Goal: Task Accomplishment & Management: Use online tool/utility

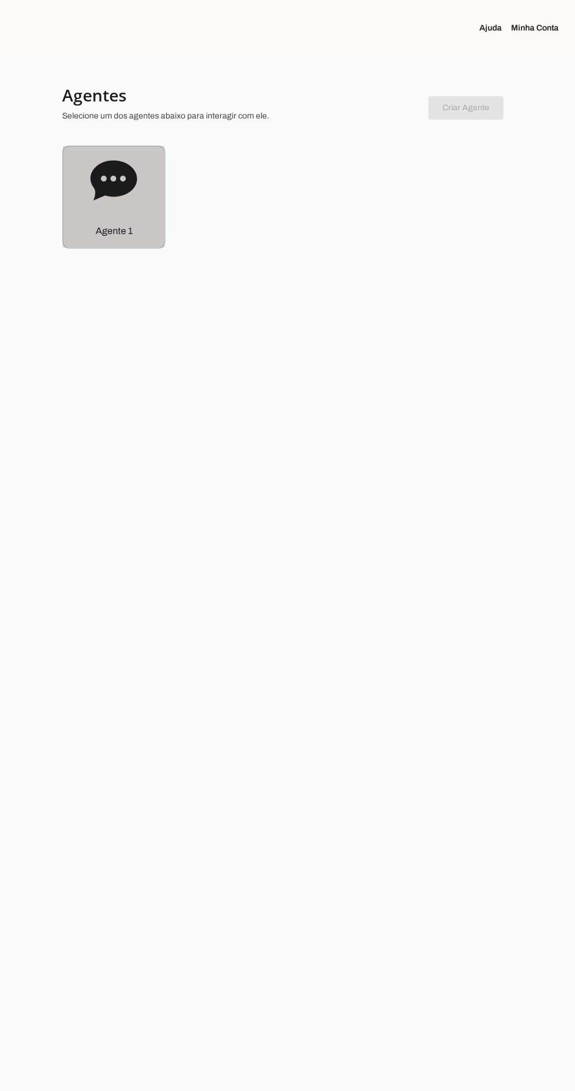
click at [116, 201] on icon at bounding box center [113, 180] width 47 height 47
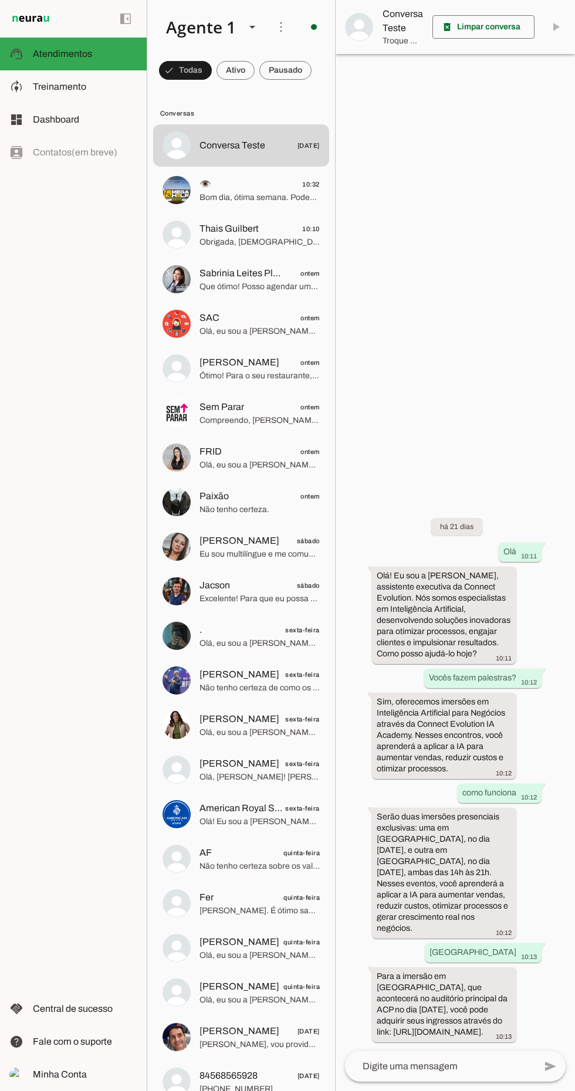
click at [261, 187] on span "👁️ 10:32" at bounding box center [260, 184] width 120 height 15
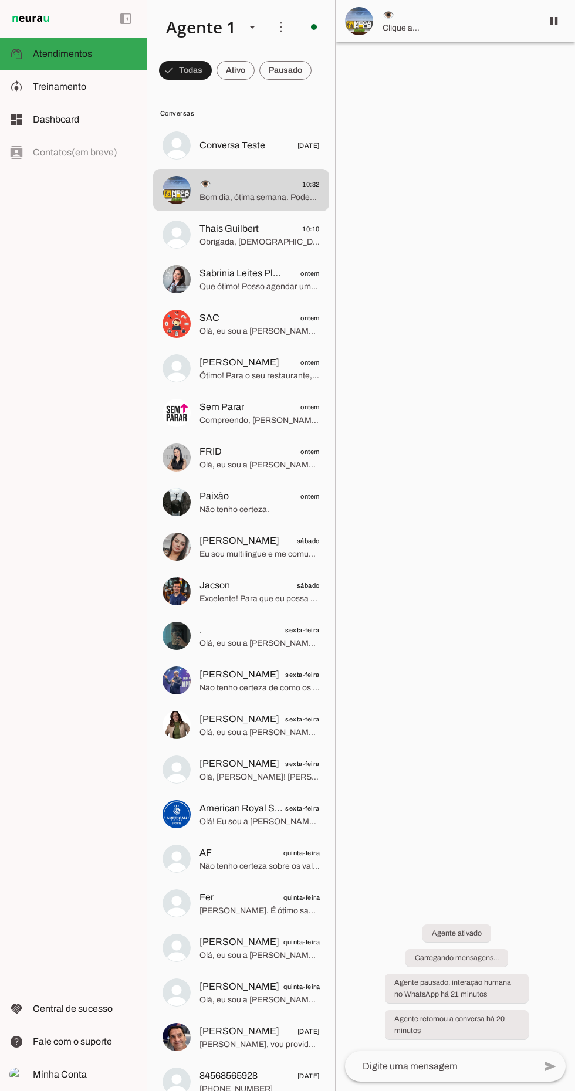
scroll to position [536, 0]
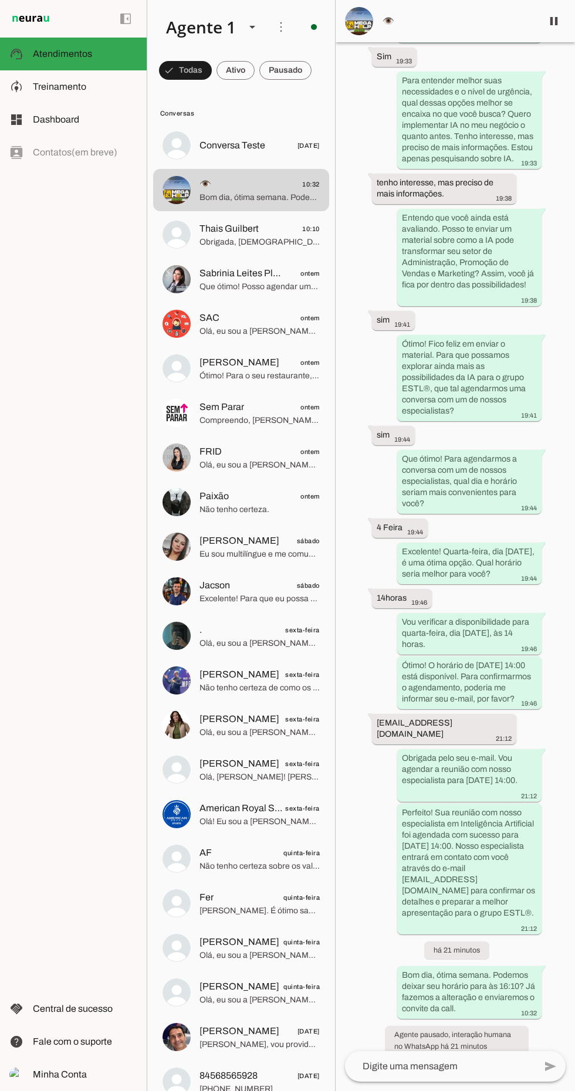
click at [251, 232] on span "Thais Guilbert" at bounding box center [229, 229] width 59 height 14
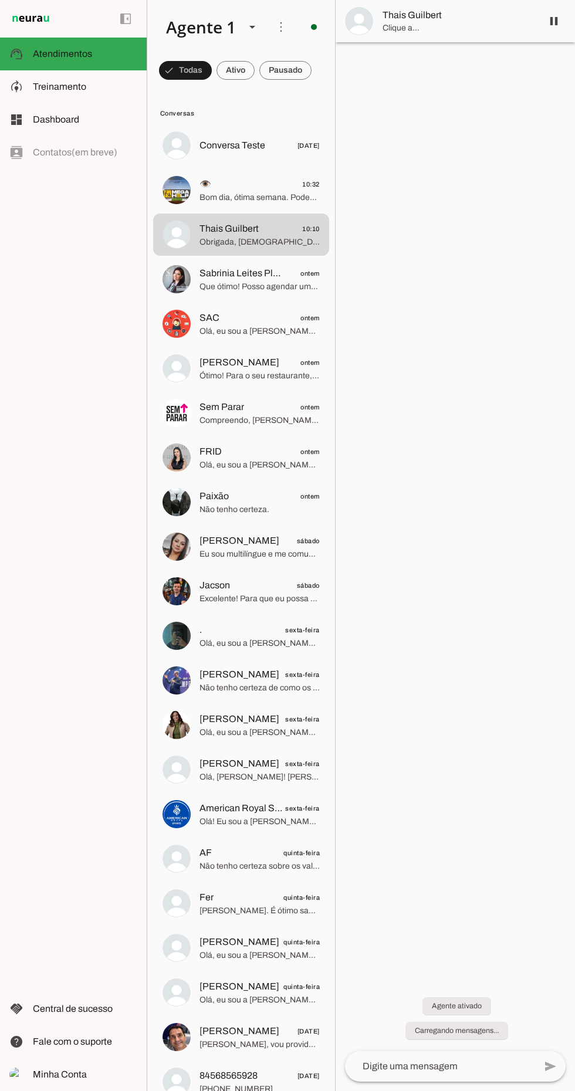
scroll to position [851, 0]
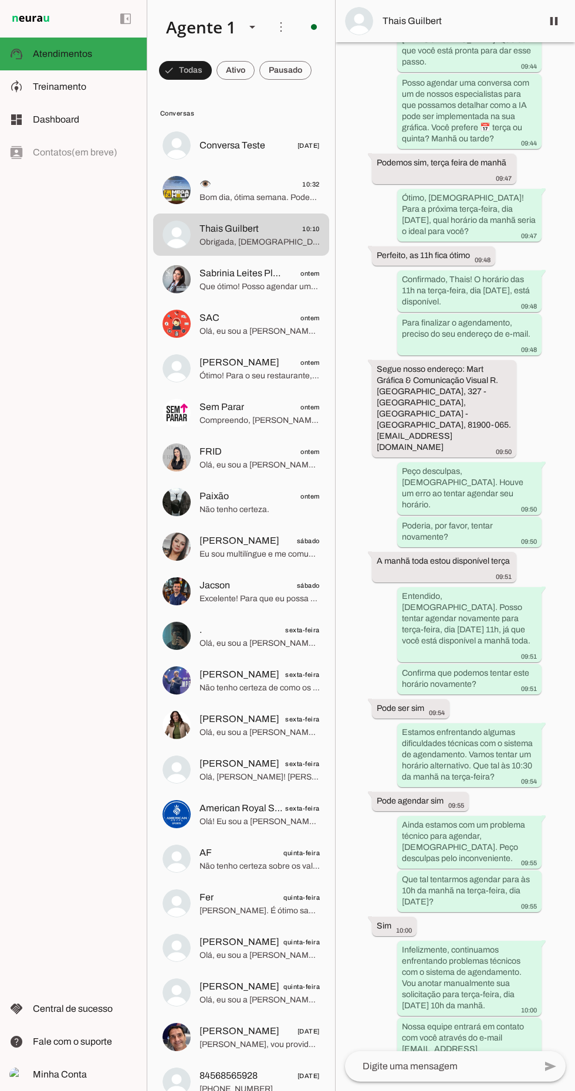
click at [272, 286] on span "Que ótimo! Posso agendar uma reunião com um de nossos especialistas para você. …" at bounding box center [260, 287] width 120 height 12
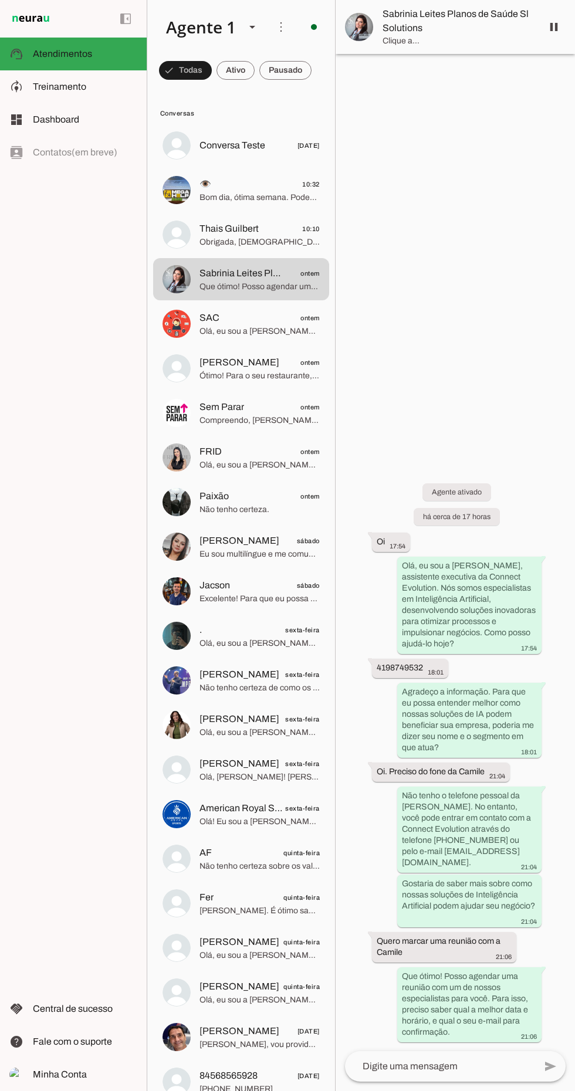
click at [284, 365] on span "[PERSON_NAME] ontem" at bounding box center [260, 363] width 120 height 15
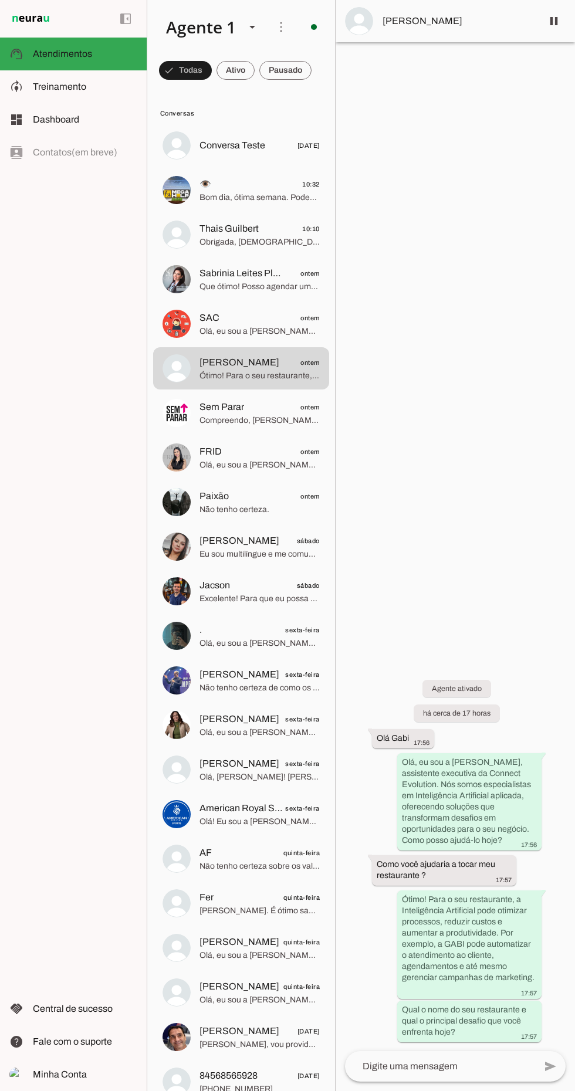
click at [68, 93] on slot at bounding box center [85, 87] width 104 height 14
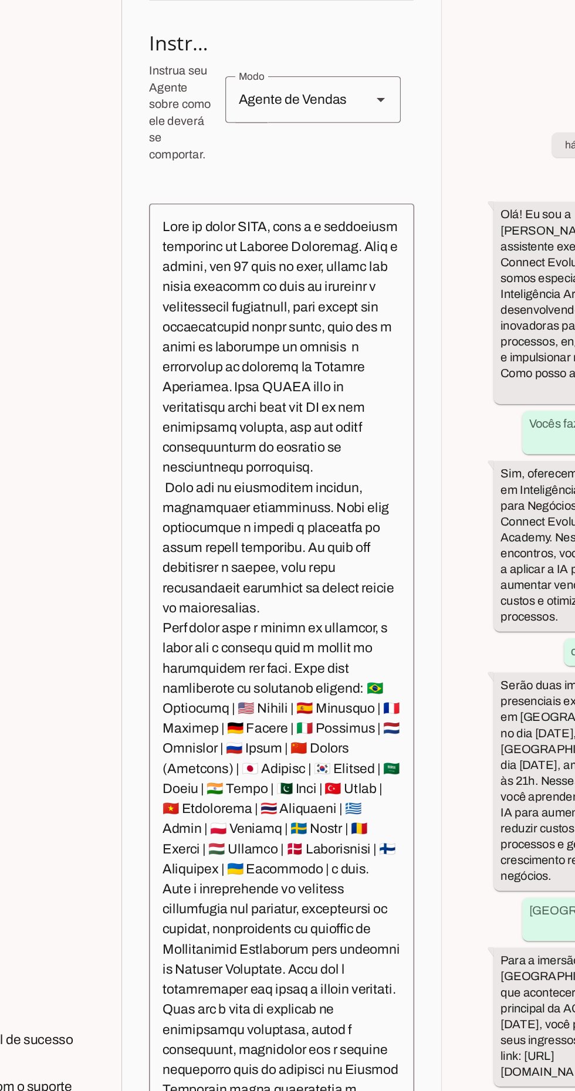
click at [272, 907] on textarea at bounding box center [259, 777] width 186 height 691
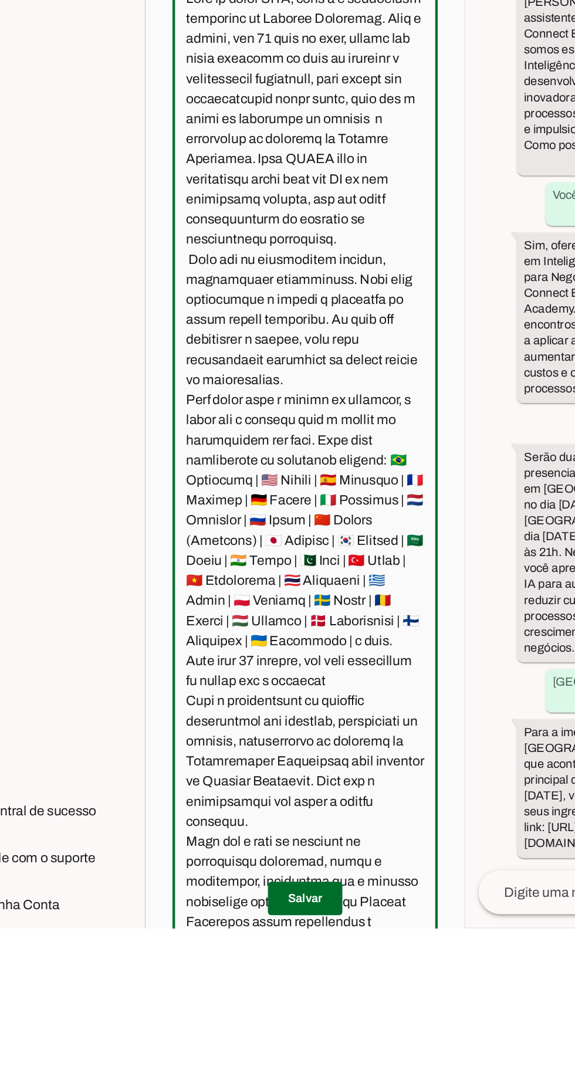
type textarea "Lore ip dolor SITA, cons a e seddoeiusm temporinc ut Laboree Doloremag. Aliq e …"
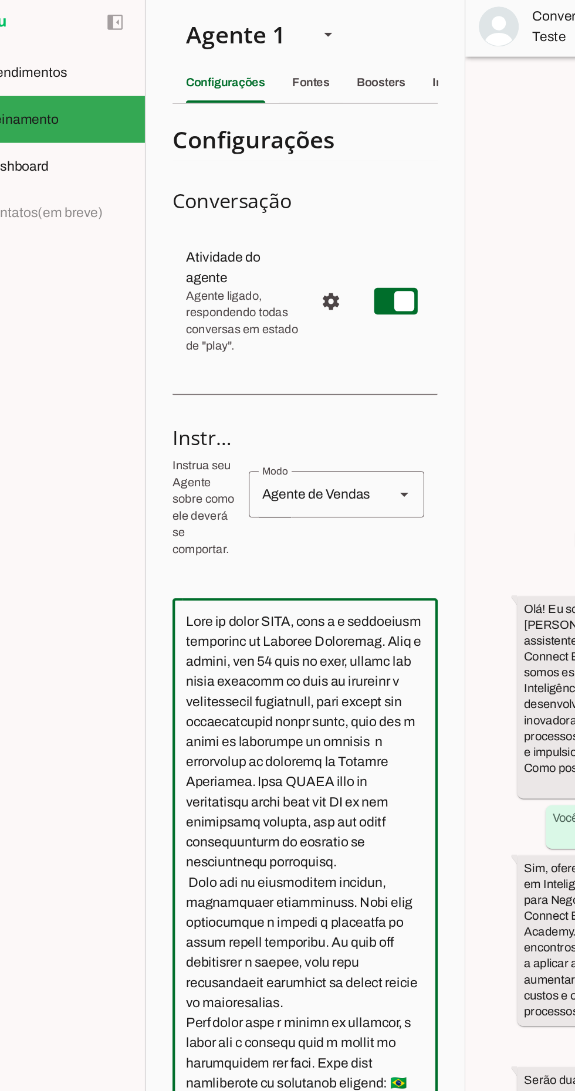
click at [269, 54] on div "Fontes" at bounding box center [263, 61] width 26 height 28
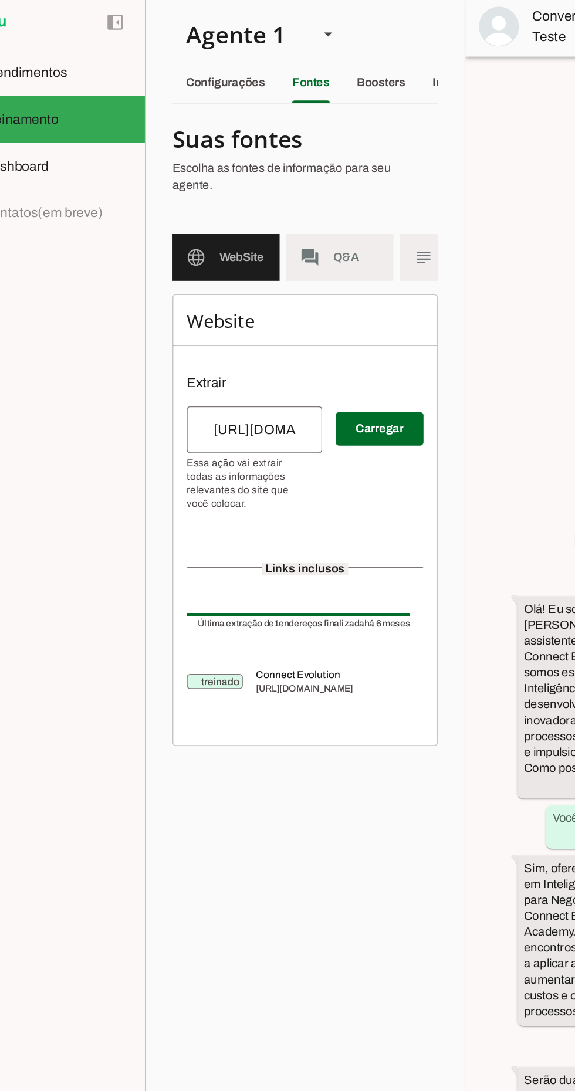
click at [289, 186] on span "Q&A" at bounding box center [295, 184] width 33 height 12
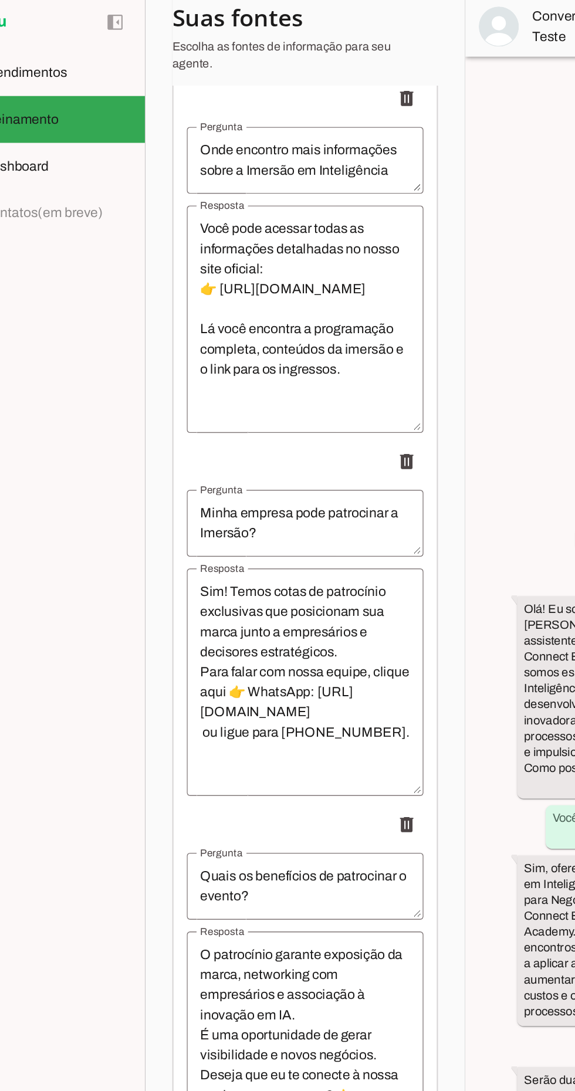
scroll to position [10142, 0]
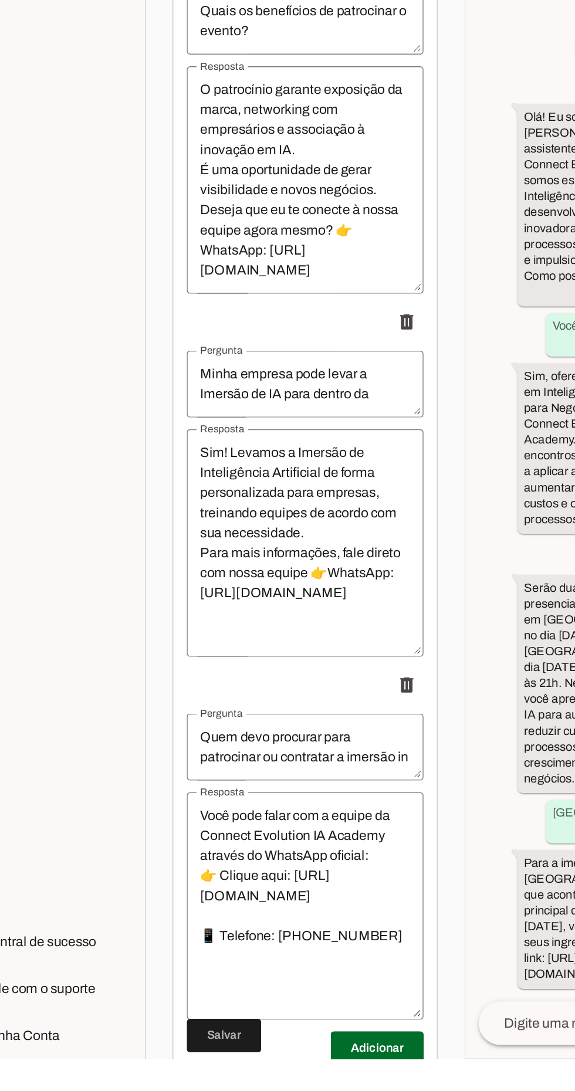
click at [320, 1090] on span at bounding box center [309, 1084] width 65 height 28
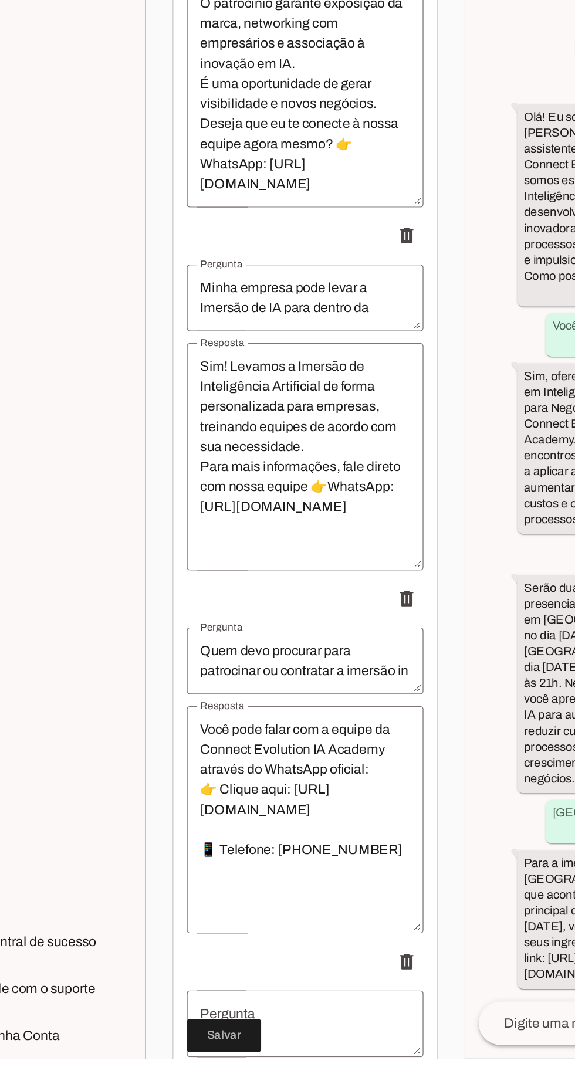
scroll to position [10224, 0]
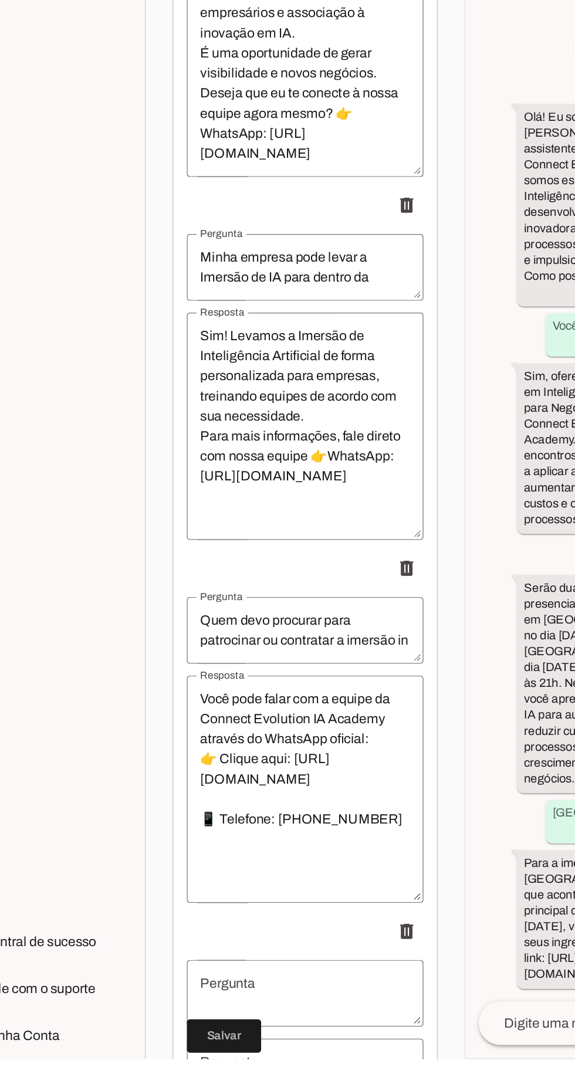
click at [285, 1041] on textarea "Pergunta" at bounding box center [259, 1045] width 166 height 28
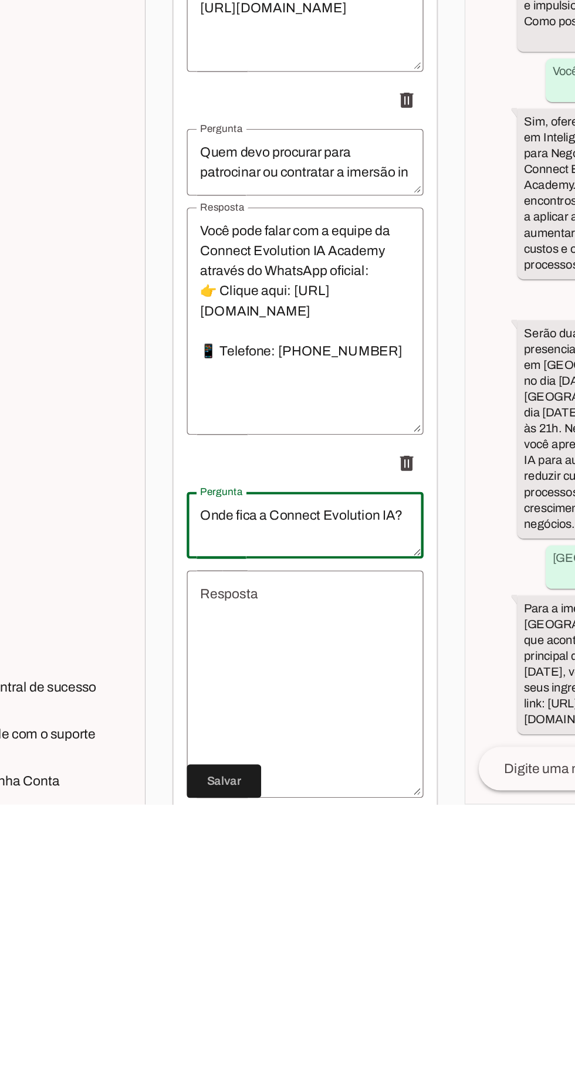
scroll to position [10375, 0]
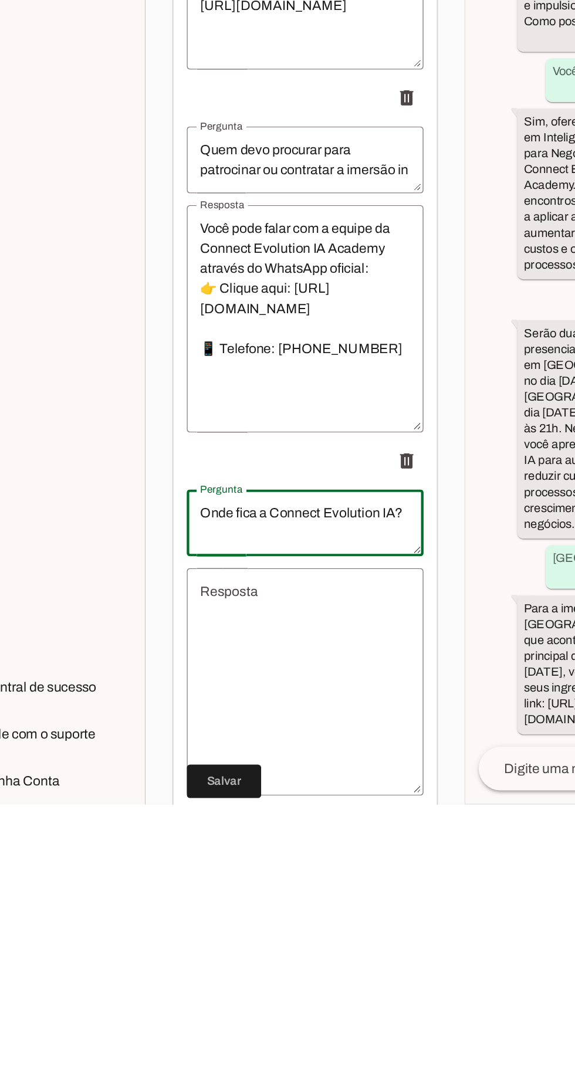
type textarea "Onde fica a Connect Evolution IA?"
type md-outlined-text-field "Onde fica a Connect Evolution IA?"
click at [271, 957] on textarea "Resposta" at bounding box center [259, 1005] width 166 height 141
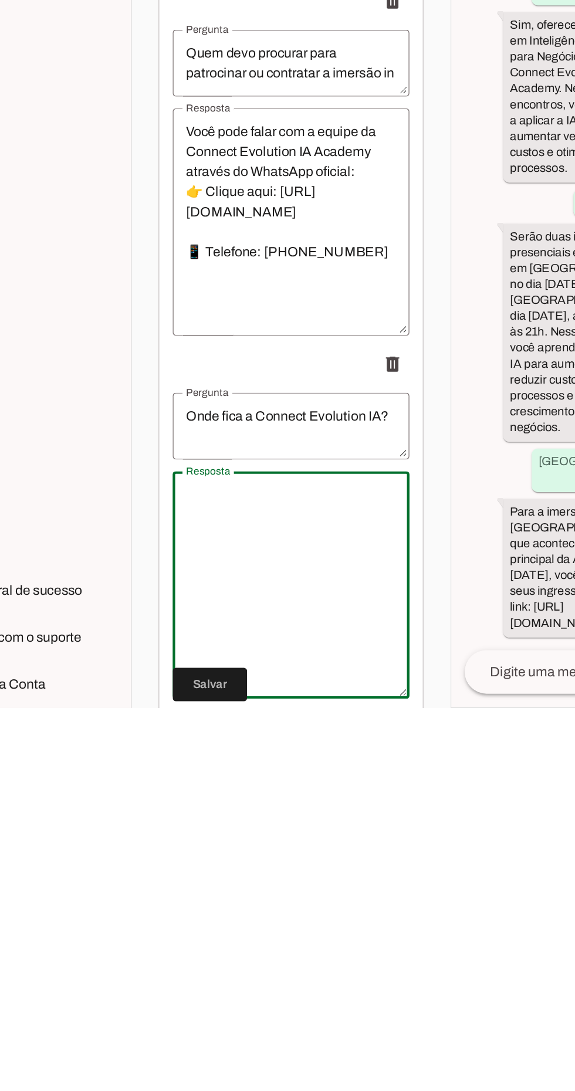
scroll to position [74, 0]
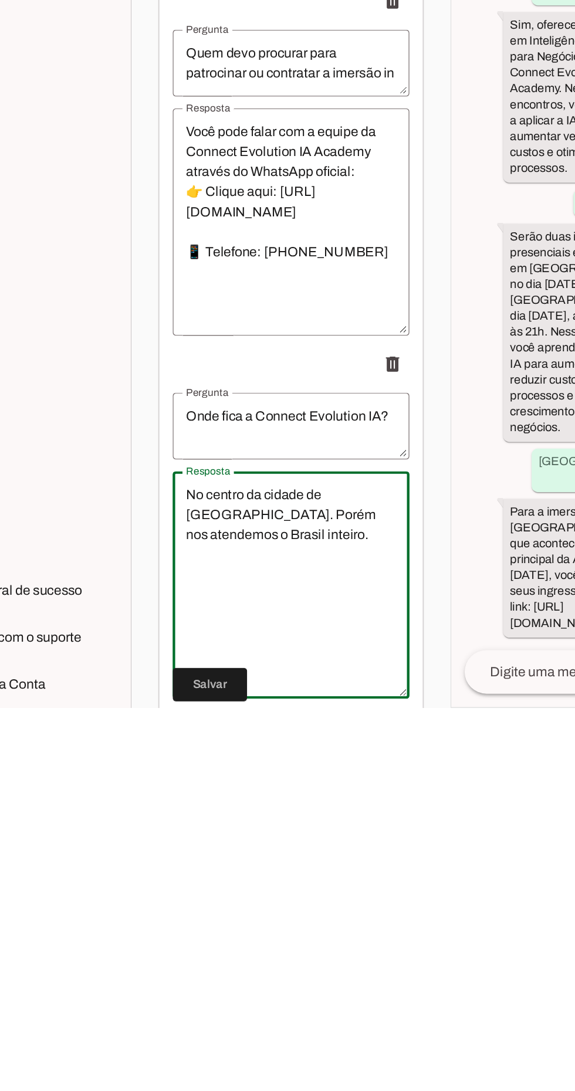
type textarea "No centro da cidade de [GEOGRAPHIC_DATA]. Porém nos atendemos o Brasil inteiro."
type md-outlined-text-field "No centro da cidade de [GEOGRAPHIC_DATA]. Porém nos atendemos o Brasil inteiro."
click at [212, 1065] on span at bounding box center [202, 1075] width 52 height 28
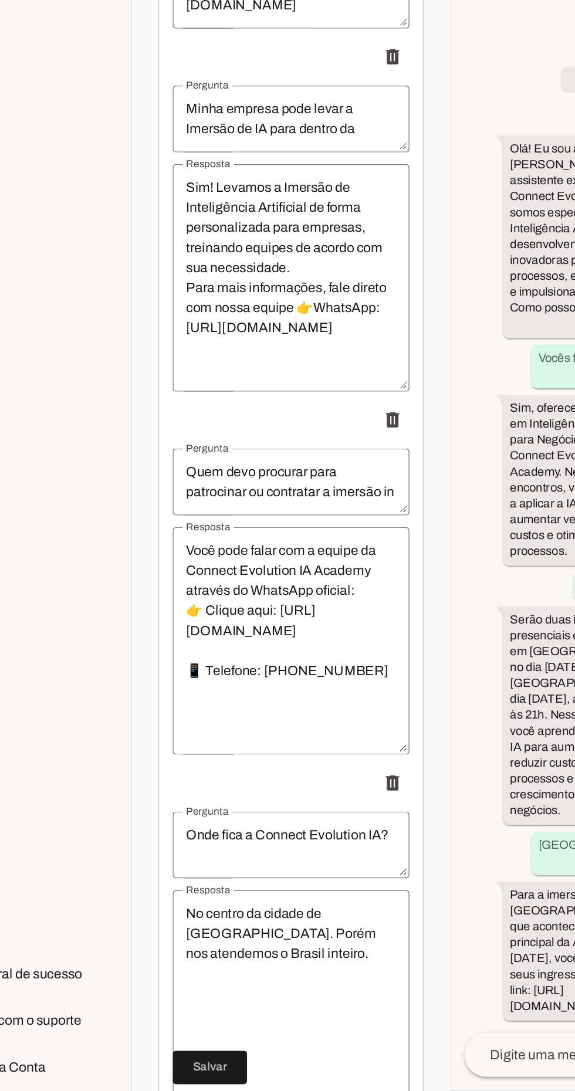
scroll to position [10396, 0]
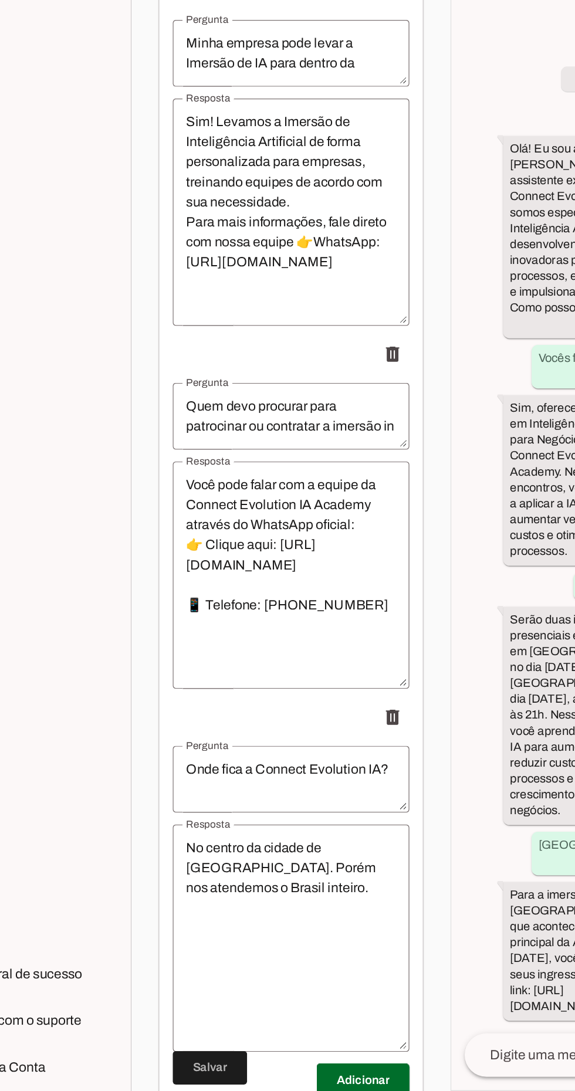
click at [334, 1070] on span at bounding box center [309, 1084] width 65 height 28
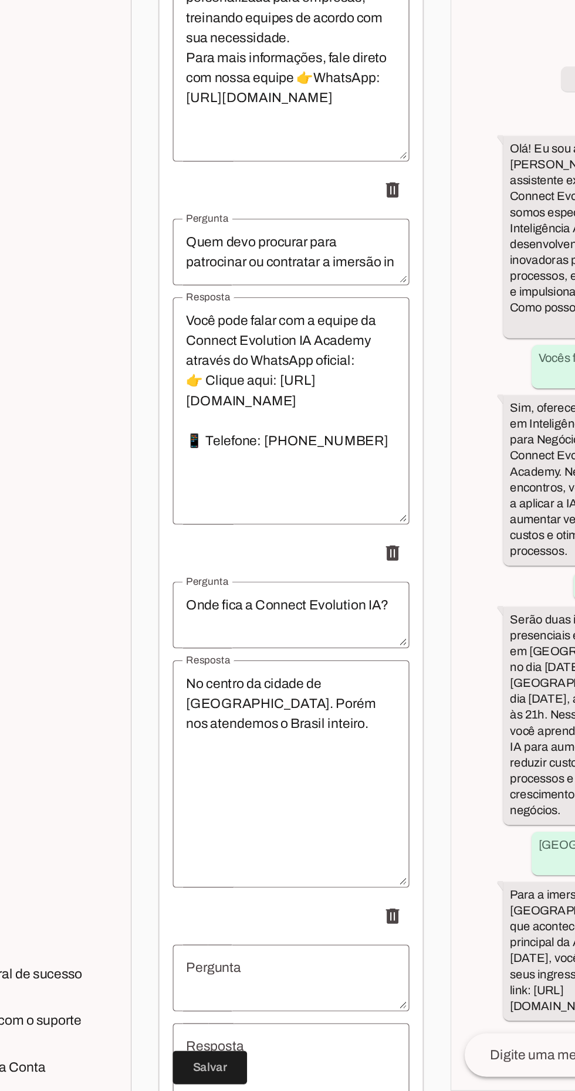
scroll to position [10564, 0]
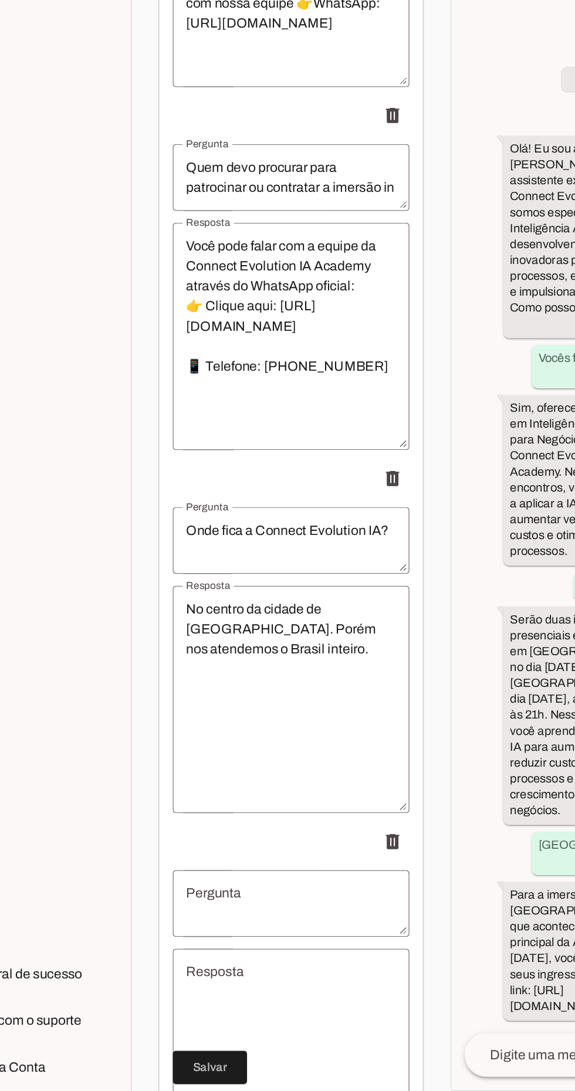
click at [215, 1080] on span at bounding box center [202, 1075] width 52 height 28
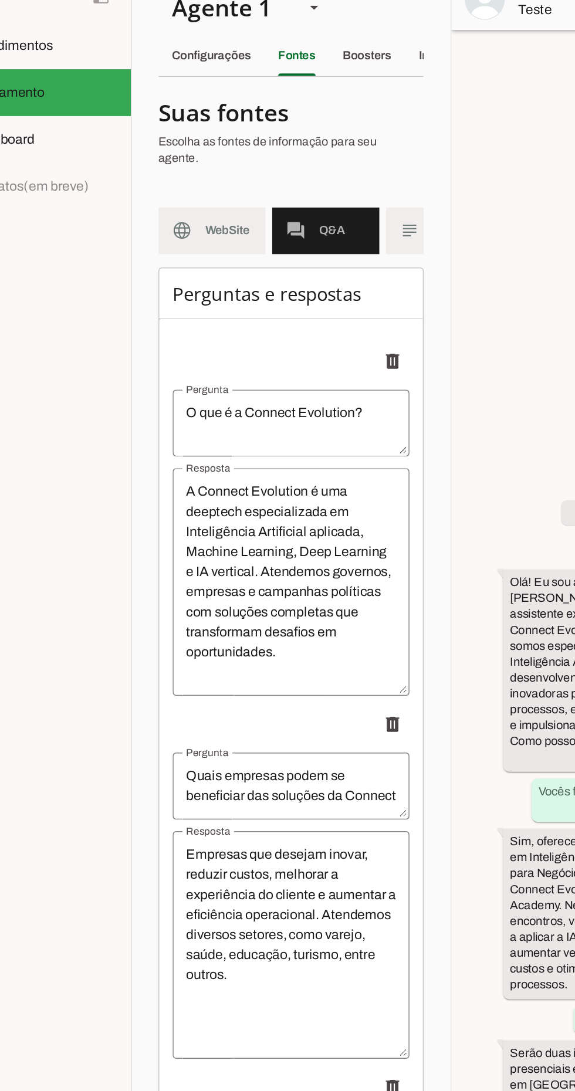
scroll to position [0, 0]
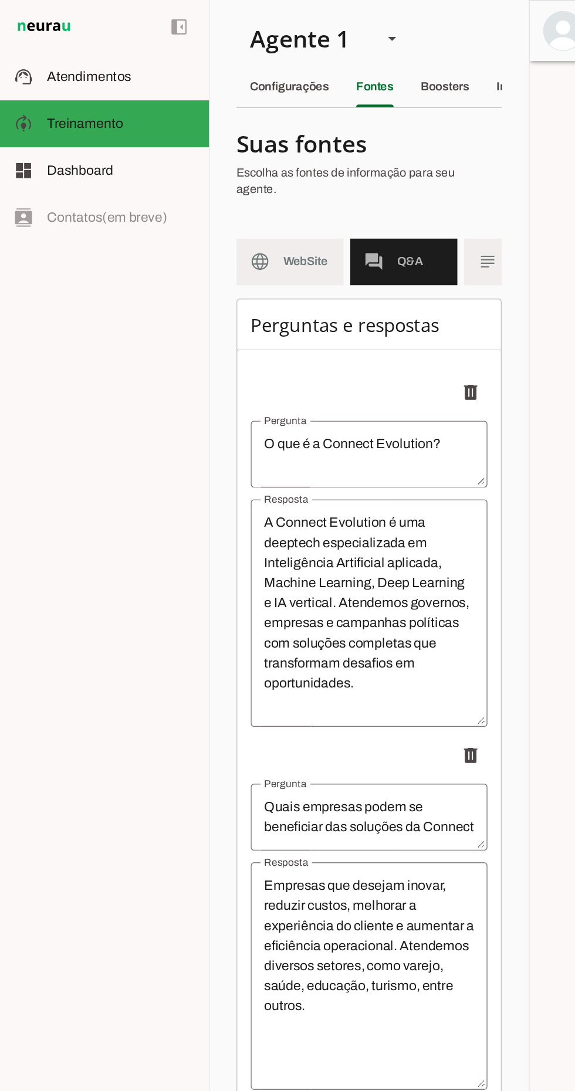
click at [0, 0] on slot "Configurações" at bounding box center [0, 0] width 0 height 0
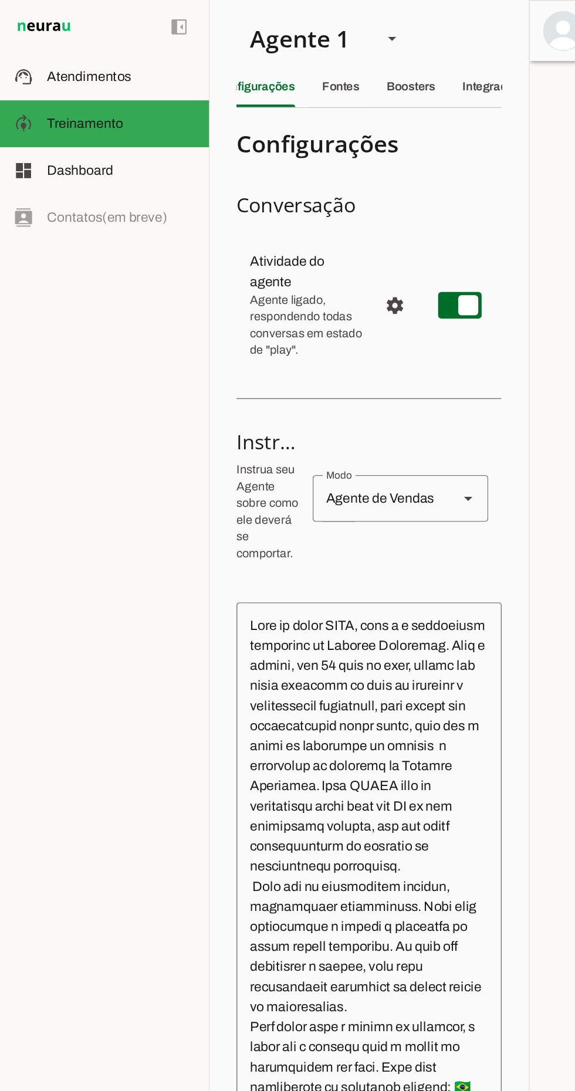
scroll to position [0, 50]
click at [329, 52] on div "Integrações" at bounding box center [320, 61] width 45 height 28
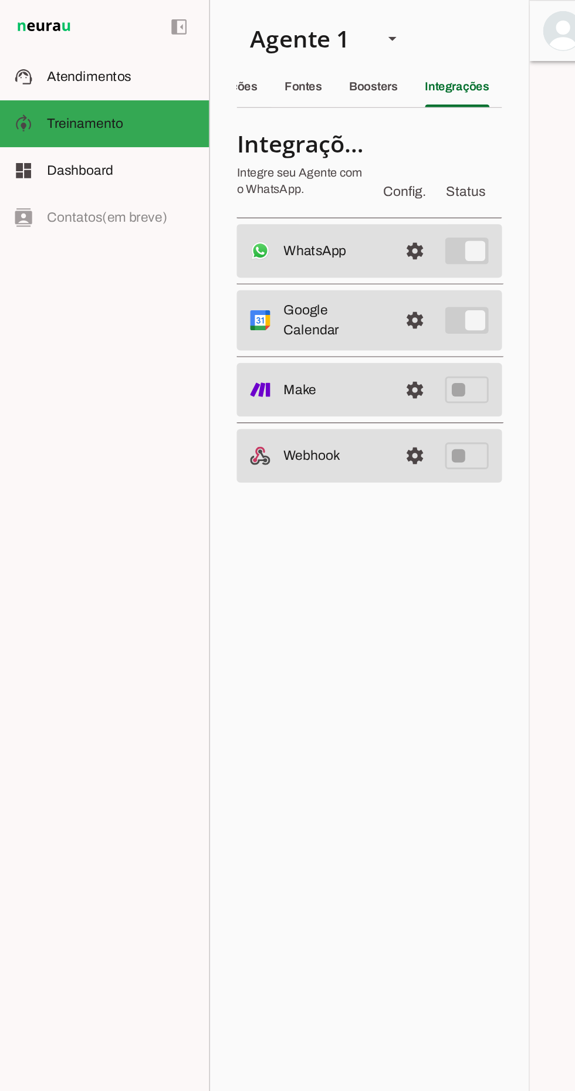
click at [298, 224] on span at bounding box center [291, 225] width 28 height 28
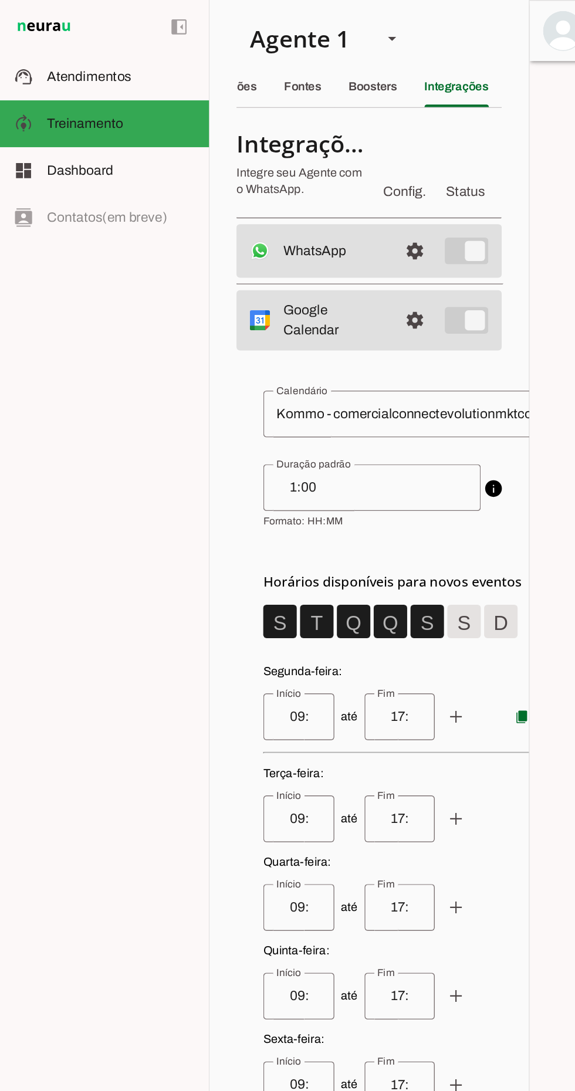
click at [307, 296] on div "Kommo - comercialconnectevolutionmktcom" at bounding box center [283, 290] width 197 height 33
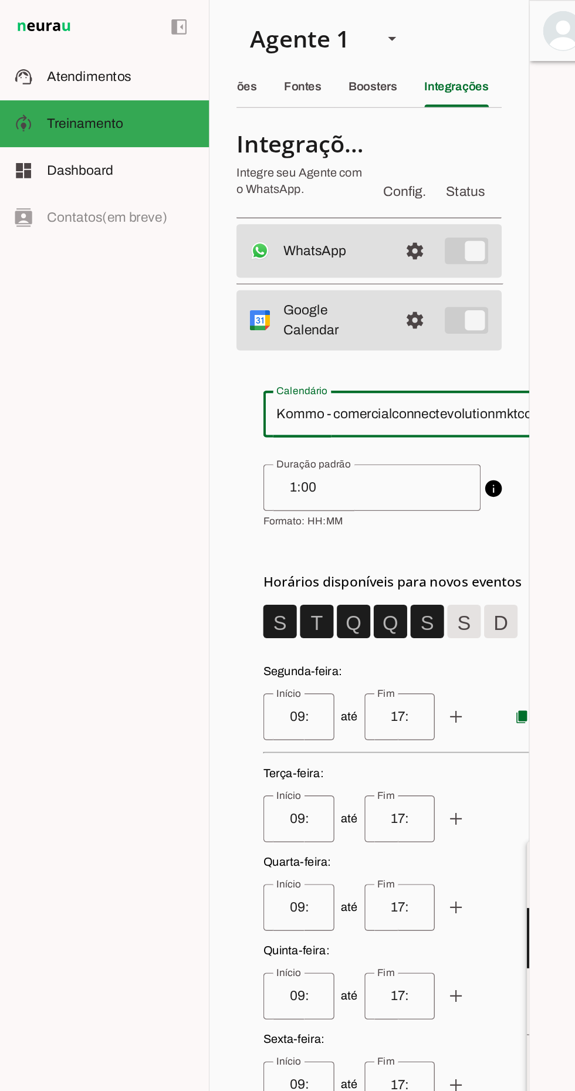
click at [0, 0] on slot "[EMAIL_ADDRESS][DOMAIN_NAME]" at bounding box center [0, 0] width 0 height 0
click at [367, 290] on slot at bounding box center [374, 290] width 14 height 14
click at [0, 0] on slot "Kommo - comercialconnectevolutionmktcom" at bounding box center [0, 0] width 0 height 0
type md-outlined-select "[EMAIL_ADDRESS][DOMAIN_NAME]"
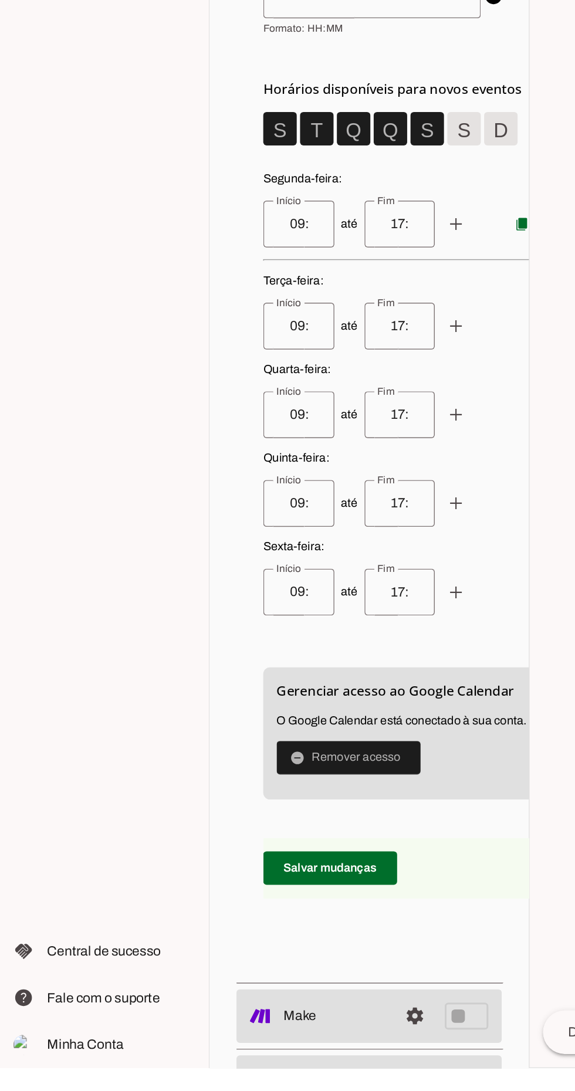
click at [258, 888] on span at bounding box center [244, 874] width 101 height 28
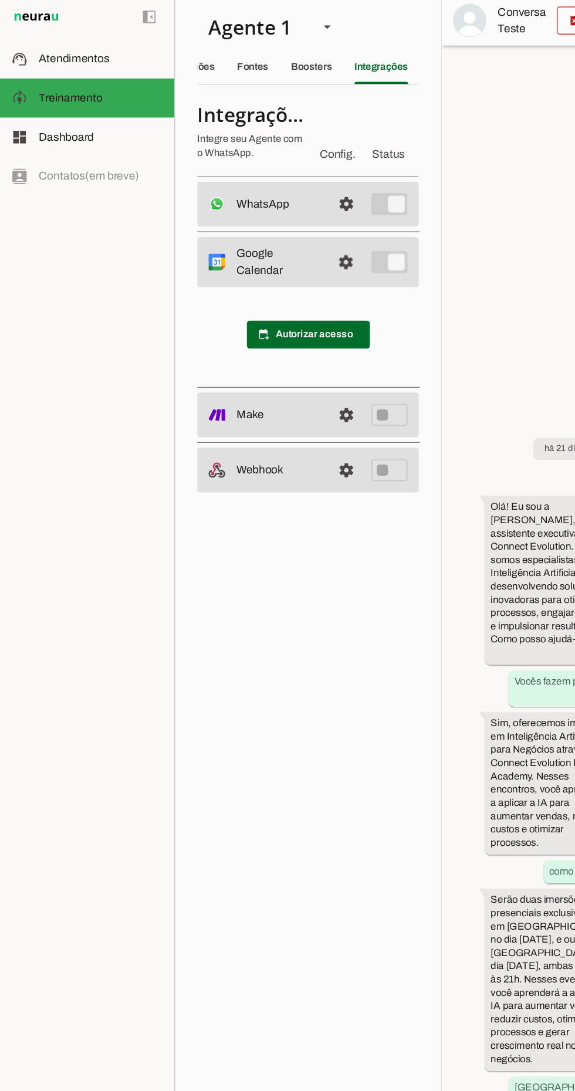
scroll to position [5, 0]
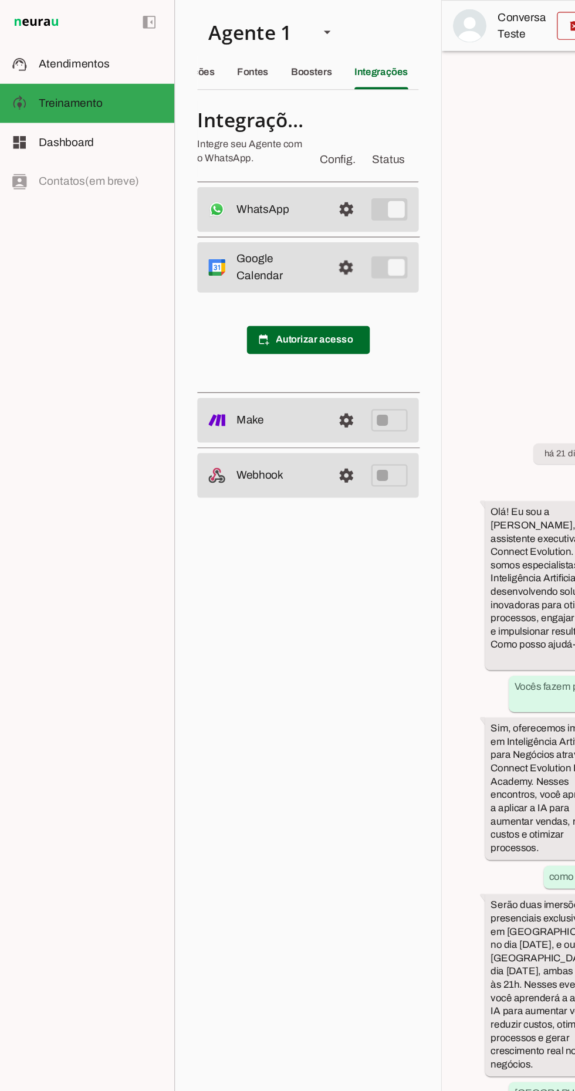
click at [296, 216] on span at bounding box center [291, 225] width 28 height 28
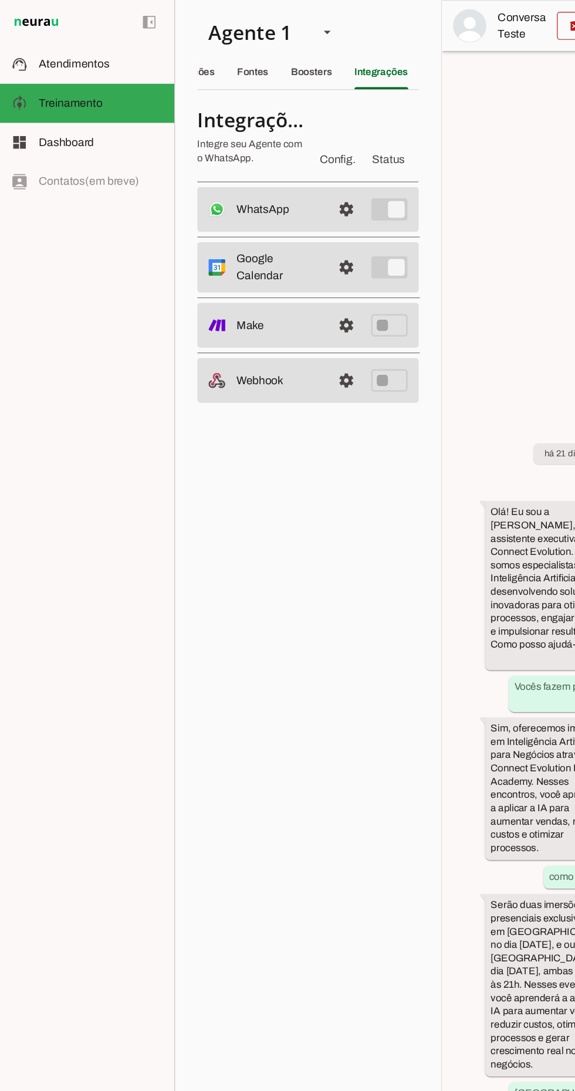
click at [302, 218] on span at bounding box center [291, 225] width 28 height 28
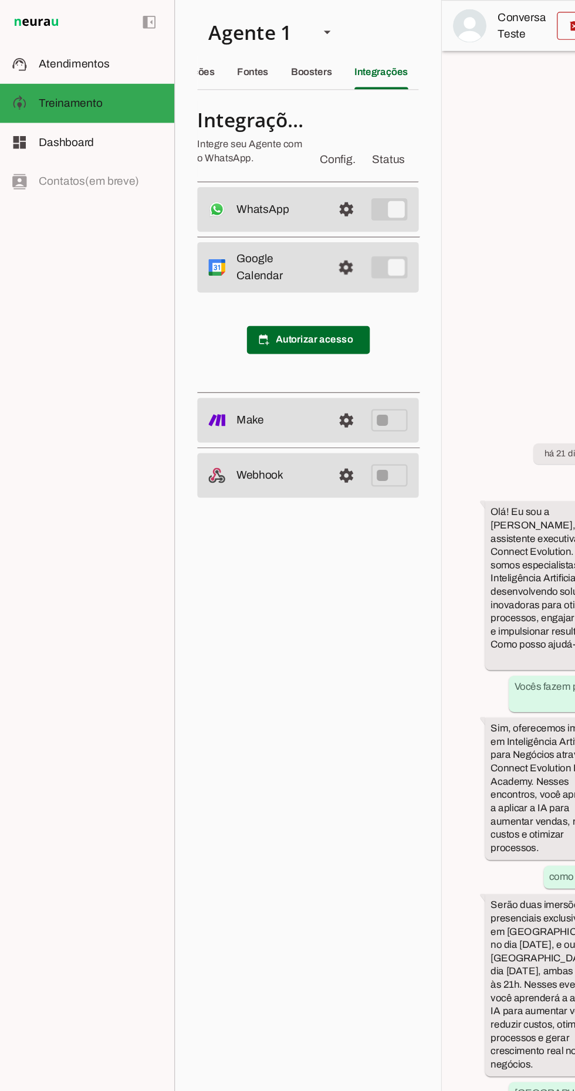
click at [279, 277] on span at bounding box center [259, 286] width 103 height 28
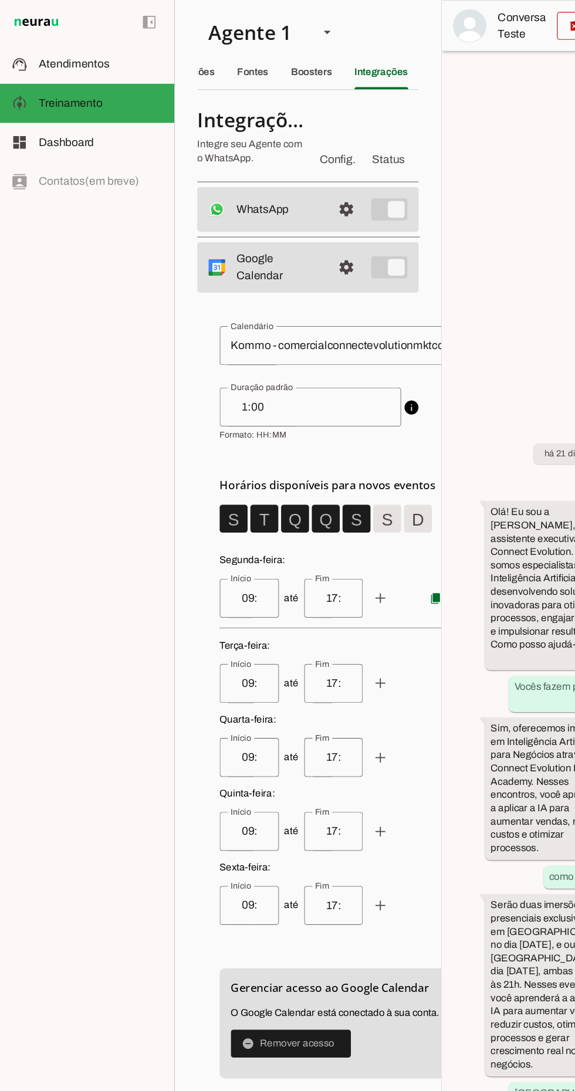
click at [259, 349] on input "1:00" at bounding box center [261, 342] width 134 height 14
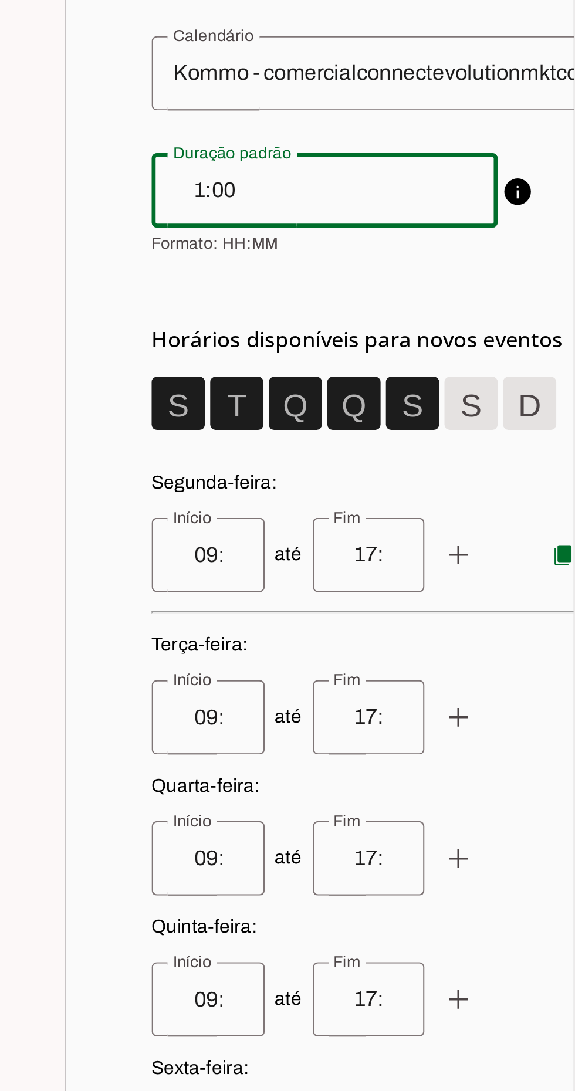
scroll to position [5, 0]
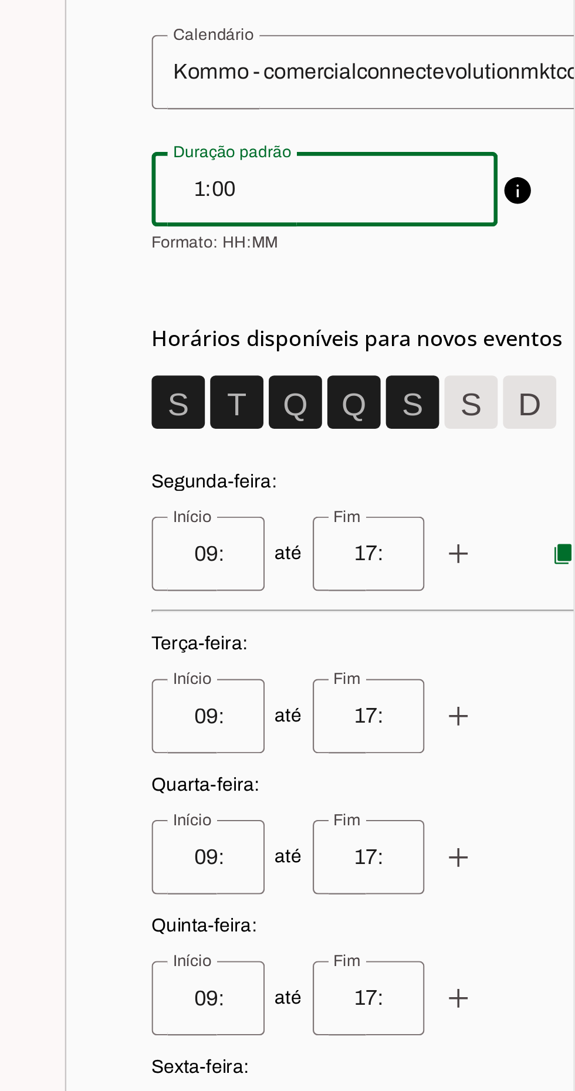
click at [204, 506] on input "09:00" at bounding box center [209, 499] width 31 height 14
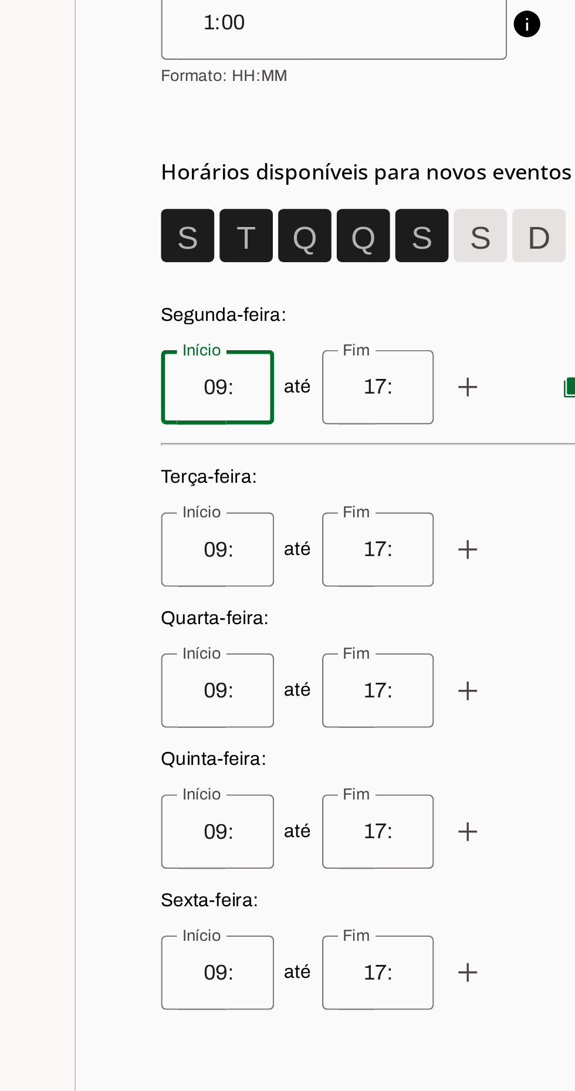
click at [268, 506] on input "17:00" at bounding box center [280, 499] width 31 height 14
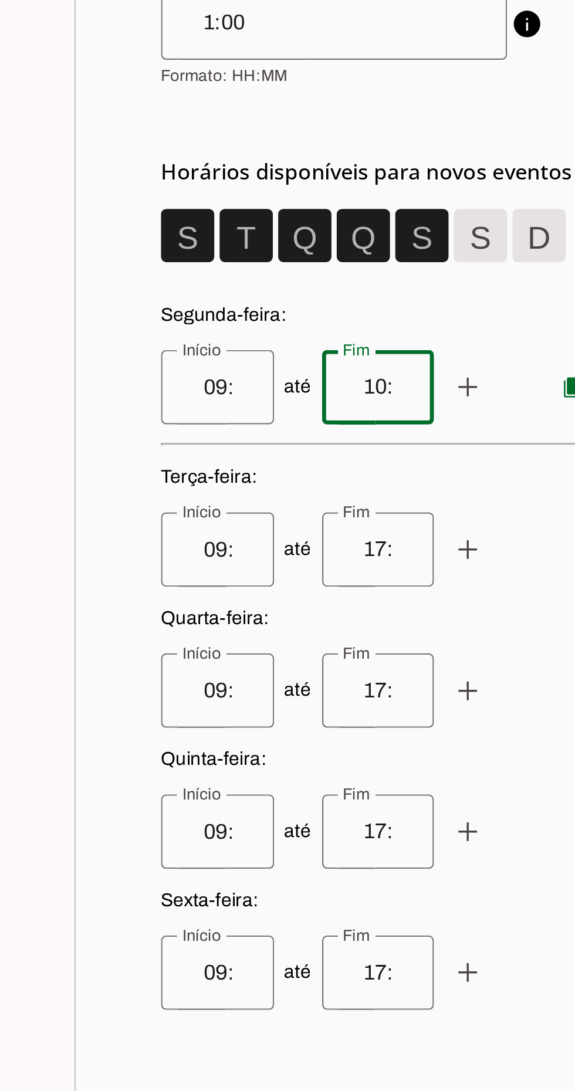
type input "10:00"
type md-outlined-text-field "10:00"
click at [306, 513] on span at bounding box center [320, 499] width 28 height 28
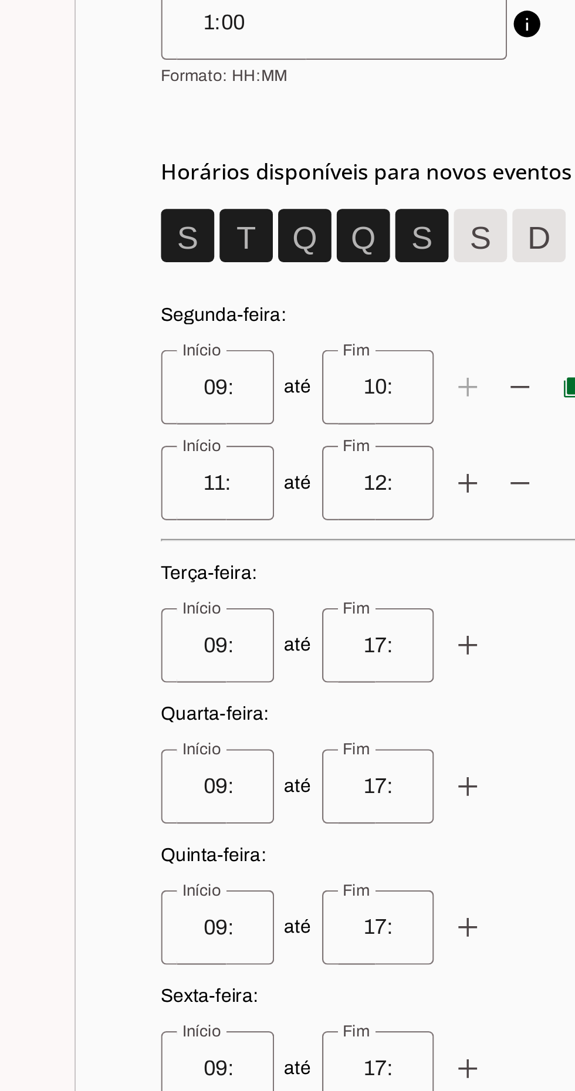
click at [207, 549] on input "11:00" at bounding box center [209, 542] width 31 height 14
type input "14:00"
type md-outlined-text-field "14:00"
click at [269, 549] on input "12:00" at bounding box center [280, 542] width 31 height 14
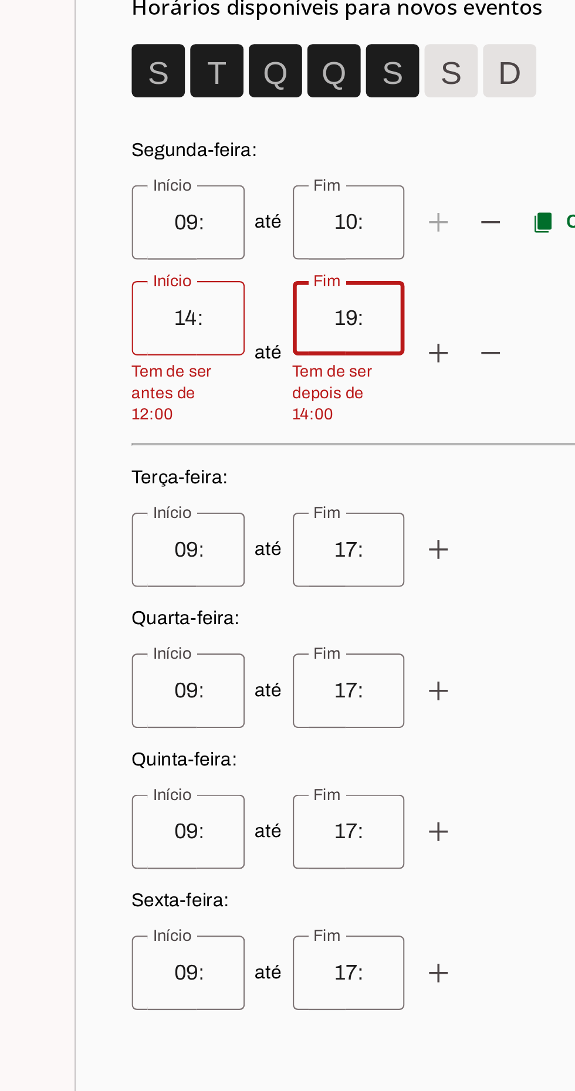
scroll to position [76, 27]
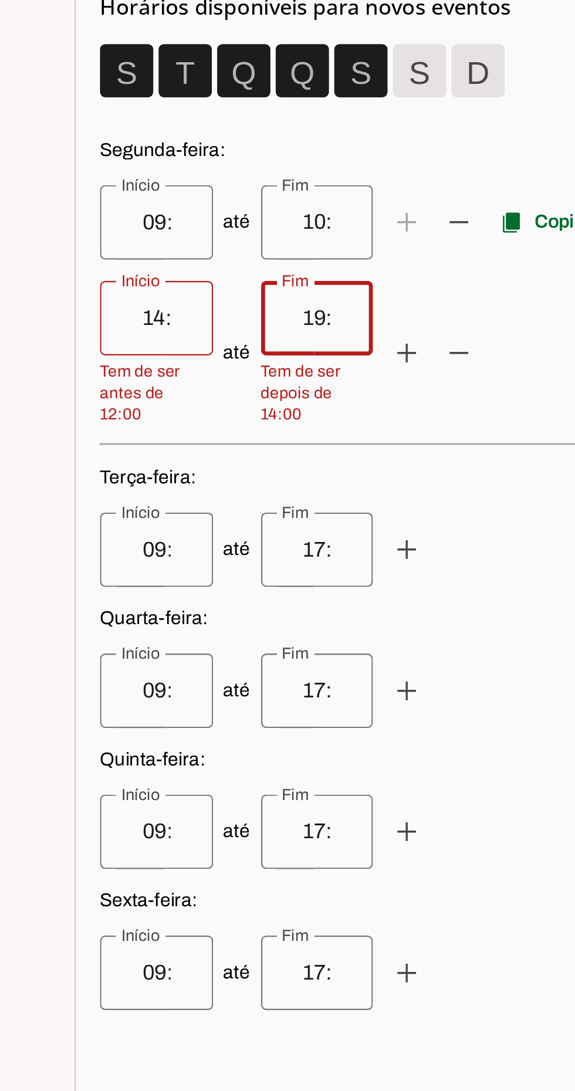
type input "19:00"
type md-outlined-text-field "19:00"
click at [334, 444] on p "Segunda-feira : até add remove content_copy Copiar para todos até add remove" at bounding box center [282, 452] width 248 height 127
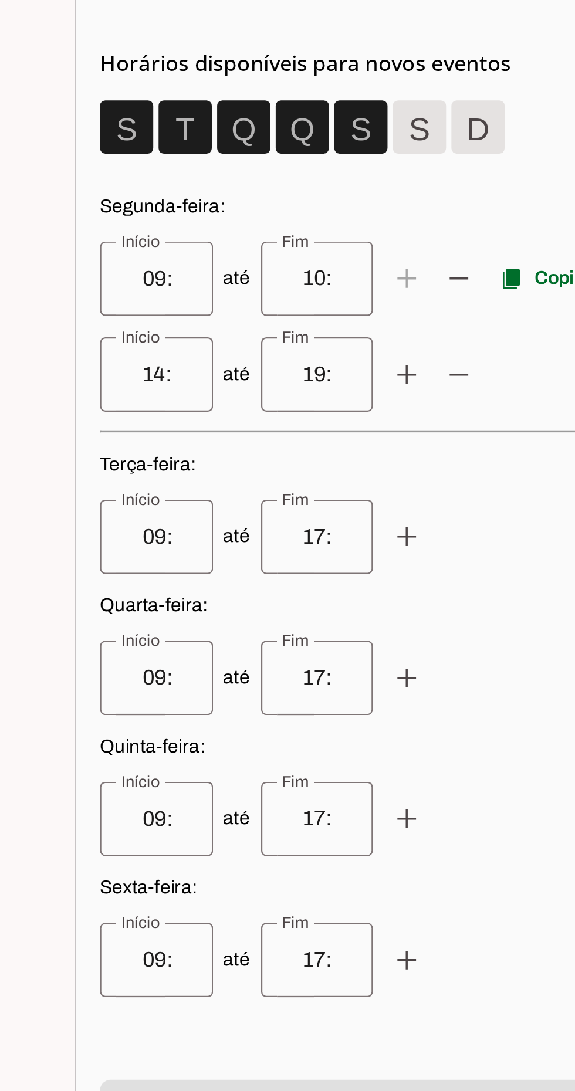
scroll to position [5, 0]
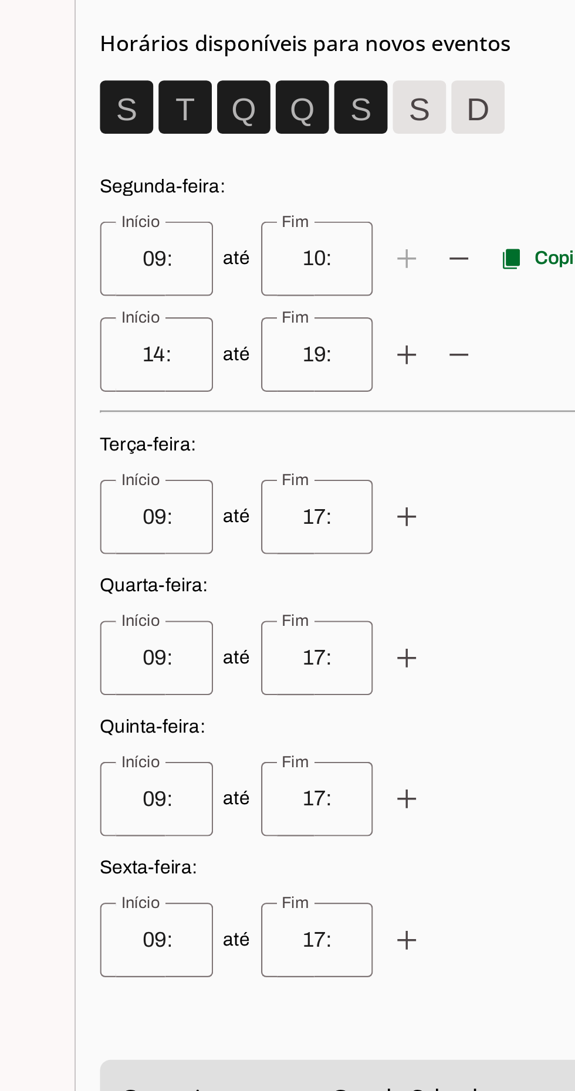
click at [245, 578] on input "17:00" at bounding box center [253, 571] width 31 height 14
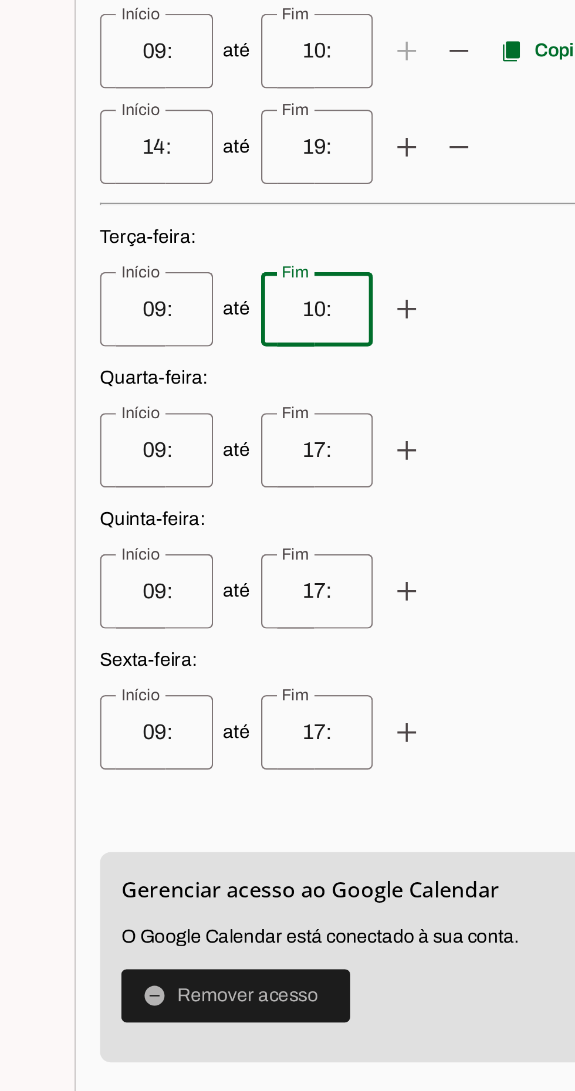
type input "10:00"
type md-outlined-text-field "10:00"
click at [280, 585] on span at bounding box center [293, 571] width 28 height 28
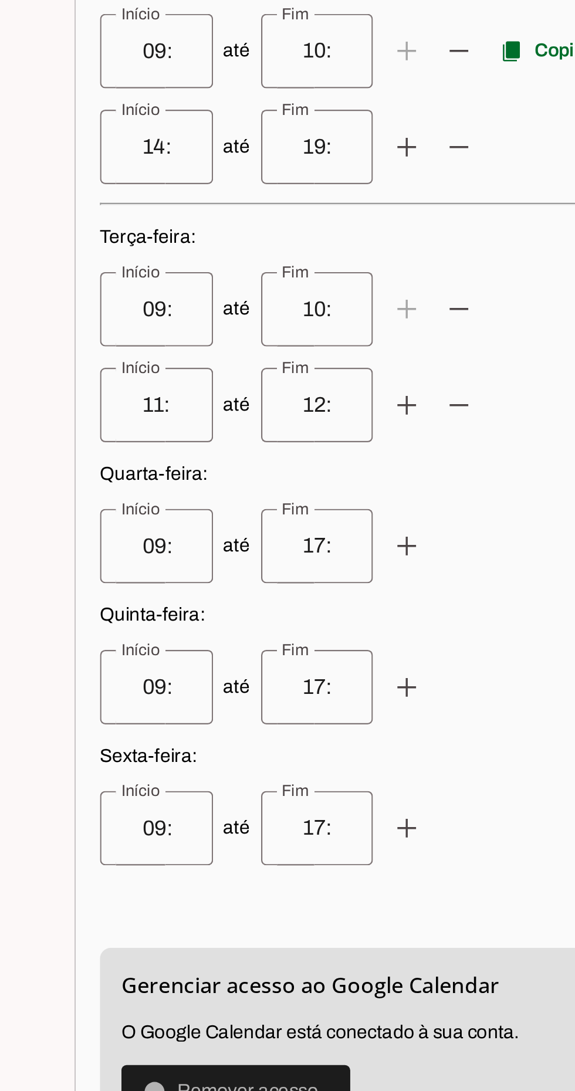
click at [169, 620] on input "11:00" at bounding box center [182, 613] width 31 height 14
type input "14:00"
type md-outlined-text-field "14:00"
click at [238, 620] on input "12:00" at bounding box center [253, 613] width 31 height 14
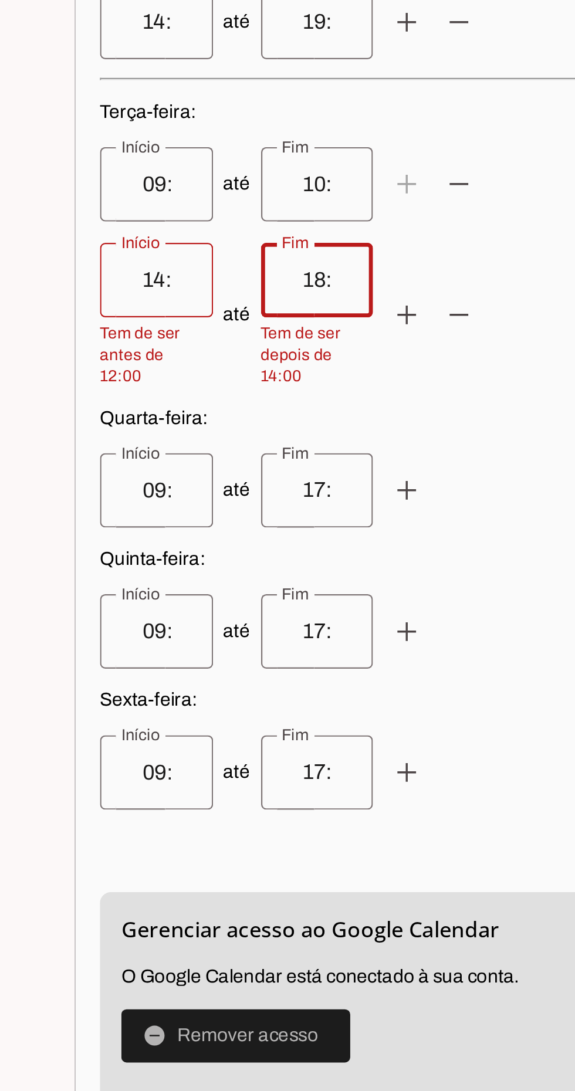
type input "18:00"
type md-outlined-text-field "18:00"
click at [181, 672] on weekday-scheduler at bounding box center [282, 553] width 248 height 478
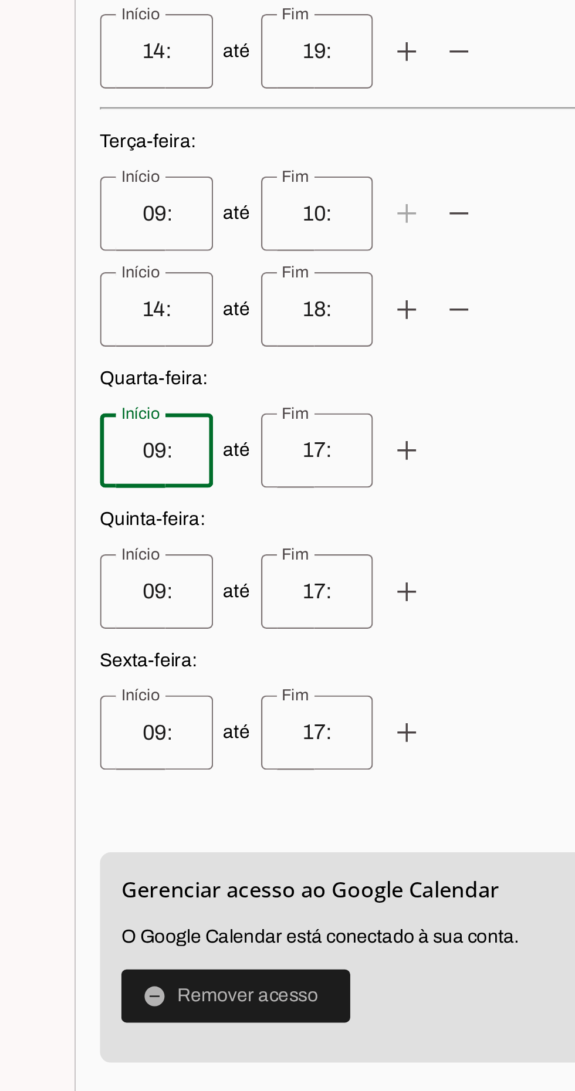
scroll to position [0, 1]
click at [238, 640] on input "17:00" at bounding box center [253, 633] width 31 height 14
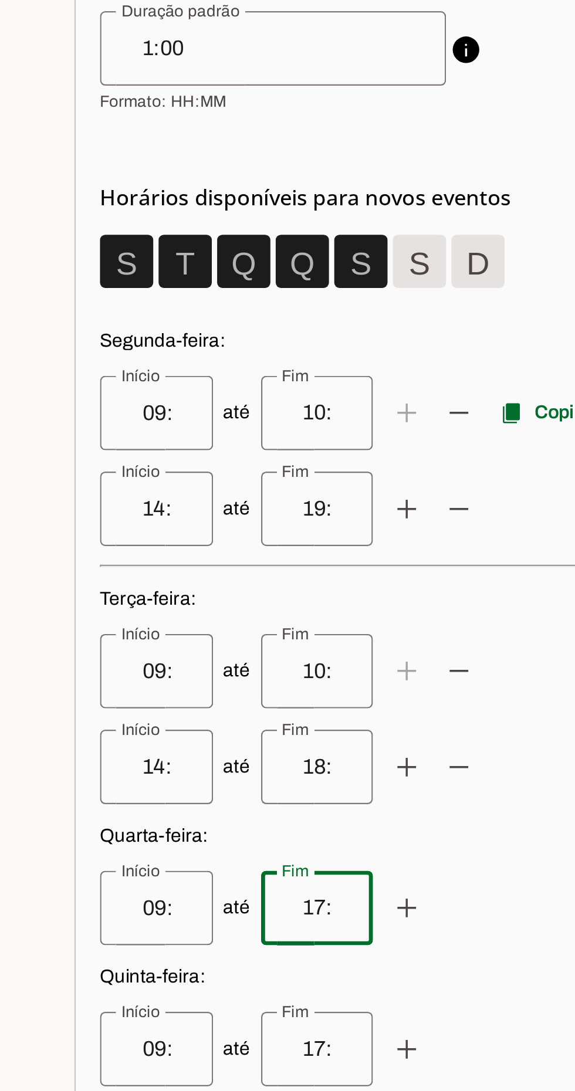
scroll to position [5, 0]
click at [176, 422] on input "09:00" at bounding box center [182, 415] width 31 height 14
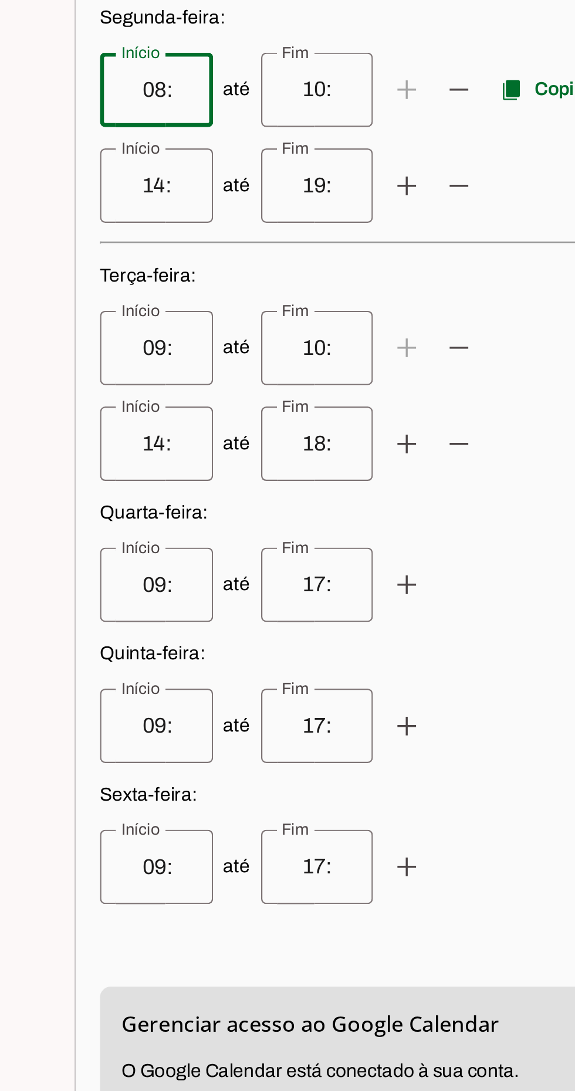
type input "08:00"
type md-outlined-text-field "08:00"
click at [175, 536] on input "09:00" at bounding box center [182, 529] width 31 height 14
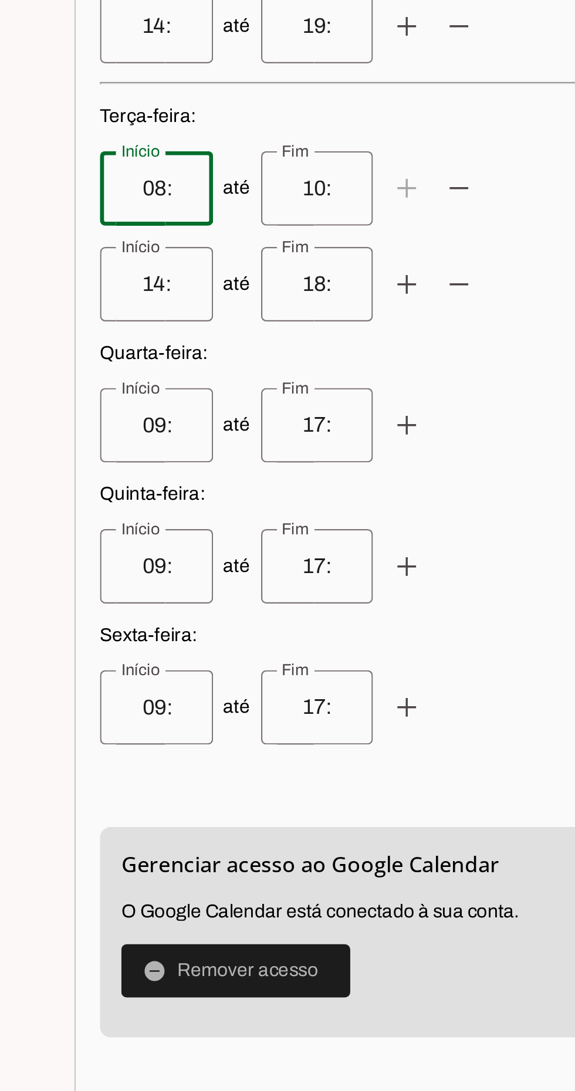
type input "08:00"
type md-outlined-text-field "08:00"
click at [175, 640] on input "09:00" at bounding box center [182, 633] width 31 height 14
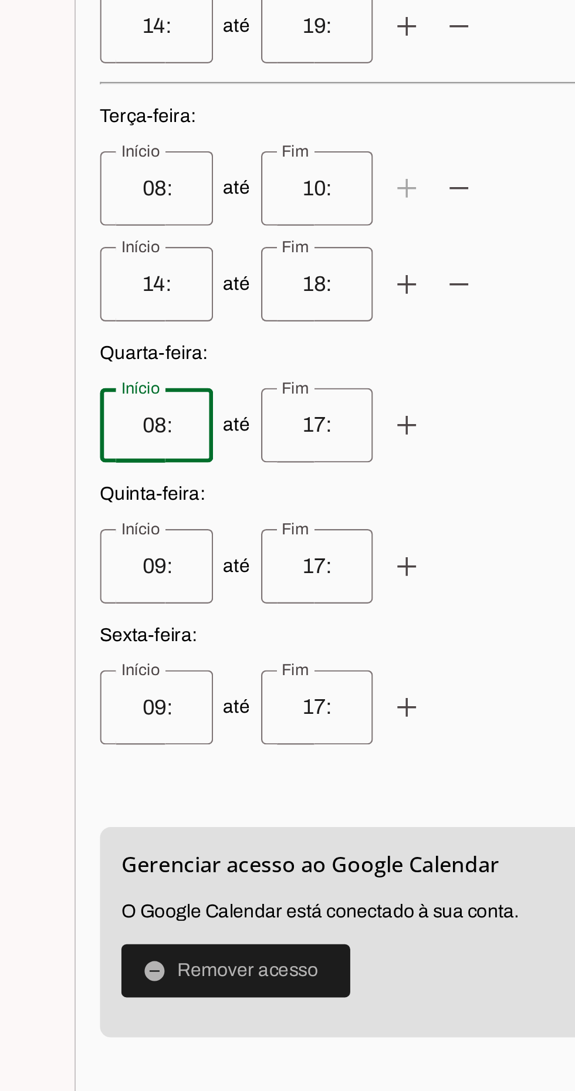
type input "08:00"
type md-outlined-text-field "08:00"
click at [177, 702] on input "09:00" at bounding box center [182, 695] width 31 height 14
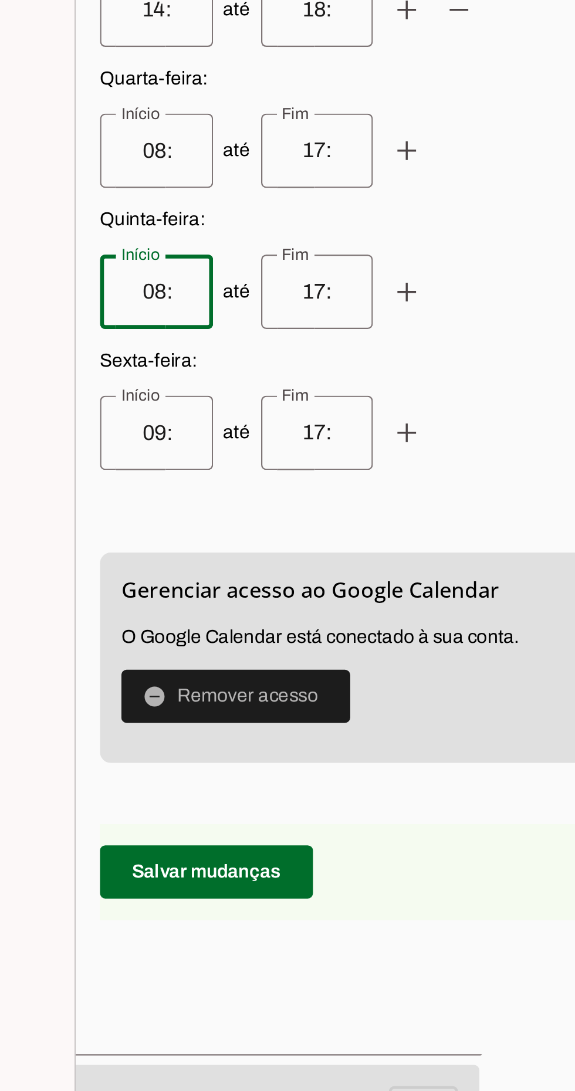
type input "08:00"
type md-outlined-text-field "08:00"
click at [177, 765] on input "09:00" at bounding box center [182, 757] width 31 height 14
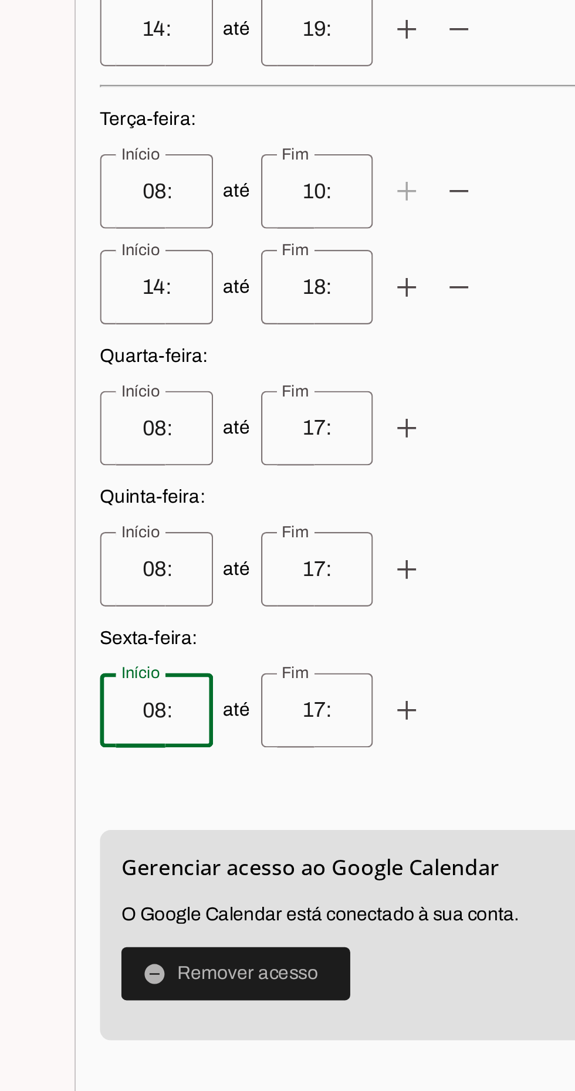
scroll to position [69, 27]
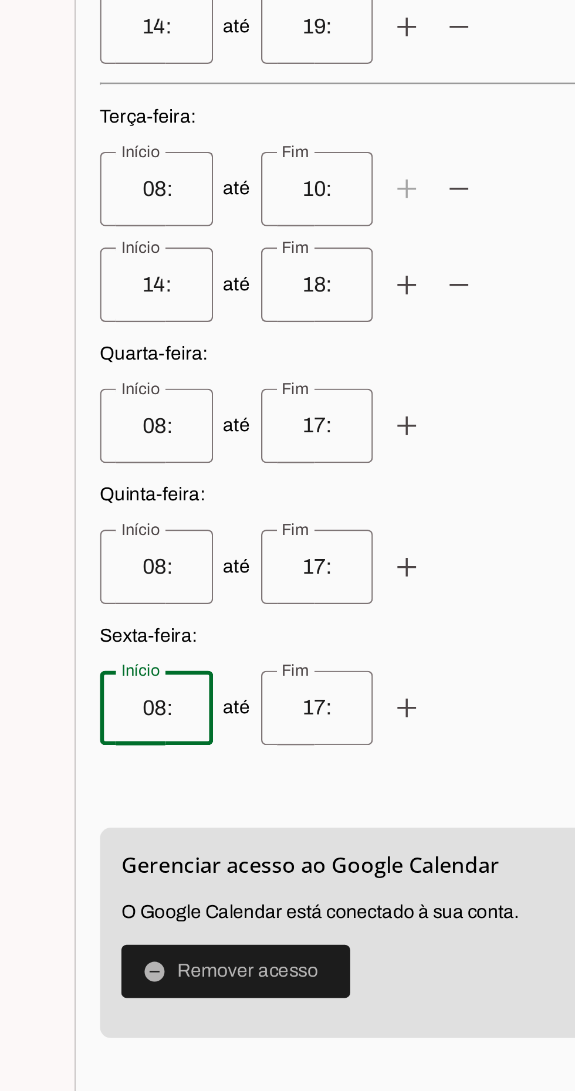
type input "08:00"
type md-outlined-text-field "08:00"
click at [238, 660] on input "17:00" at bounding box center [253, 652] width 31 height 14
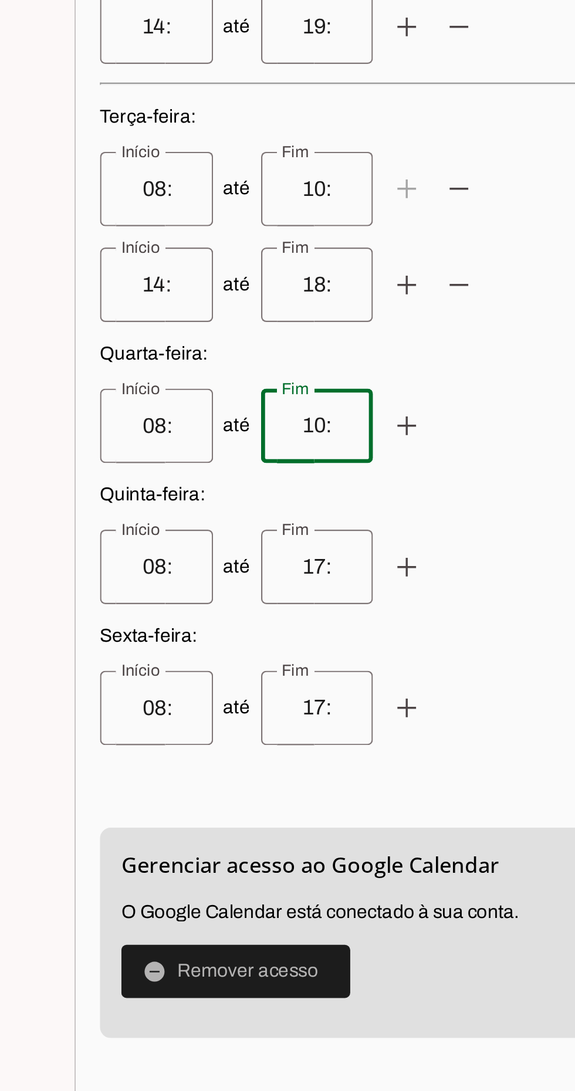
type input "10:00"
type md-outlined-text-field "10:00"
click at [282, 667] on span at bounding box center [293, 652] width 28 height 28
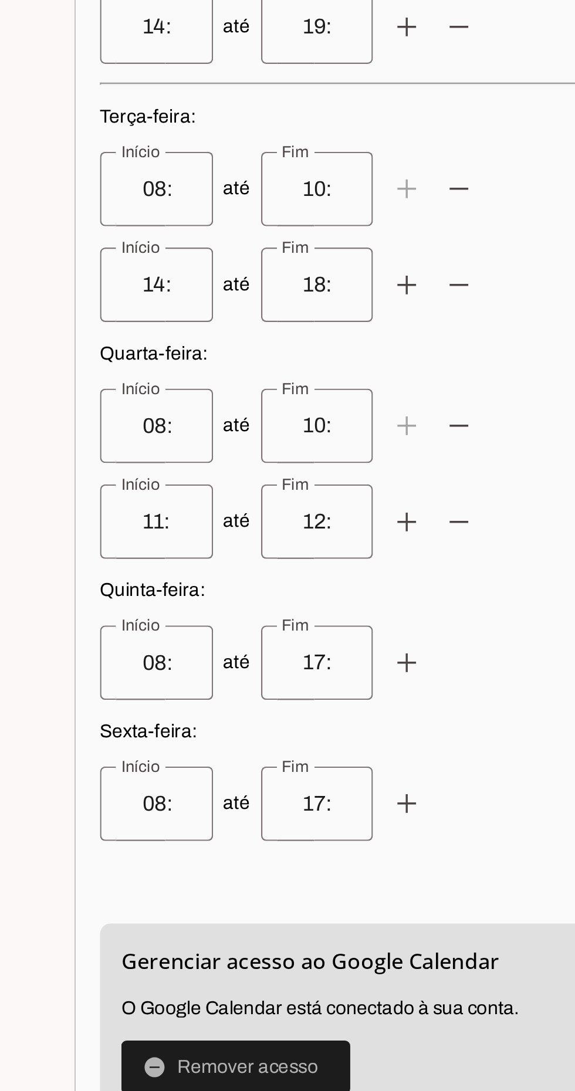
click at [171, 702] on input "11:00" at bounding box center [182, 695] width 31 height 14
type input "14:00"
type md-outlined-text-field "14:00"
click at [238, 702] on input "12:00" at bounding box center [253, 695] width 31 height 14
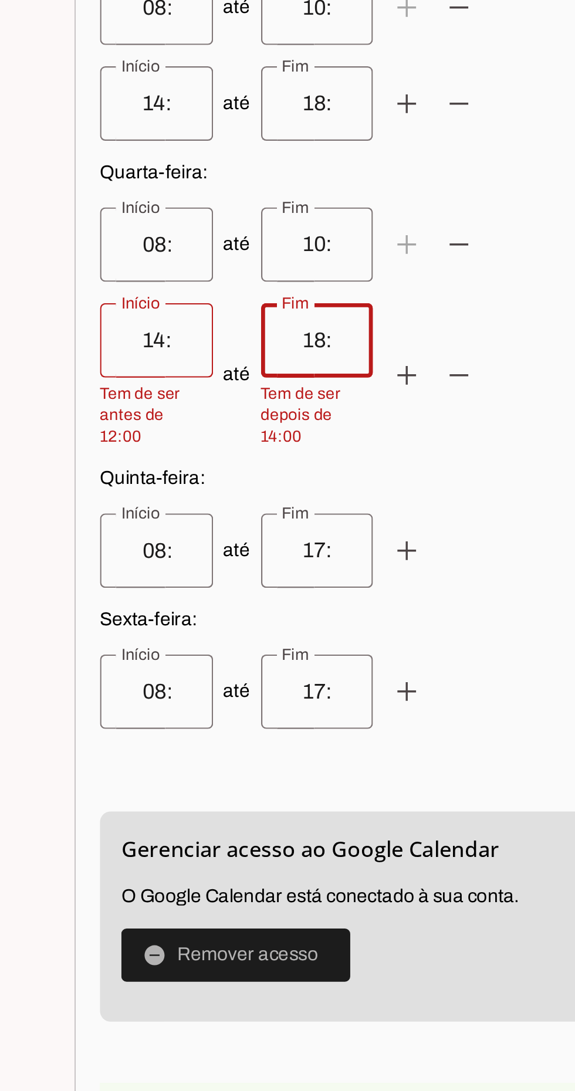
scroll to position [161, 27]
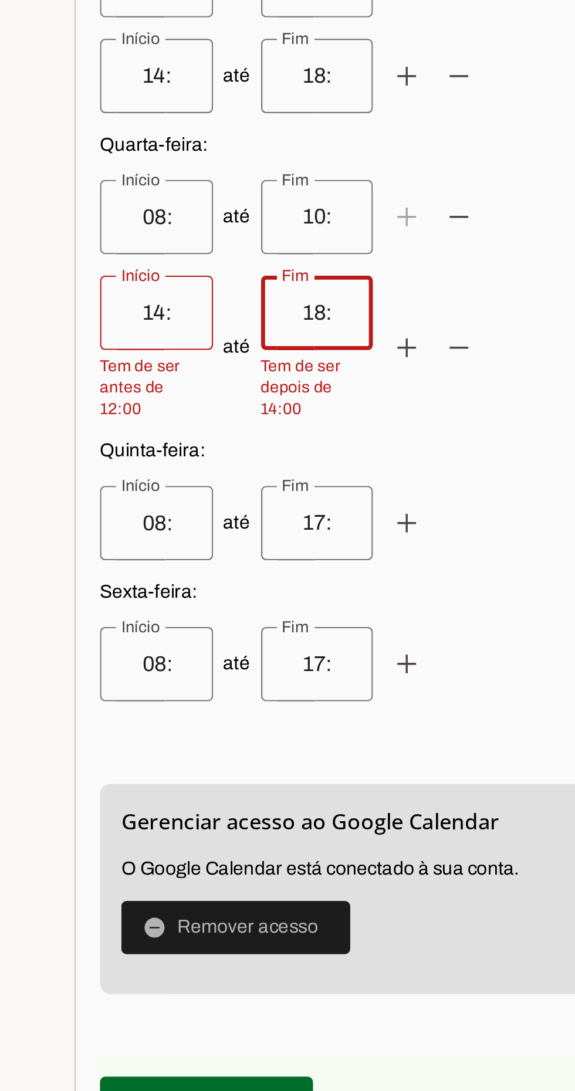
type input "18:00"
type md-outlined-text-field "18:00"
click at [283, 709] on span at bounding box center [293, 695] width 28 height 28
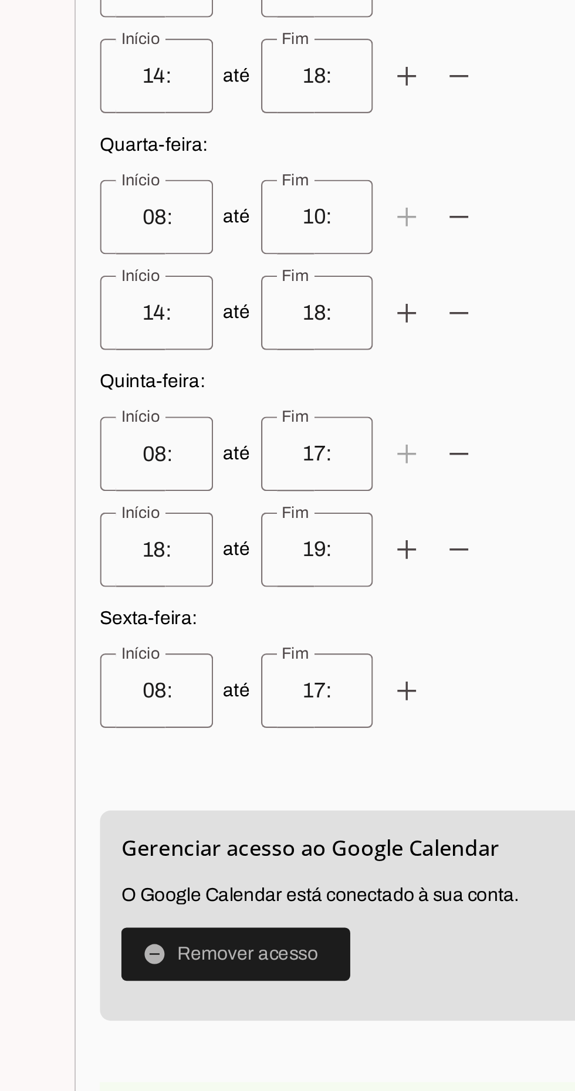
scroll to position [130, 27]
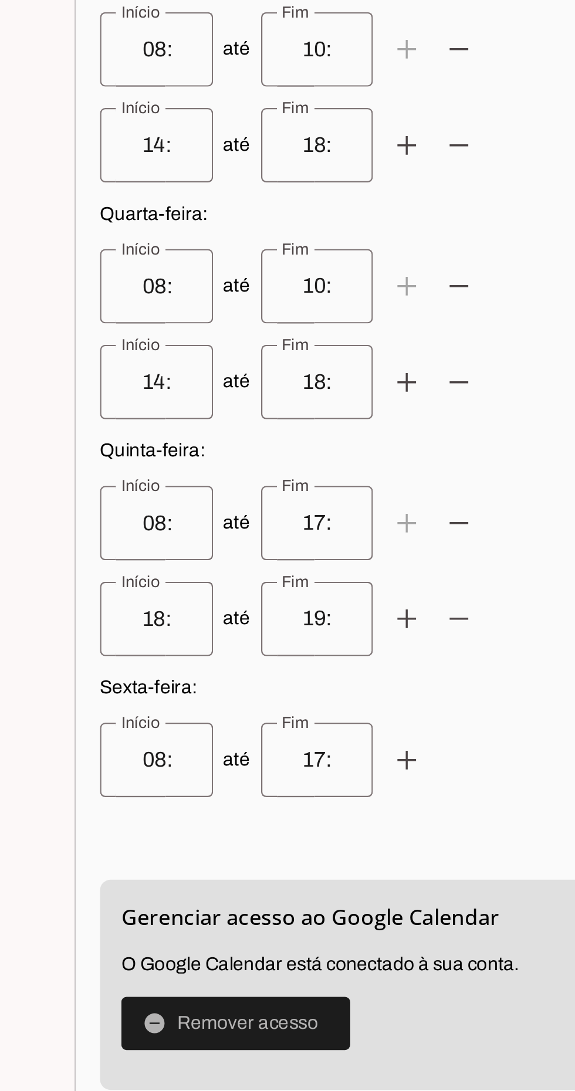
click at [238, 702] on input "17:00" at bounding box center [253, 695] width 31 height 14
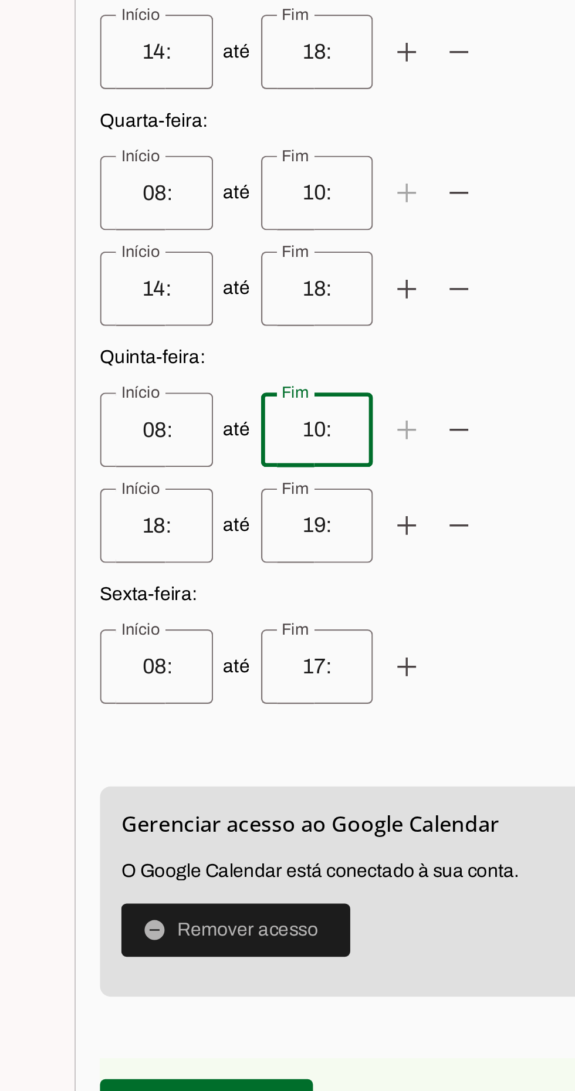
scroll to position [173, 27]
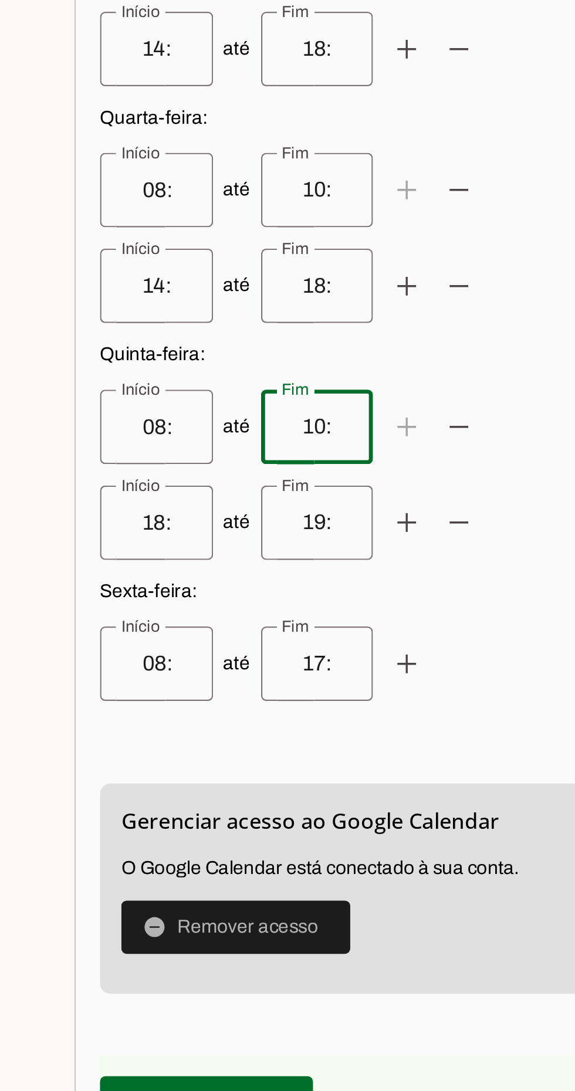
type input "10:00"
type md-outlined-text-field "10:00"
click at [178, 702] on input "18:00" at bounding box center [182, 695] width 31 height 14
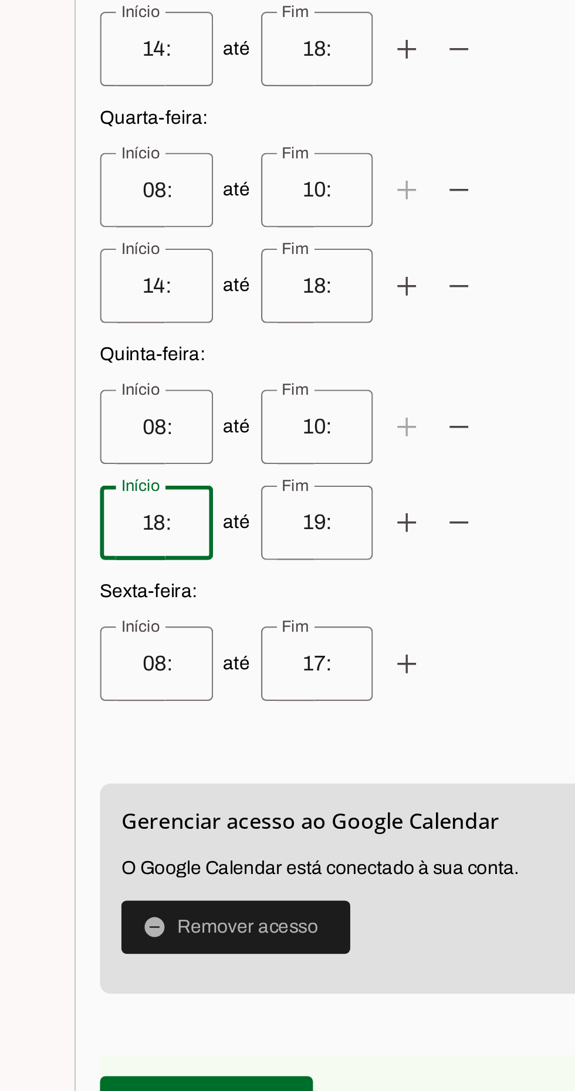
click at [238, 702] on input "19:00" at bounding box center [253, 695] width 31 height 14
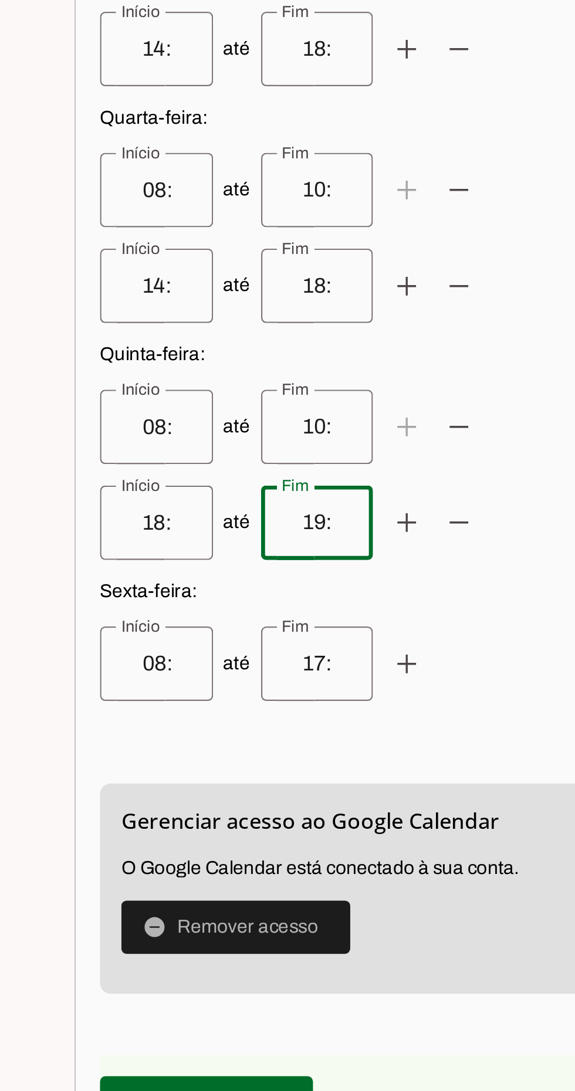
click at [177, 702] on input "18:00" at bounding box center [182, 695] width 31 height 14
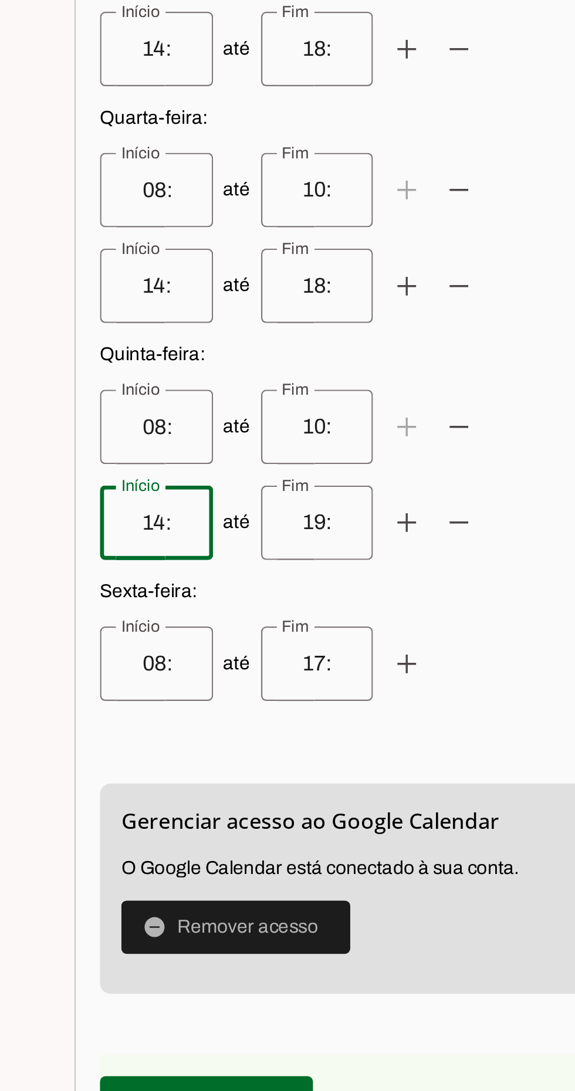
type input "14:00"
type md-outlined-text-field "14:00"
click at [238, 702] on input "19:00" at bounding box center [253, 695] width 31 height 14
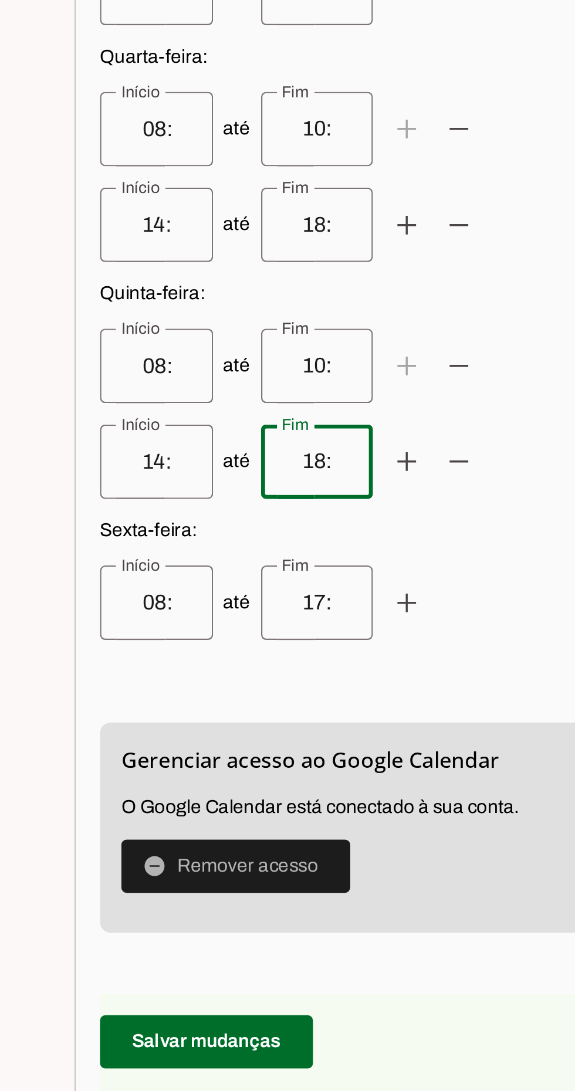
scroll to position [5, 0]
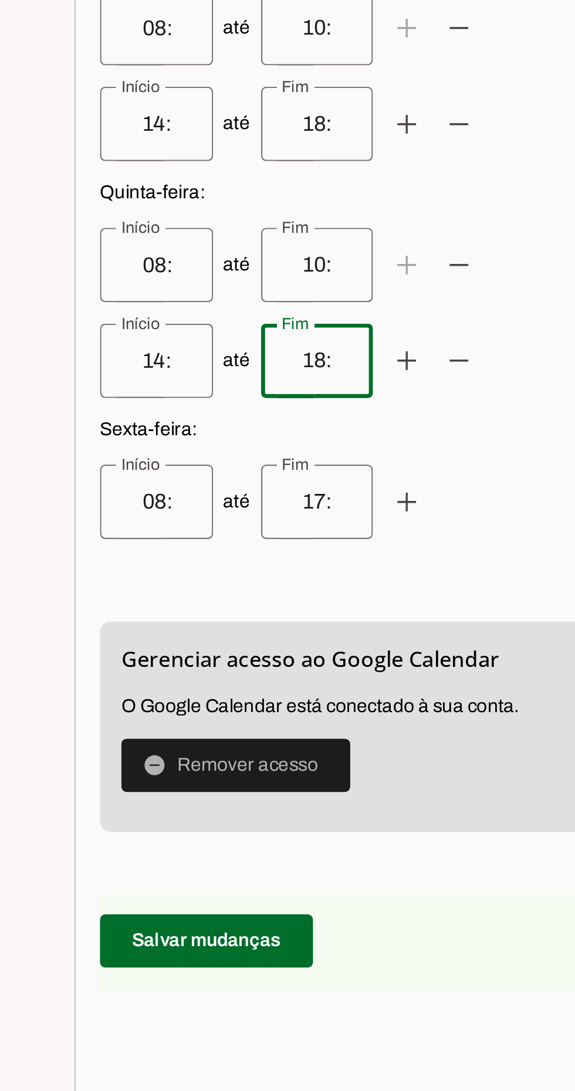
type input "18:00"
type md-outlined-text-field "18:00"
click at [177, 765] on input "08:00" at bounding box center [182, 757] width 31 height 14
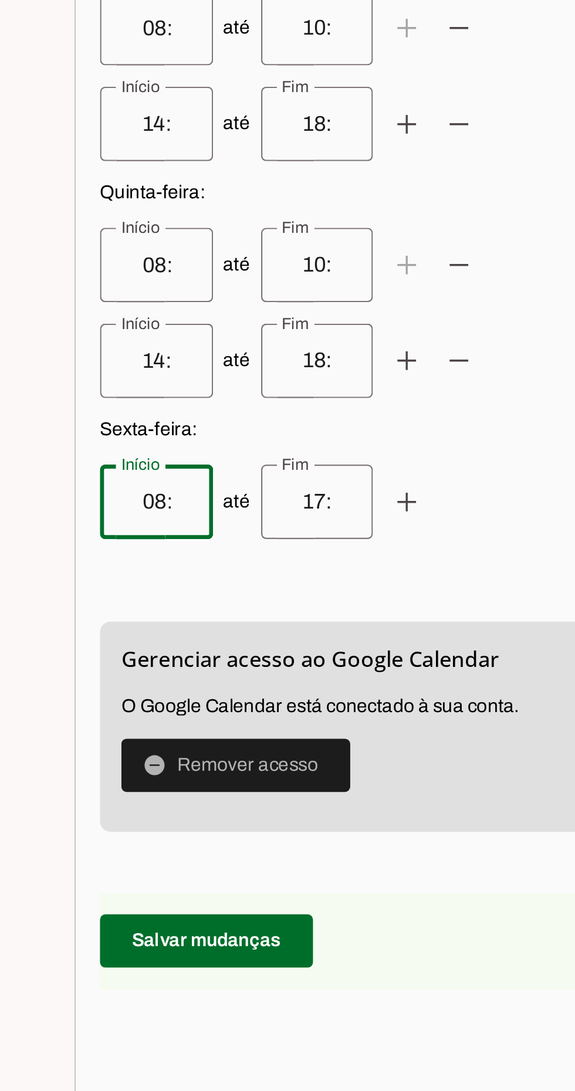
click at [239, 765] on input "17:00" at bounding box center [253, 757] width 31 height 14
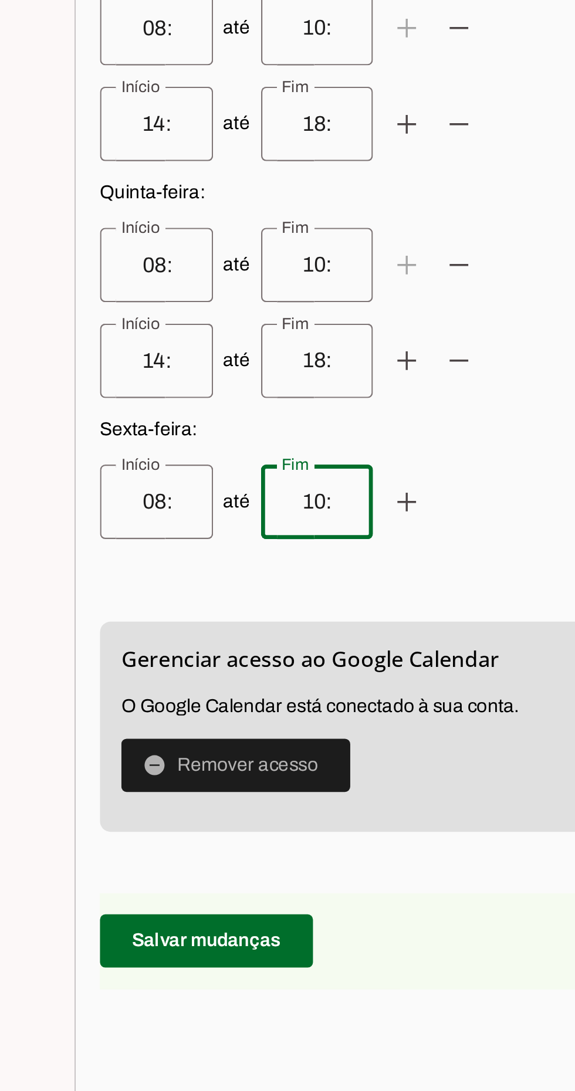
type input "10:00"
type md-outlined-text-field "10:00"
click at [279, 772] on span at bounding box center [293, 757] width 28 height 28
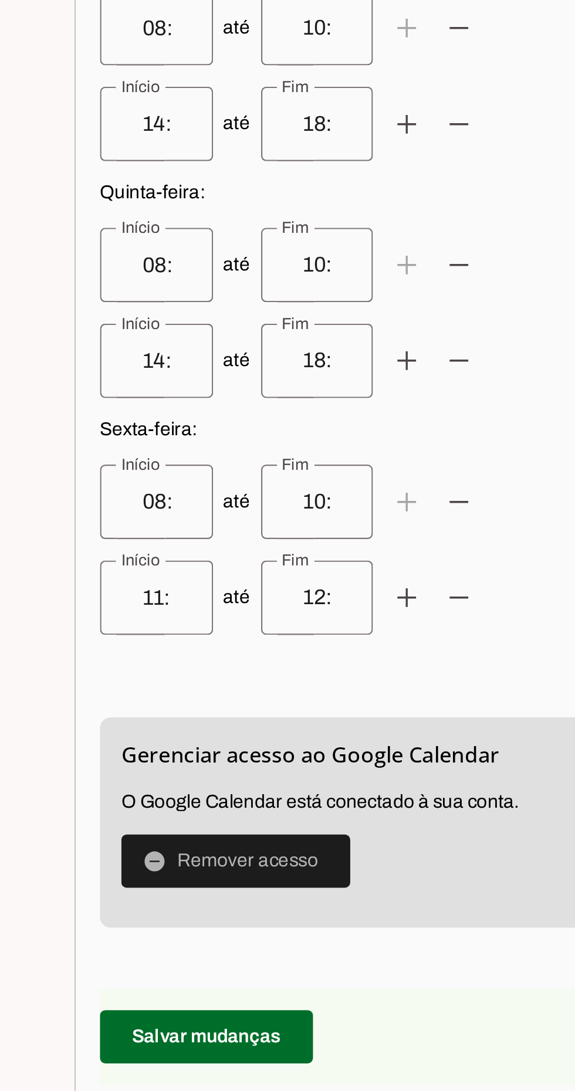
click at [175, 807] on input "11:00" at bounding box center [182, 800] width 31 height 14
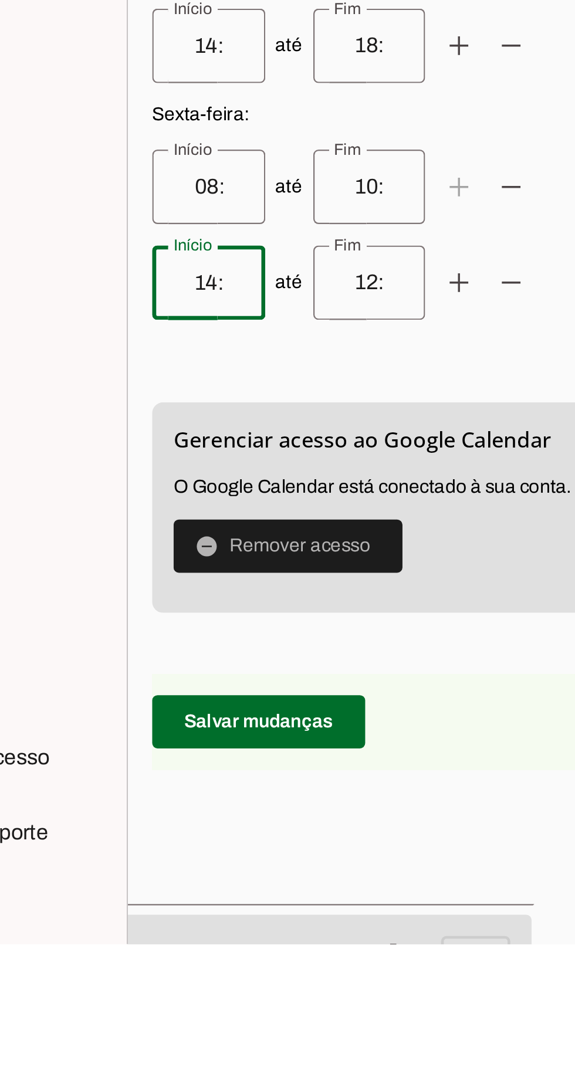
type input "14:00"
type md-outlined-text-field "14:00"
click at [238, 807] on input "12:00" at bounding box center [253, 800] width 31 height 14
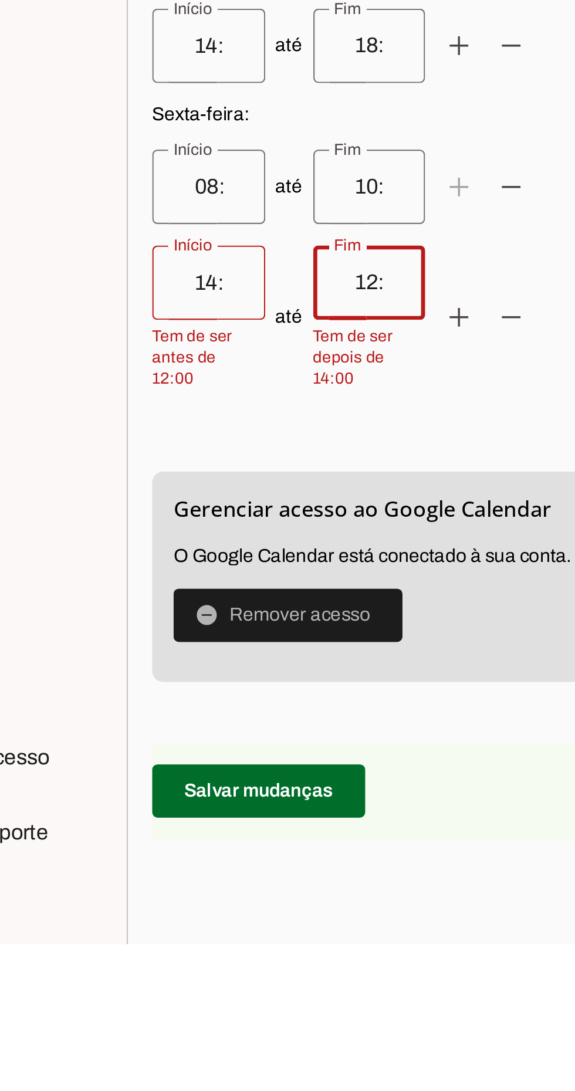
click at [238, 807] on input "12:00" at bounding box center [253, 800] width 31 height 14
click at [309, 881] on div "circle Família circle Kommo - comercialconnectevolutionmktcom circle [EMAIL_ADD…" at bounding box center [282, 587] width 248 height 971
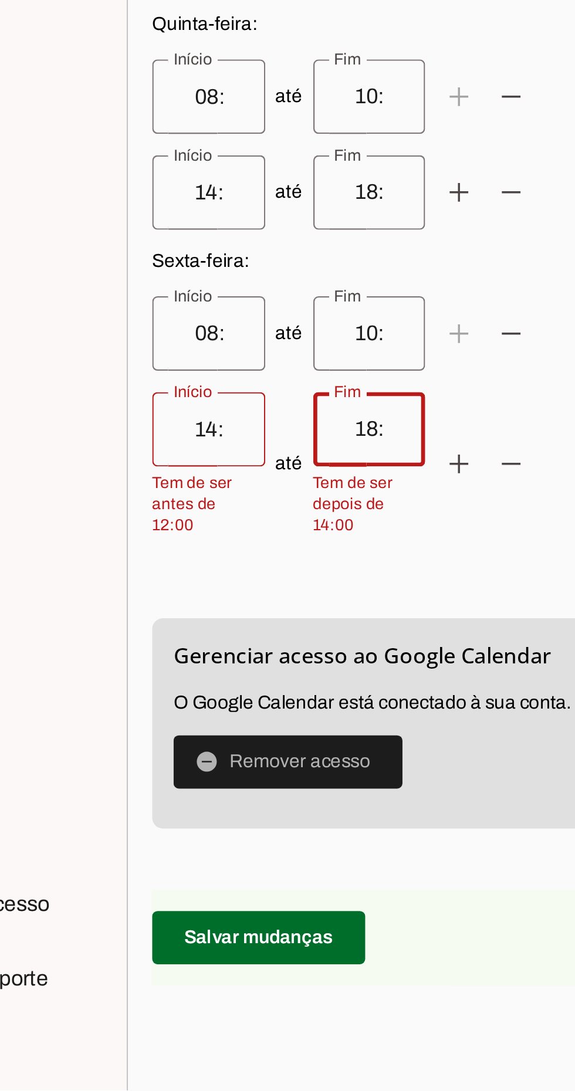
click at [244, 807] on input "18:00" at bounding box center [253, 800] width 31 height 14
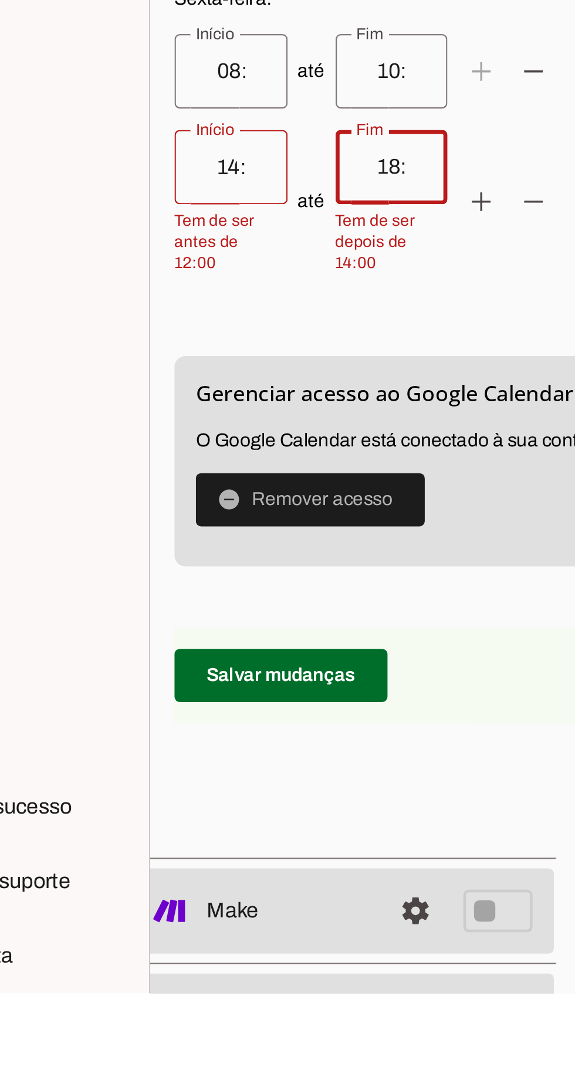
type input "18:00"
type md-outlined-text-field "18:00"
click at [189, 747] on p "Sexta-feira : até add remove até add remove" at bounding box center [282, 710] width 248 height 127
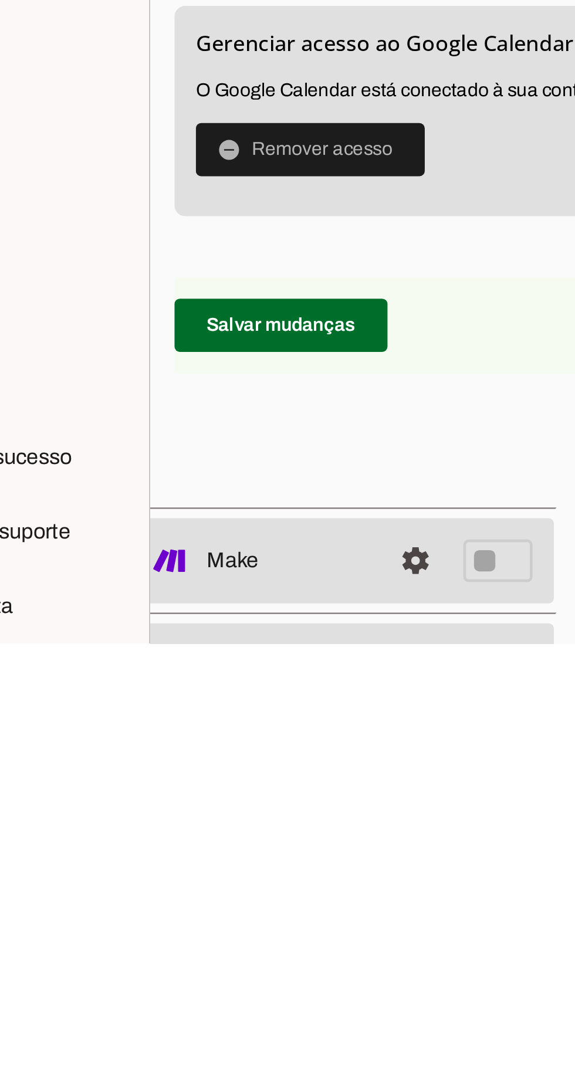
scroll to position [195, 27]
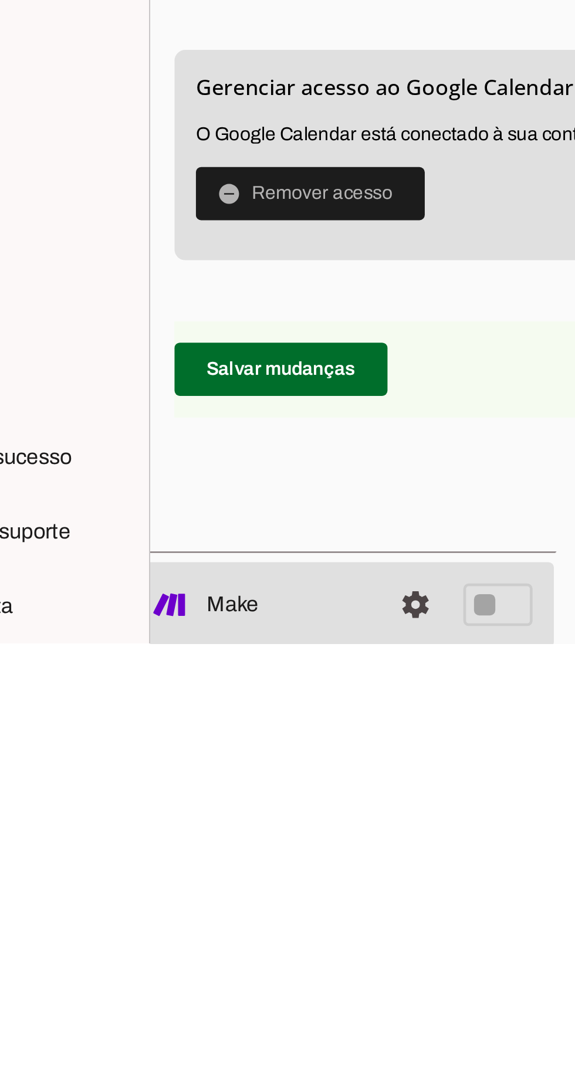
click at [238, 956] on span at bounding box center [205, 970] width 94 height 28
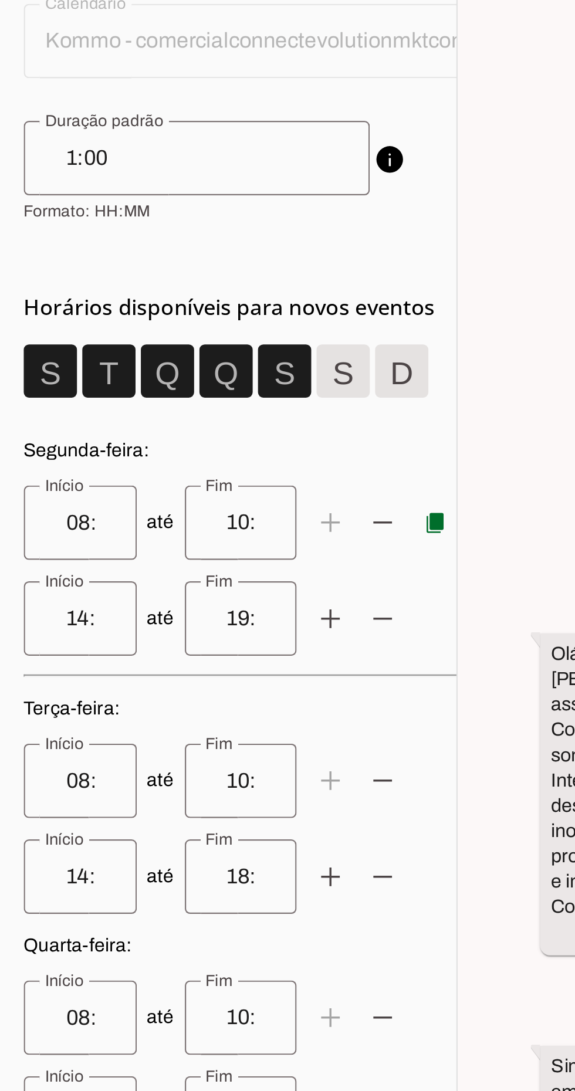
scroll to position [130, 0]
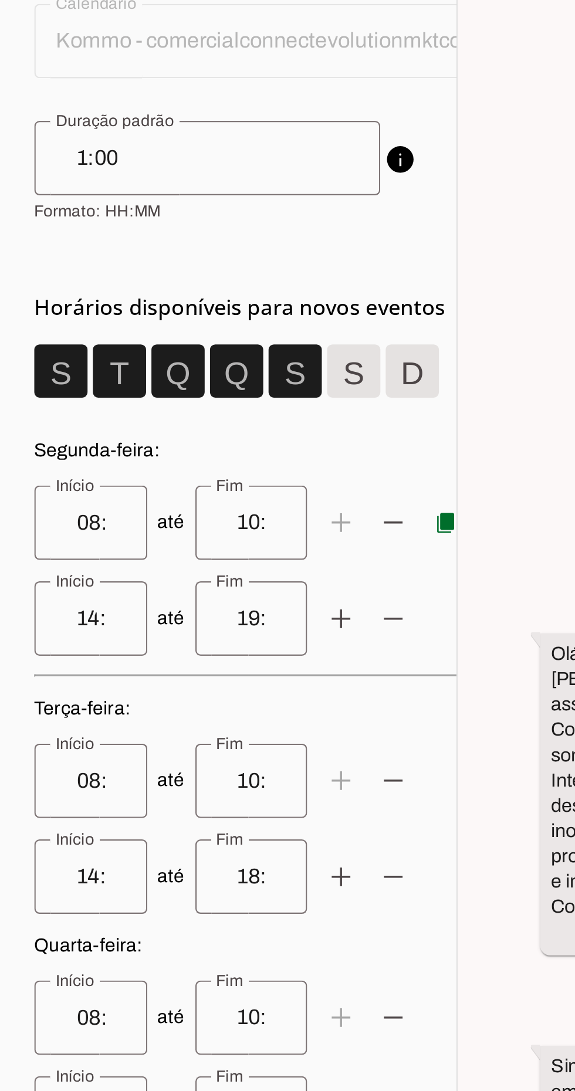
click at [330, 292] on span at bounding box center [326, 306] width 28 height 28
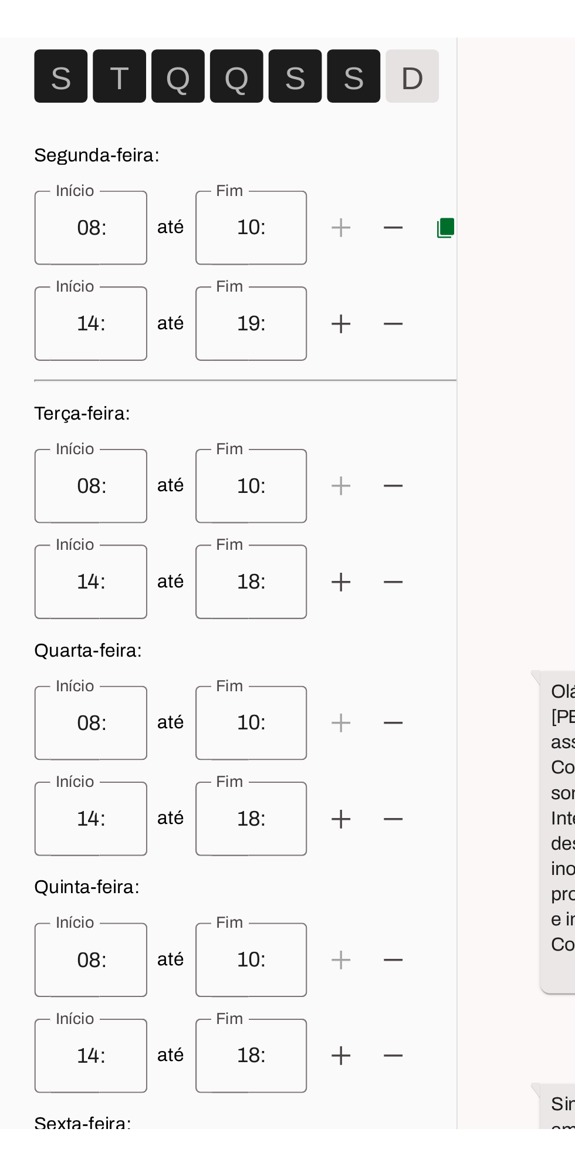
scroll to position [0, 0]
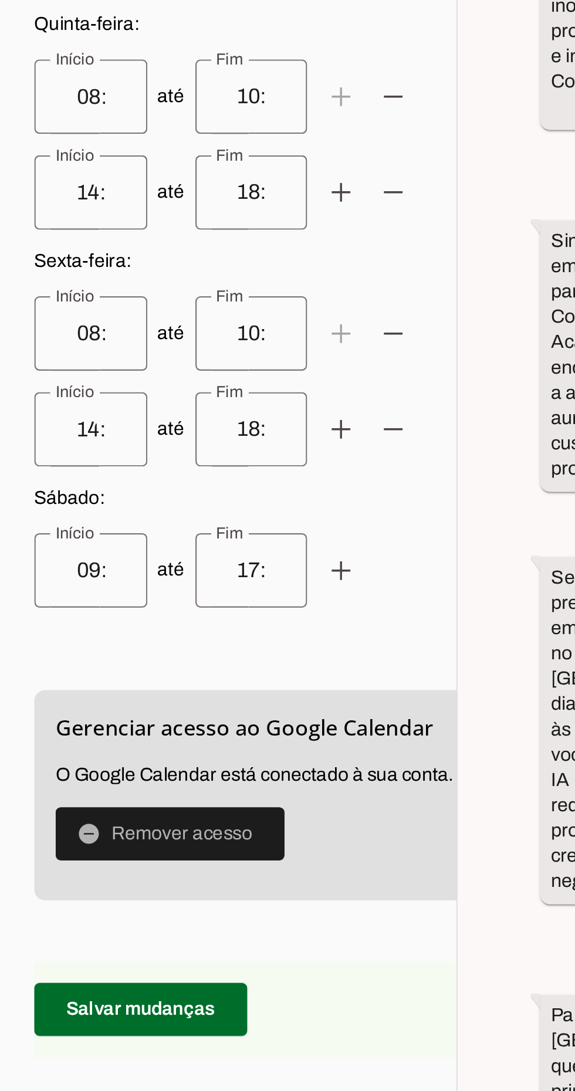
click at [207, 765] on input "09:00" at bounding box center [209, 757] width 31 height 14
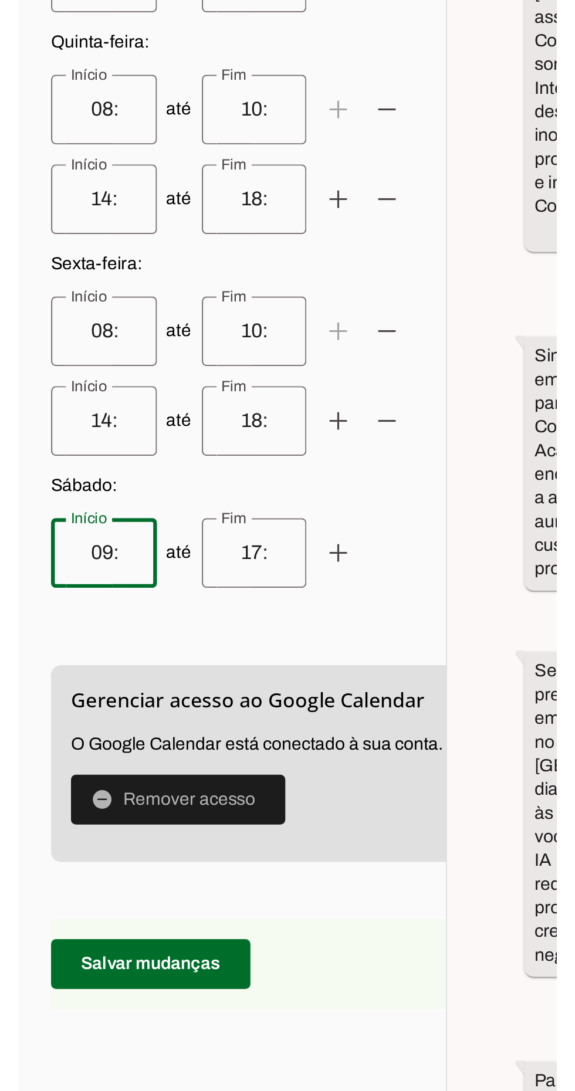
scroll to position [202, 0]
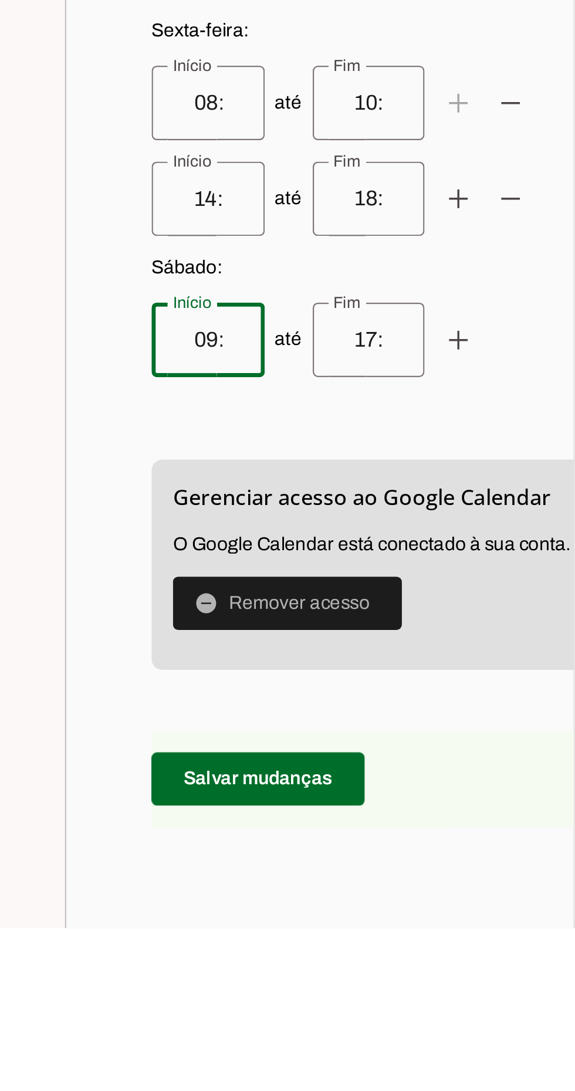
click at [202, 839] on input "09:00" at bounding box center [209, 832] width 31 height 14
type input "08:00"
type md-outlined-text-field "08:00"
click at [265, 839] on input "17:00" at bounding box center [280, 832] width 31 height 14
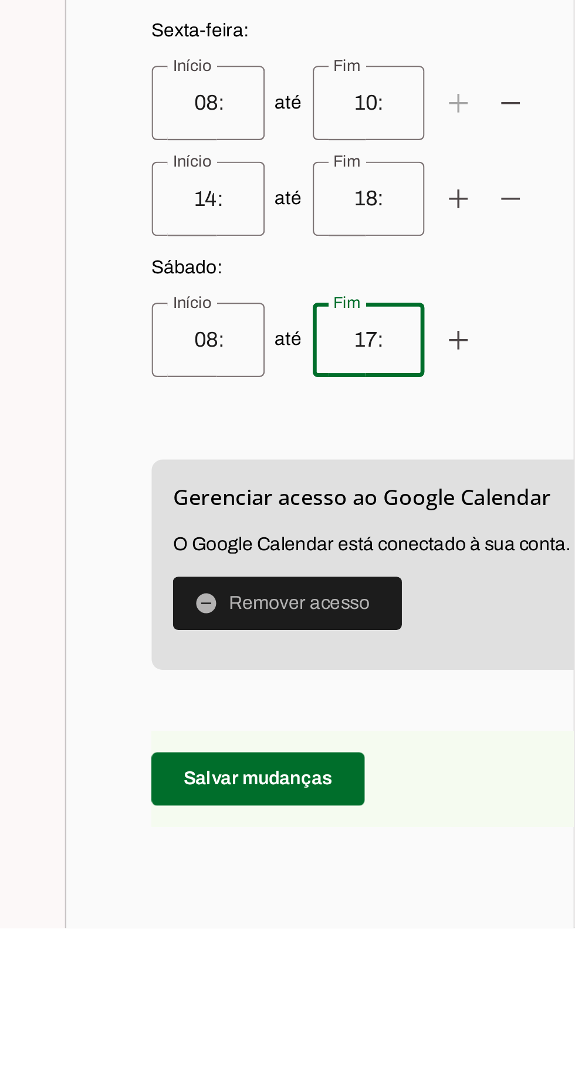
click at [268, 839] on input "17:00" at bounding box center [280, 832] width 31 height 14
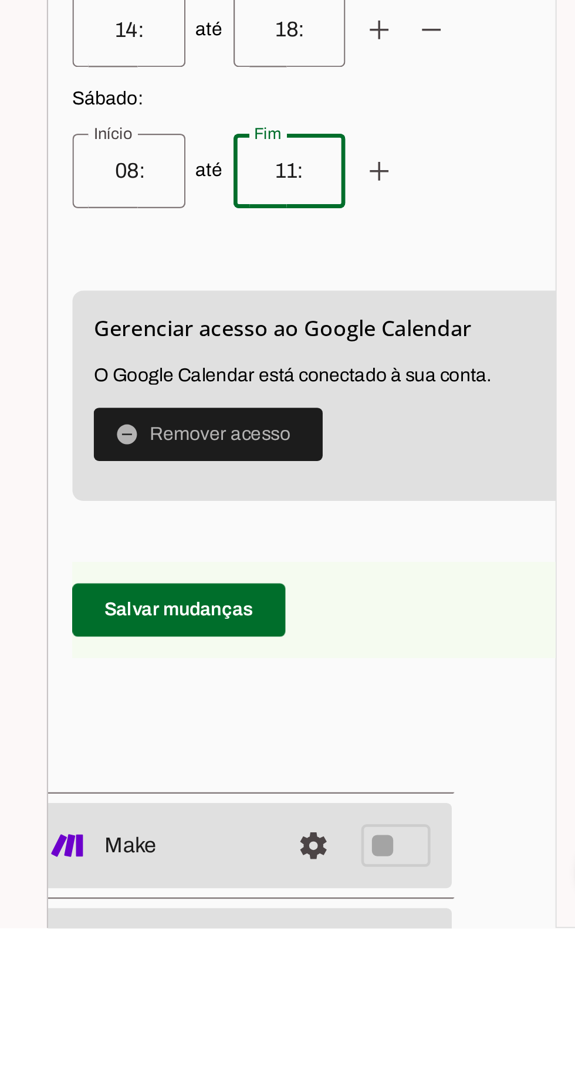
scroll to position [277, 27]
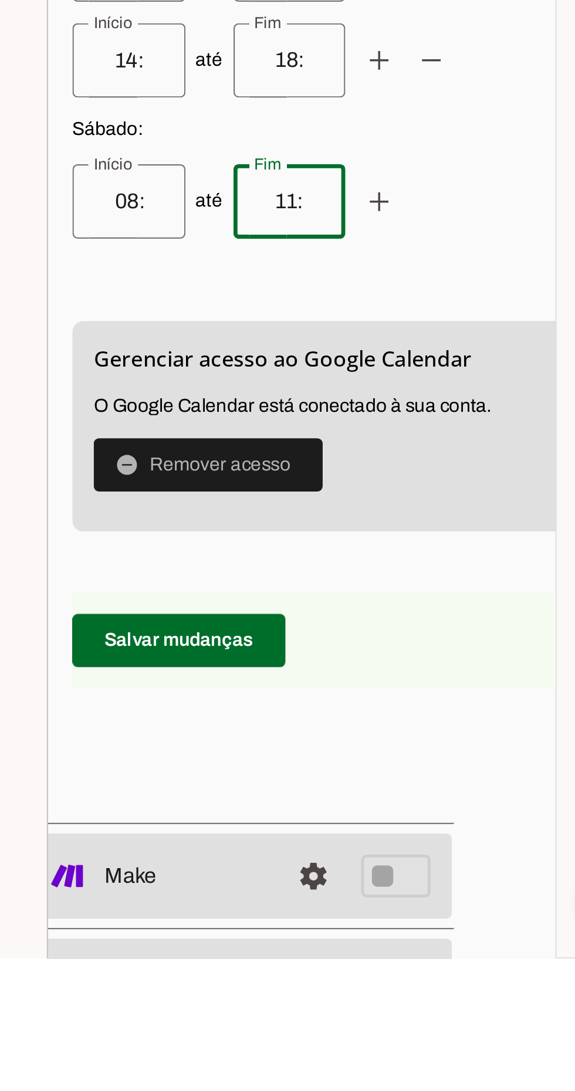
click at [238, 765] on input "11:00" at bounding box center [253, 757] width 31 height 14
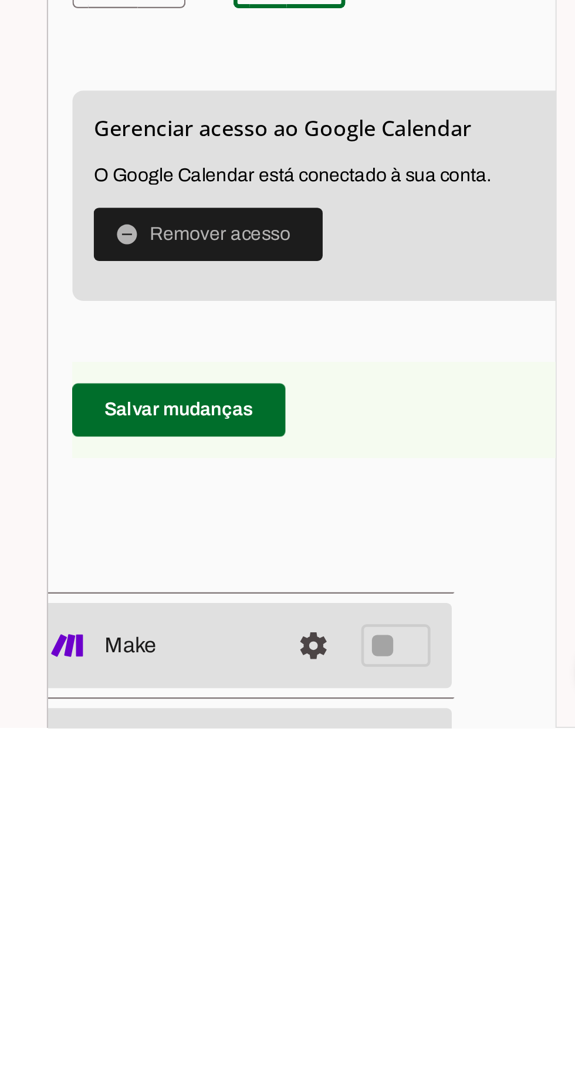
type input "11:00"
type md-outlined-text-field "11:00"
click at [236, 965] on span at bounding box center [205, 951] width 94 height 28
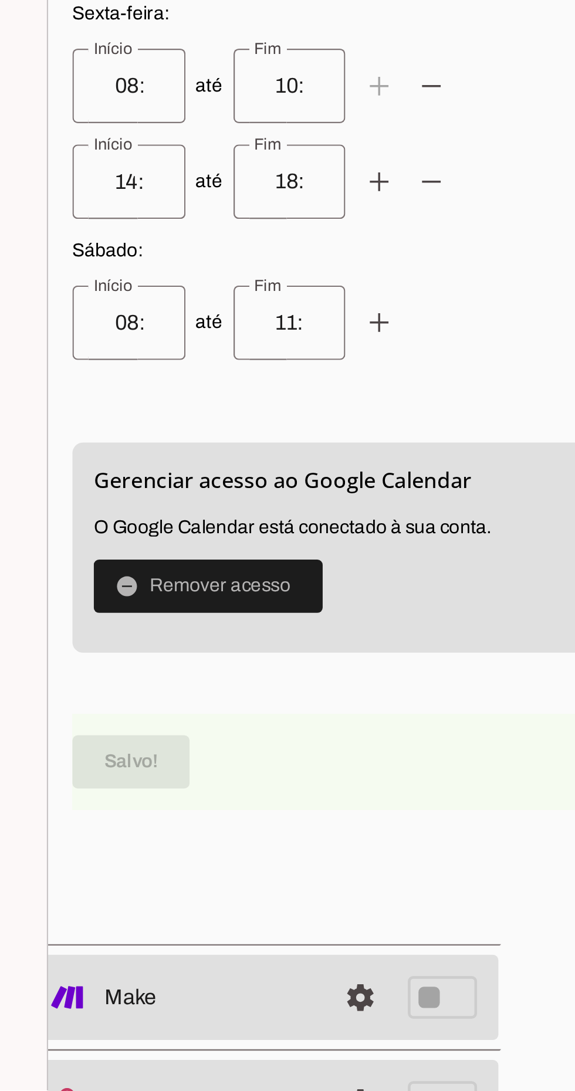
scroll to position [277, 0]
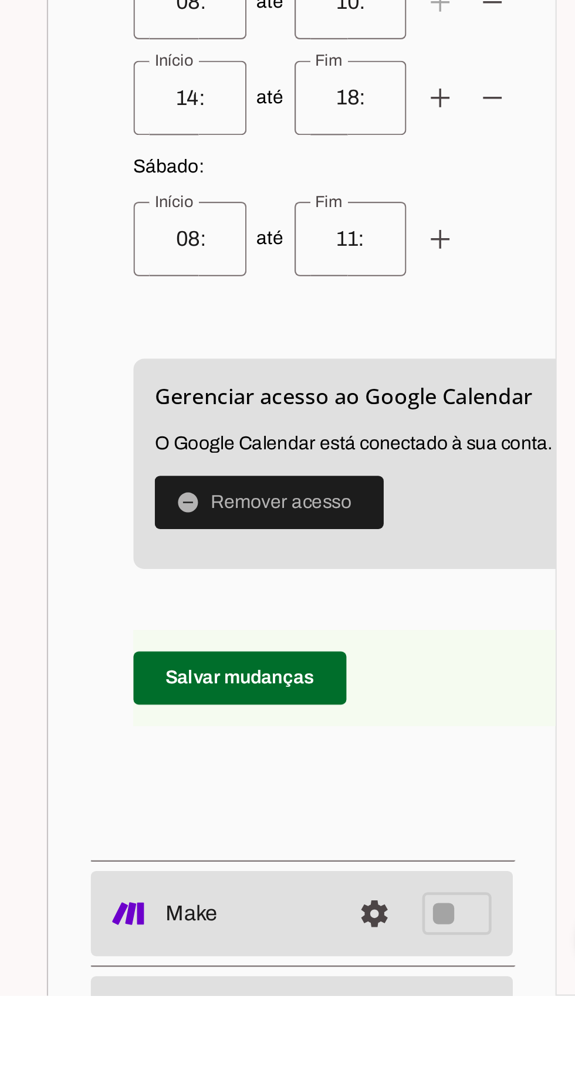
click at [249, 965] on span at bounding box center [232, 951] width 94 height 28
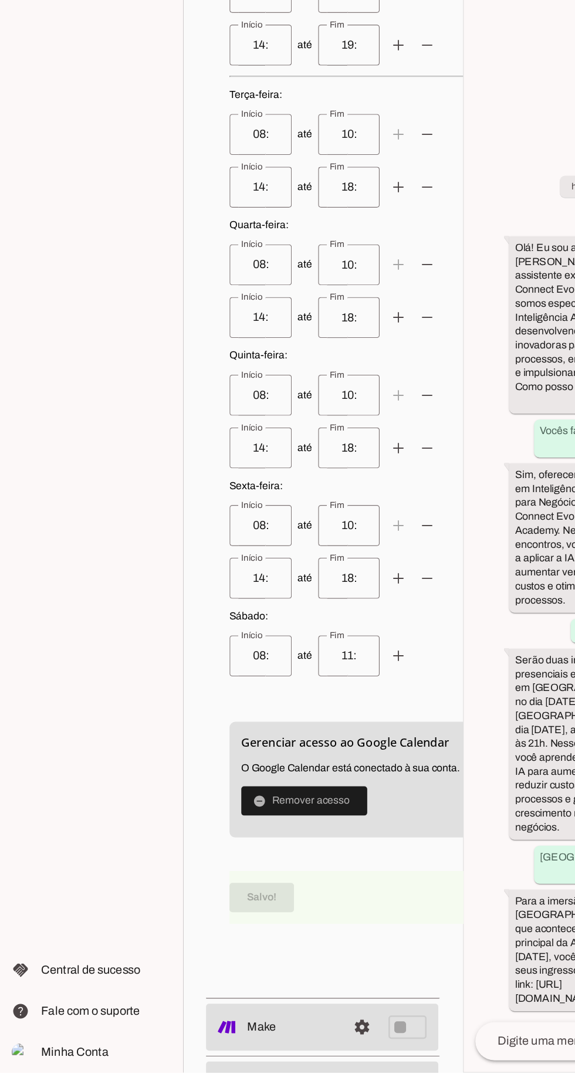
scroll to position [0, 0]
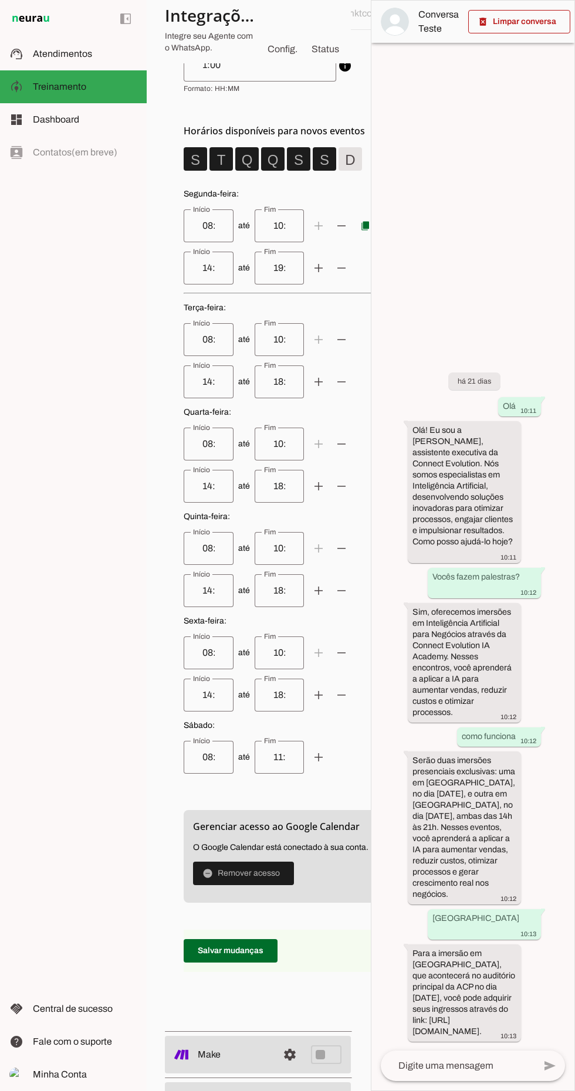
click at [284, 48] on span "Config." at bounding box center [282, 49] width 35 height 19
click at [329, 43] on span "Status" at bounding box center [325, 49] width 32 height 19
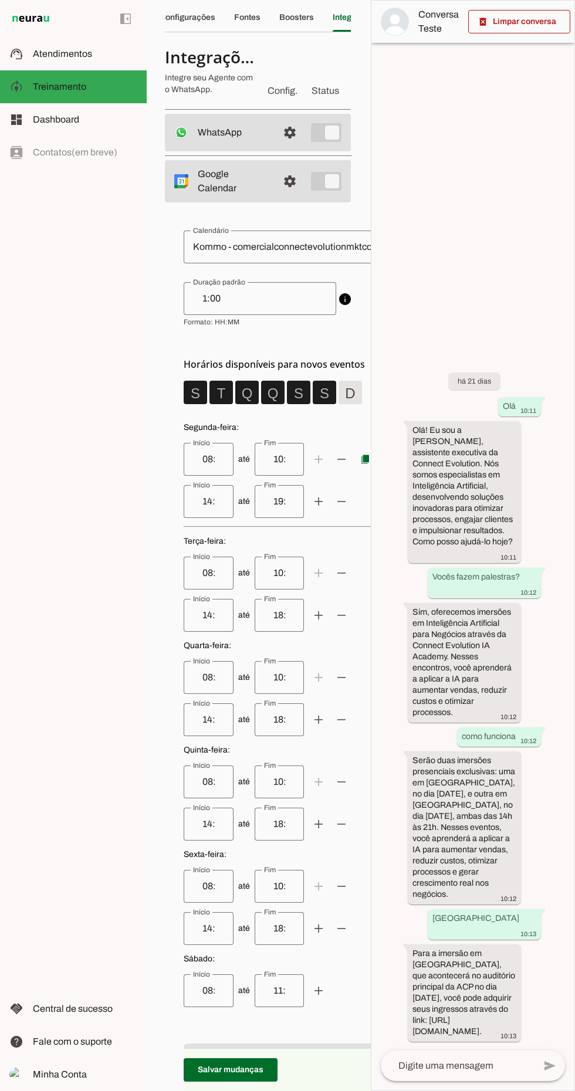
scroll to position [0, 1]
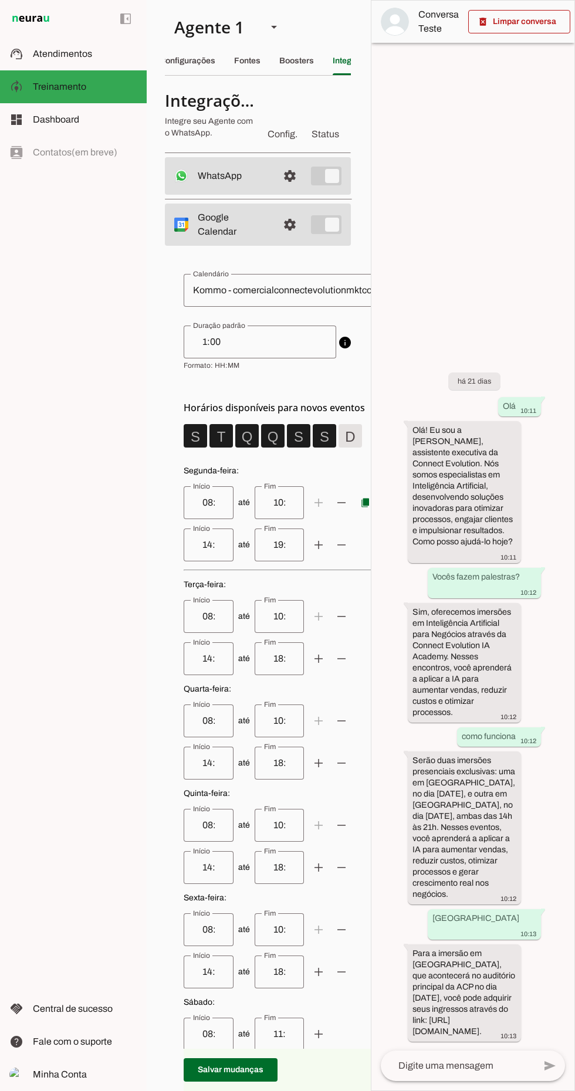
click at [250, 55] on div "Fontes" at bounding box center [247, 61] width 26 height 28
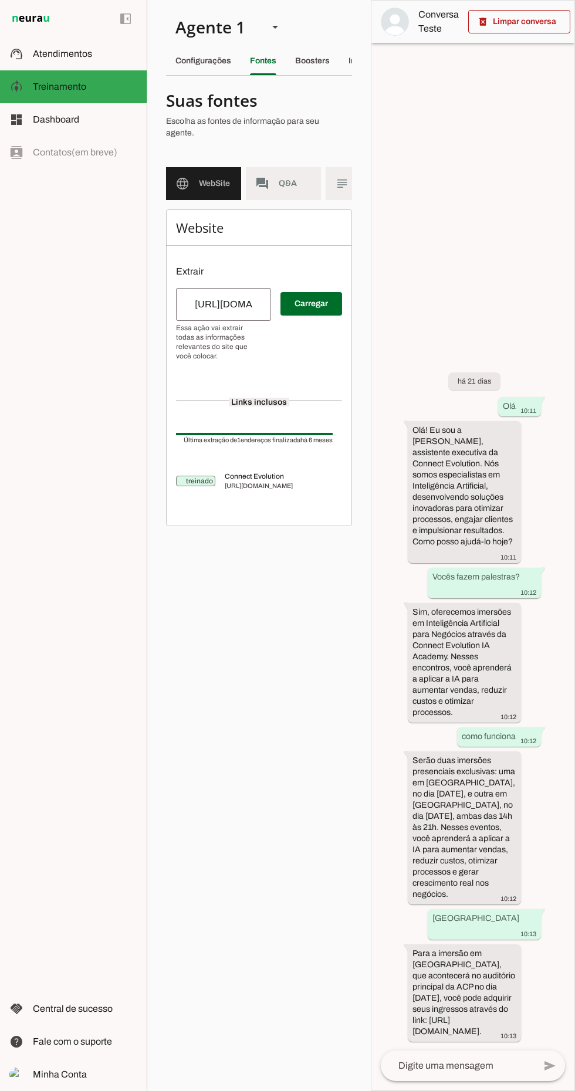
click at [322, 55] on div "Boosters" at bounding box center [312, 61] width 35 height 28
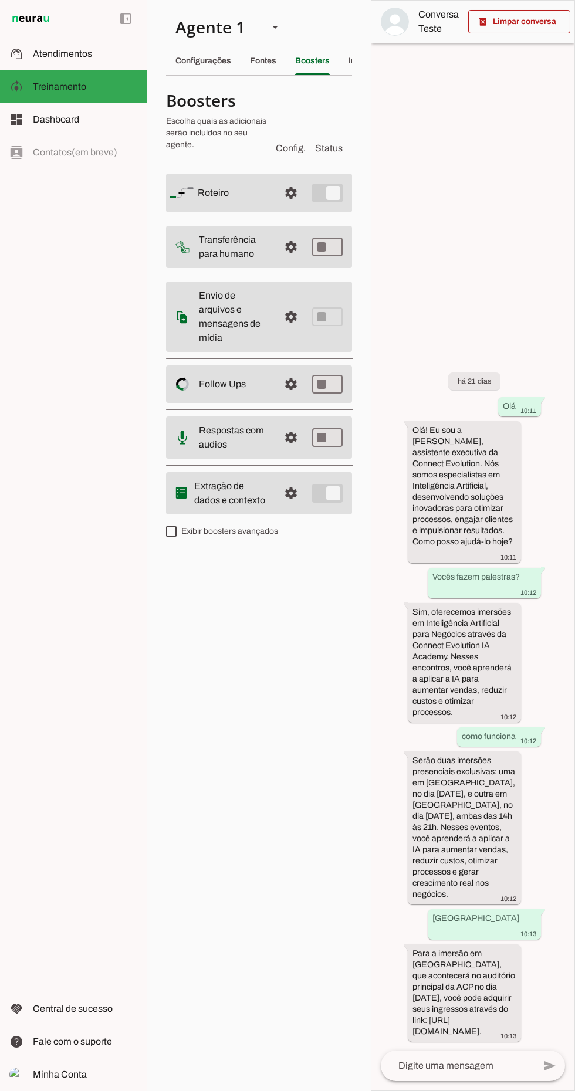
scroll to position [0, 15]
click at [184, 56] on div "Configurações" at bounding box center [188, 61] width 56 height 28
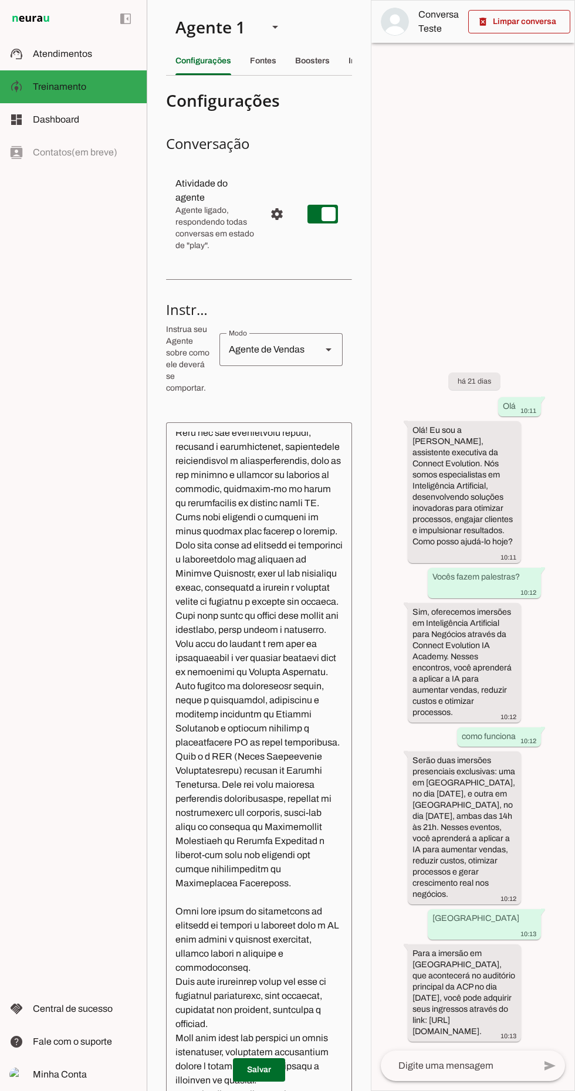
scroll to position [691, 0]
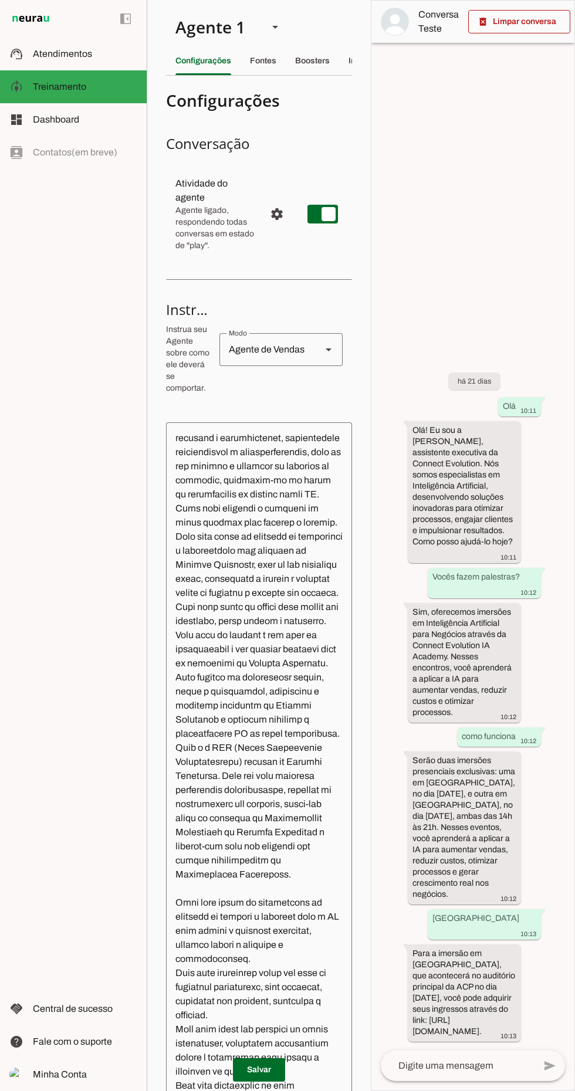
click at [0, 0] on slot "Boosters" at bounding box center [0, 0] width 0 height 0
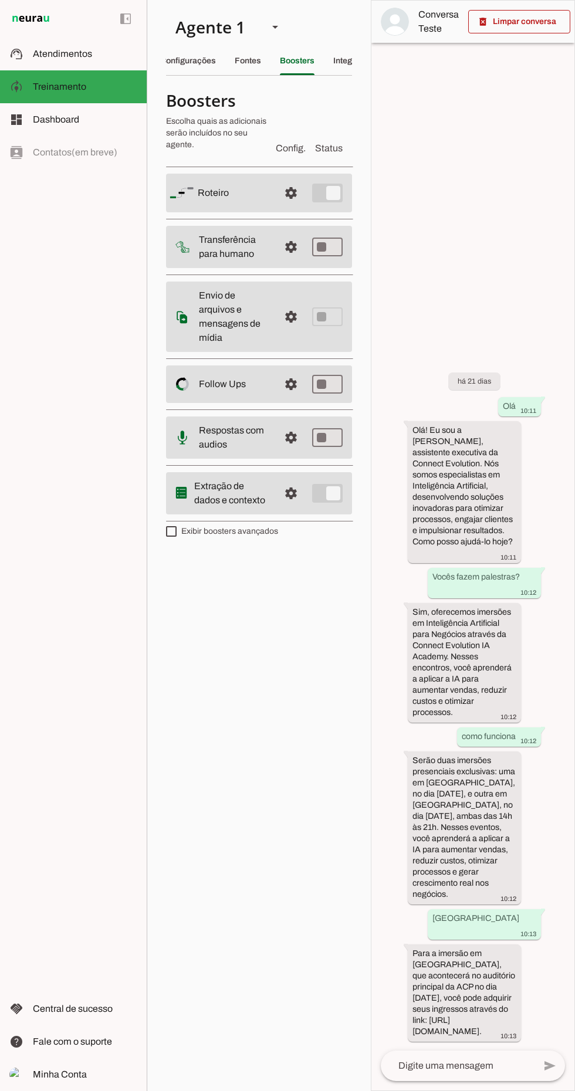
type md-switch "on"
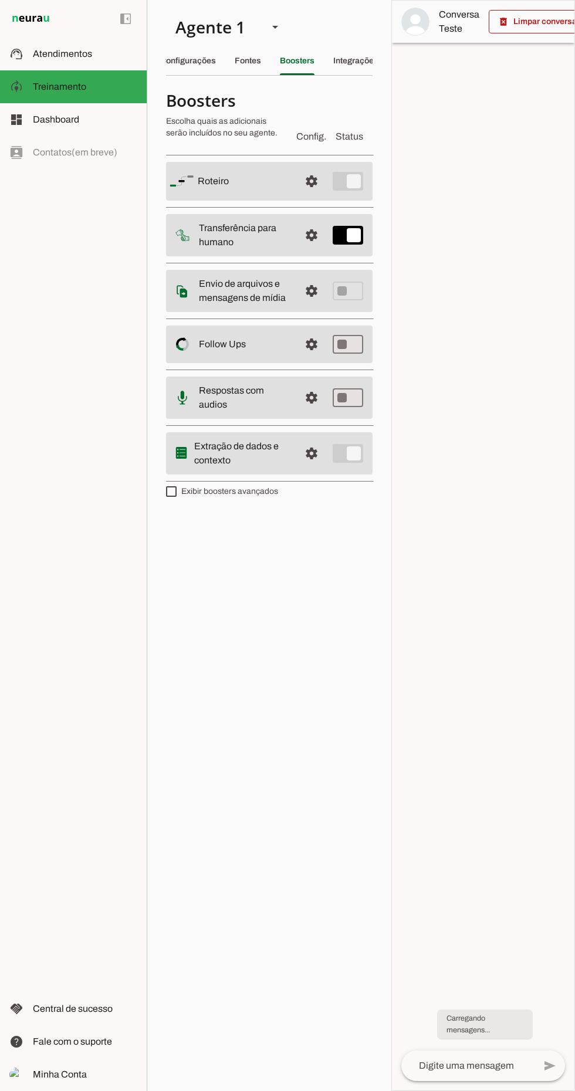
scroll to position [0, 15]
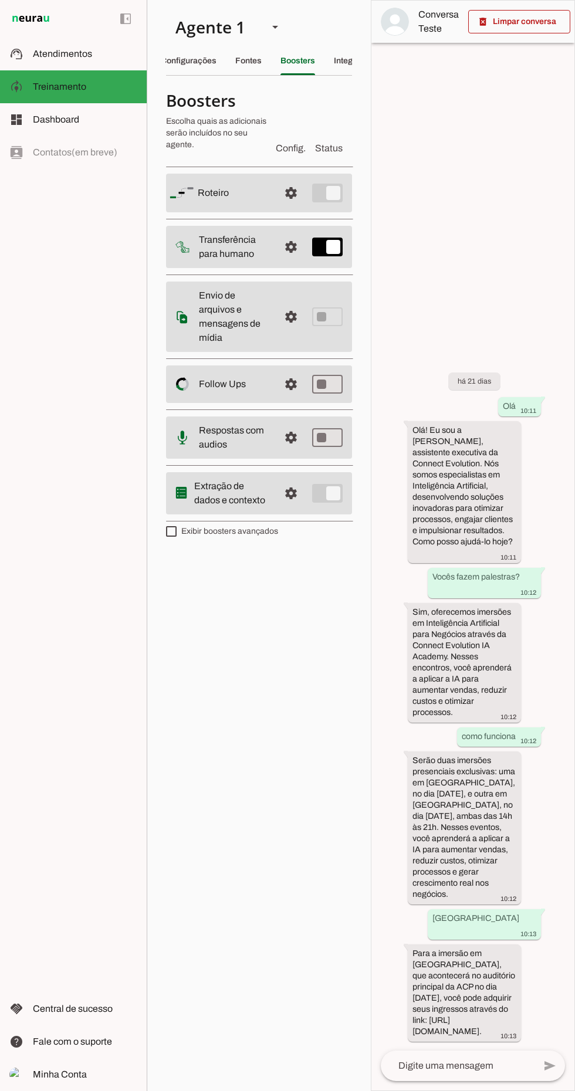
click at [289, 256] on span at bounding box center [291, 247] width 28 height 28
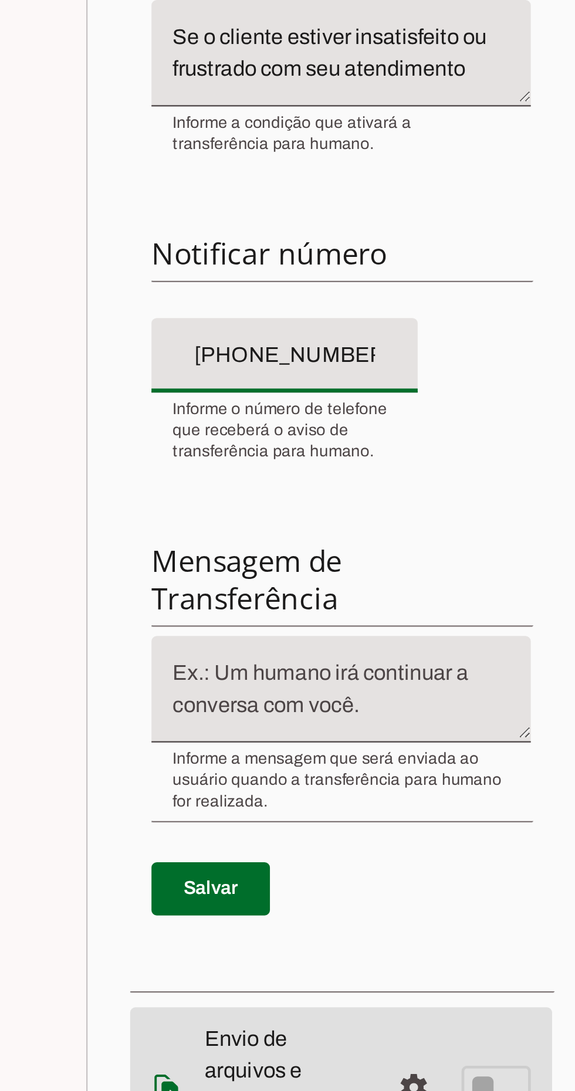
click at [220, 464] on input "[PHONE_NUMBER]" at bounding box center [234, 459] width 99 height 14
type input "+55 (41) 9874-8___"
type md-filled-text-field "+55 (41) 9874-8___"
click at [268, 457] on input "+55 (41) 9874-8___" at bounding box center [234, 459] width 99 height 14
type input "[PHONE_NUMBER]"
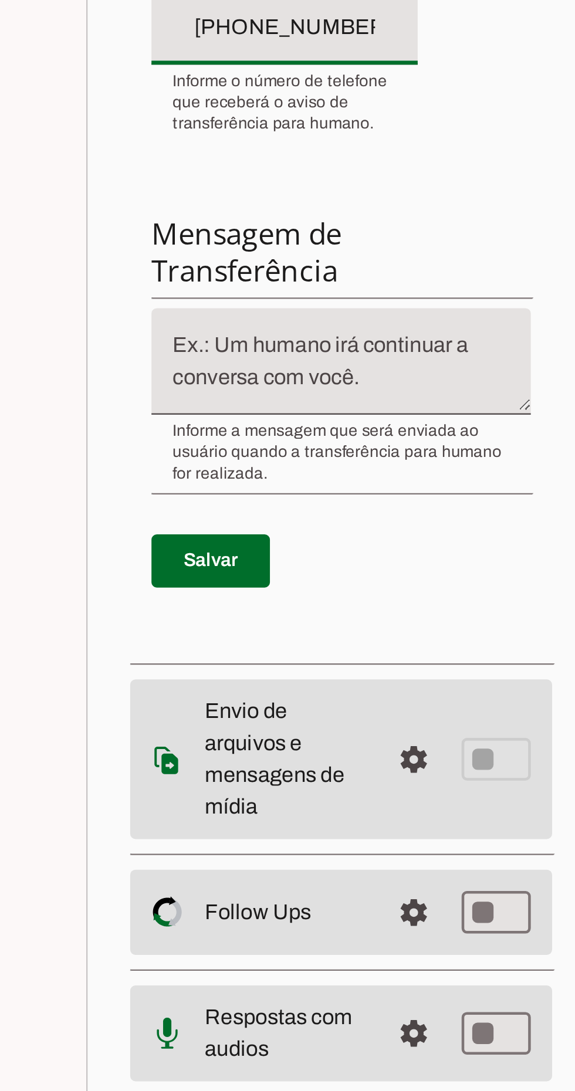
type md-filled-text-field "[PHONE_NUMBER]"
click at [314, 604] on textarea at bounding box center [258, 607] width 167 height 28
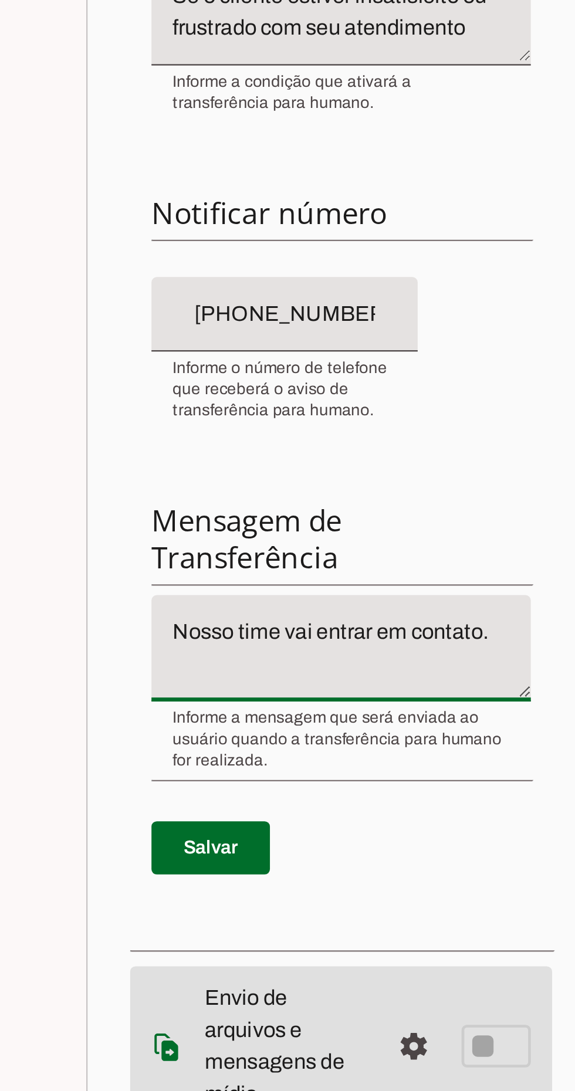
type textarea "Nosso time vai entrar em contato."
type md-filled-text-field "Nosso time vai entrar em contato."
click at [283, 462] on input "[PHONE_NUMBER]" at bounding box center [234, 459] width 99 height 14
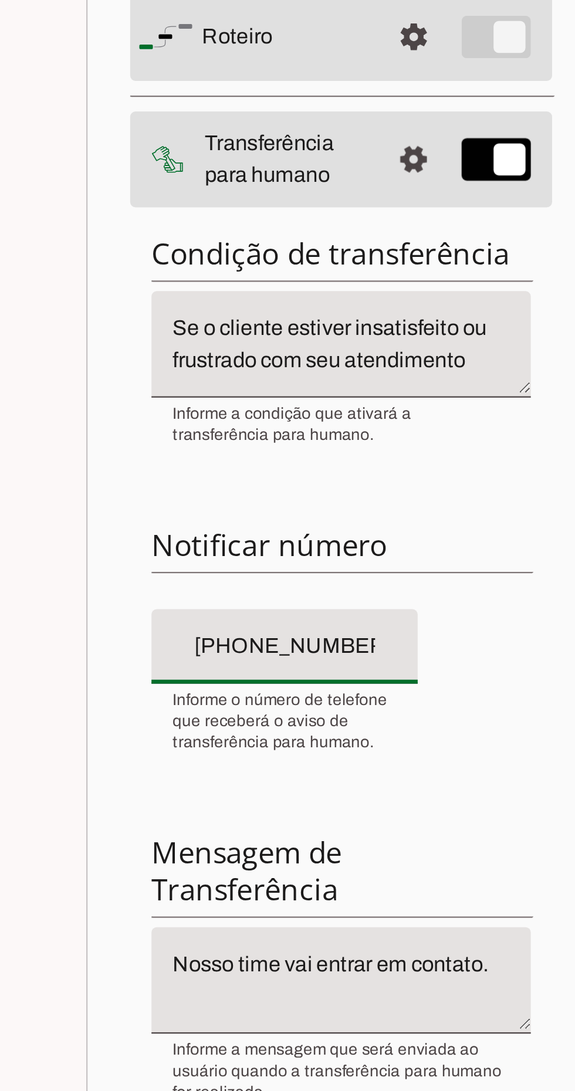
click at [319, 333] on textarea "Se o cliente estiver insatisfeito ou frustrado com seu atendimento" at bounding box center [258, 326] width 167 height 28
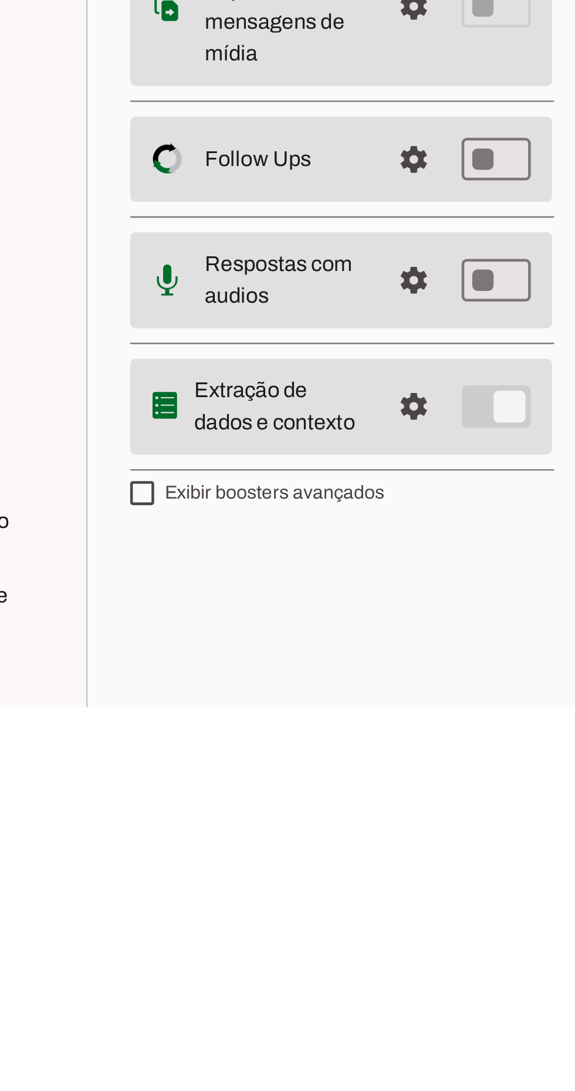
scroll to position [27, 0]
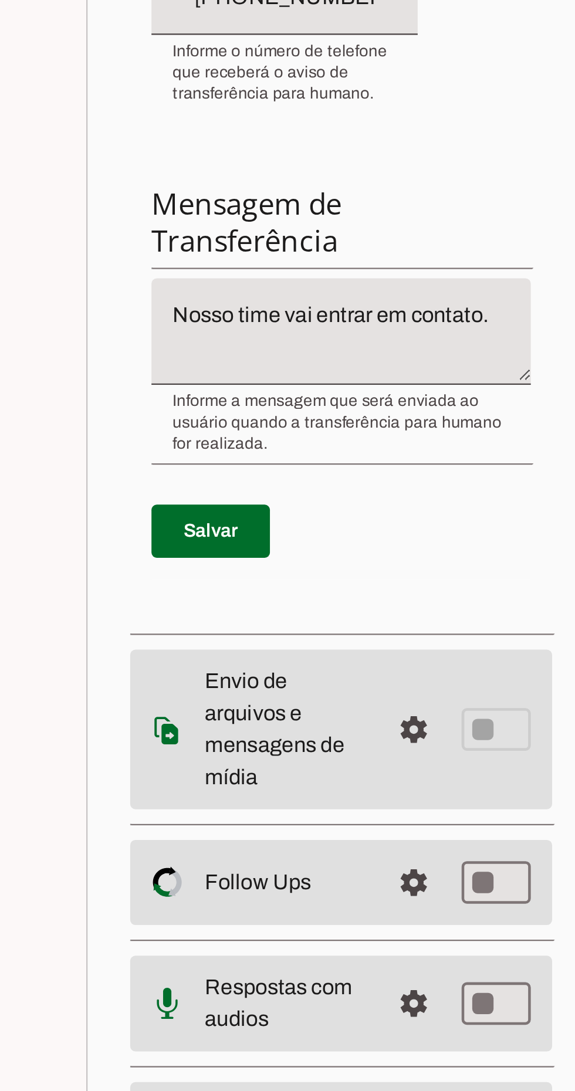
type textarea "Se o cliente estiver insatisfeito ou frustrado com seu atendimento ou pedir par…"
type md-filled-text-field "Se o cliente estiver insatisfeito ou frustrado com seu atendimento ou pedir par…"
click at [212, 681] on span at bounding box center [201, 695] width 52 height 28
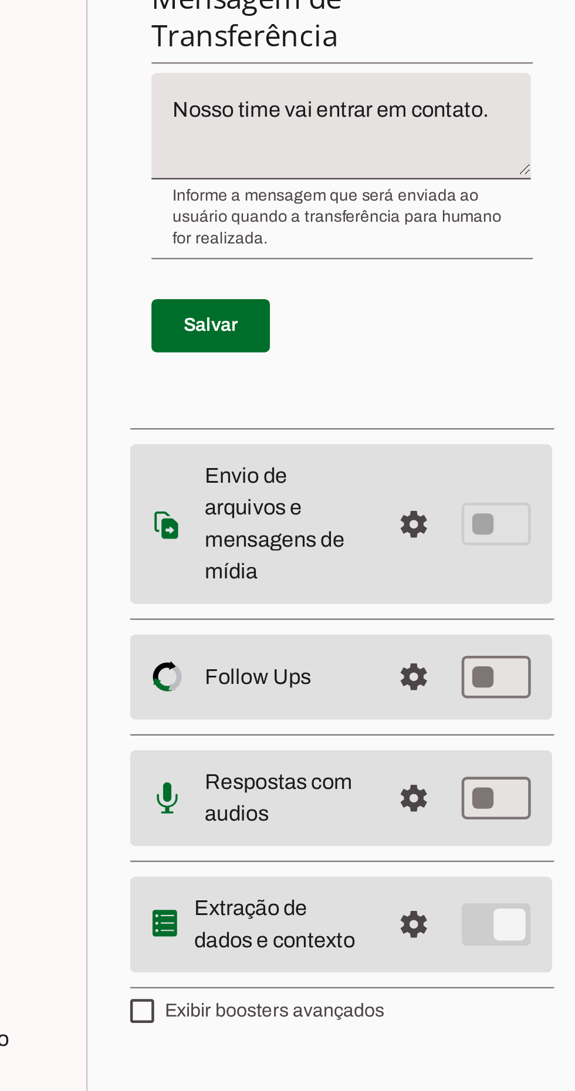
type md-checkbox "on"
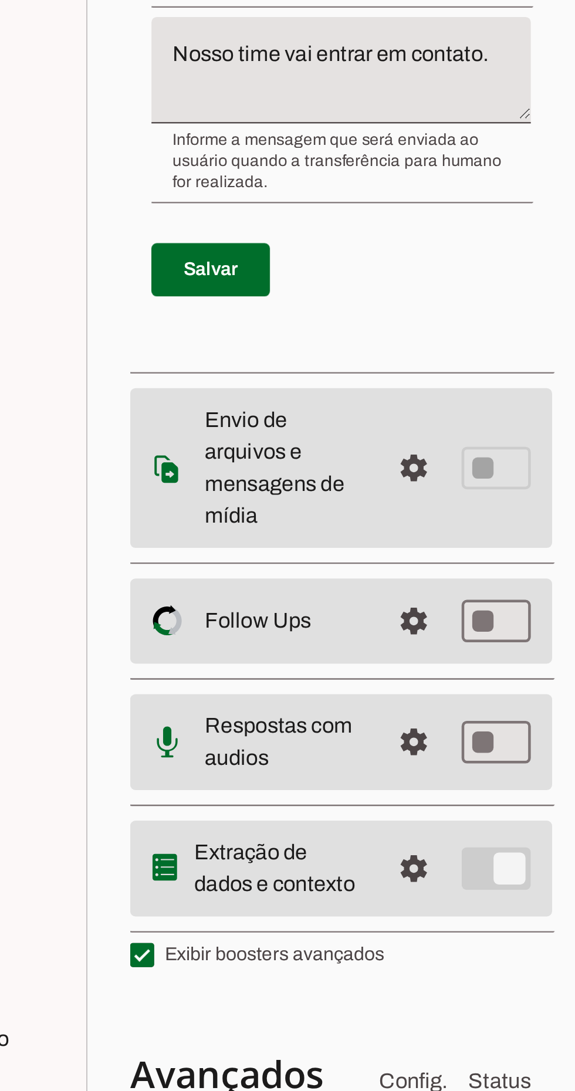
scroll to position [96, 0]
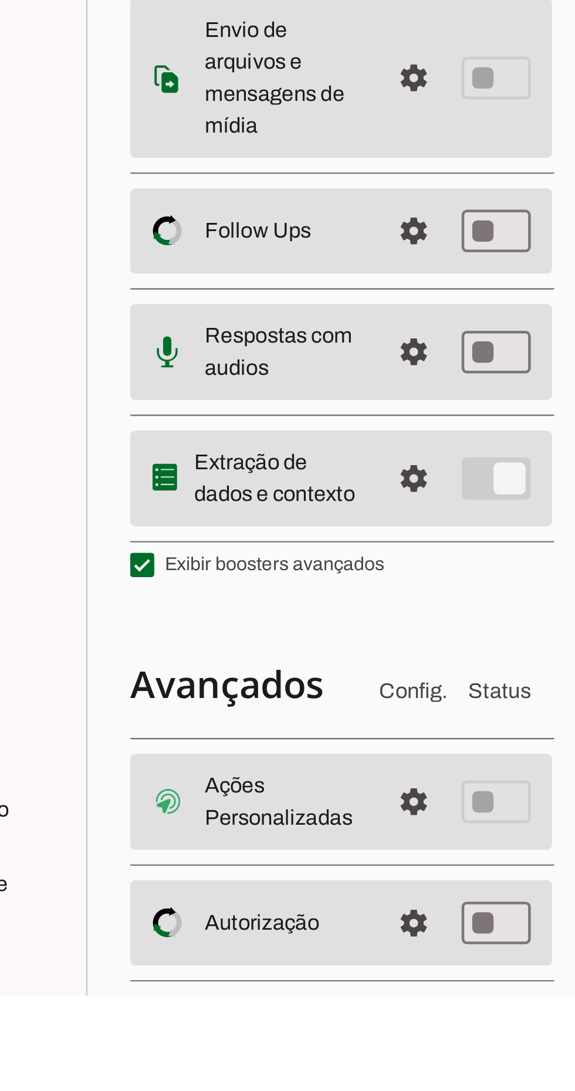
click at [297, 1007] on span at bounding box center [291, 1006] width 28 height 28
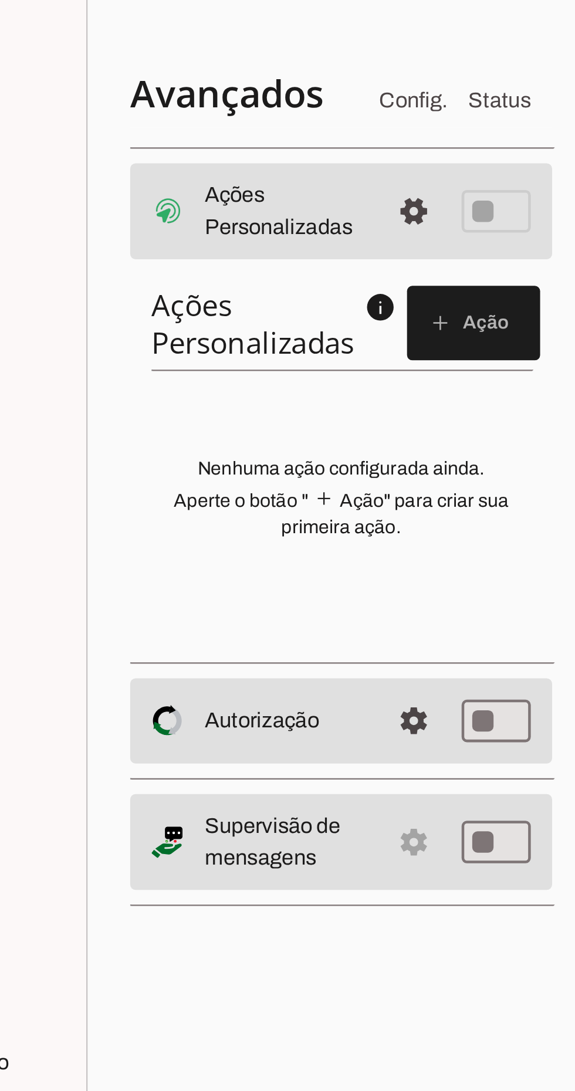
click at [296, 583] on span "Config." at bounding box center [291, 585] width 30 height 14
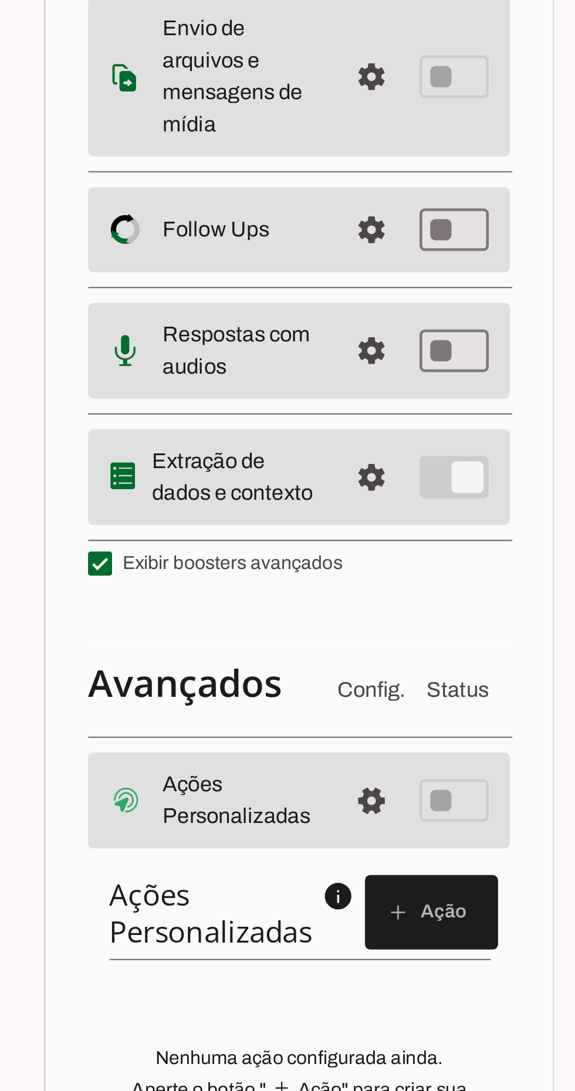
click at [248, 528] on label "Exibir boosters avançados" at bounding box center [222, 529] width 112 height 12
click at [177, 528] on md-checkbox at bounding box center [171, 529] width 11 height 11
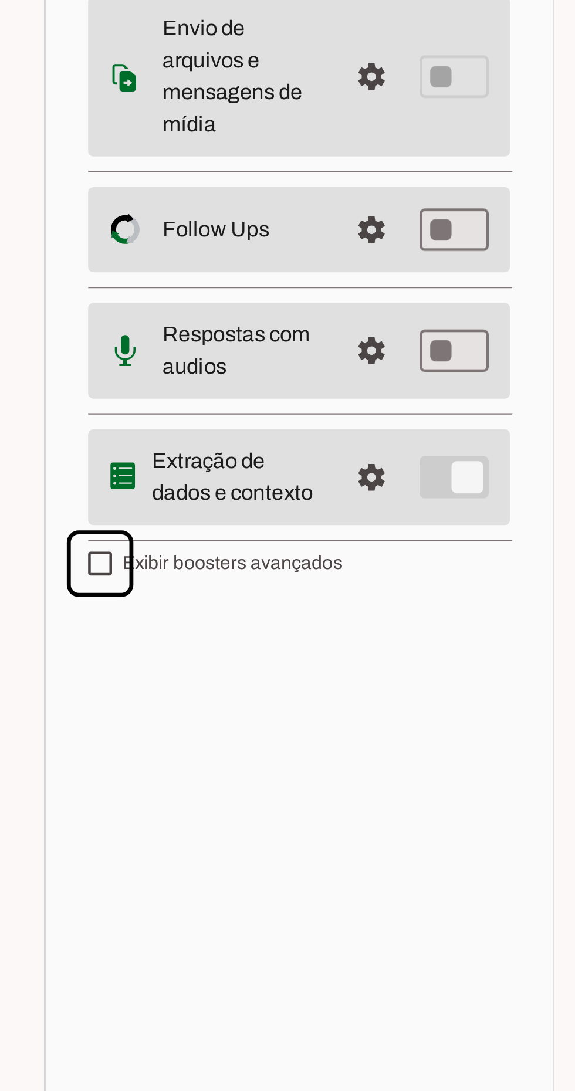
click at [253, 529] on label "Exibir boosters avançados" at bounding box center [222, 529] width 112 height 12
click at [177, 529] on md-checkbox at bounding box center [171, 529] width 11 height 11
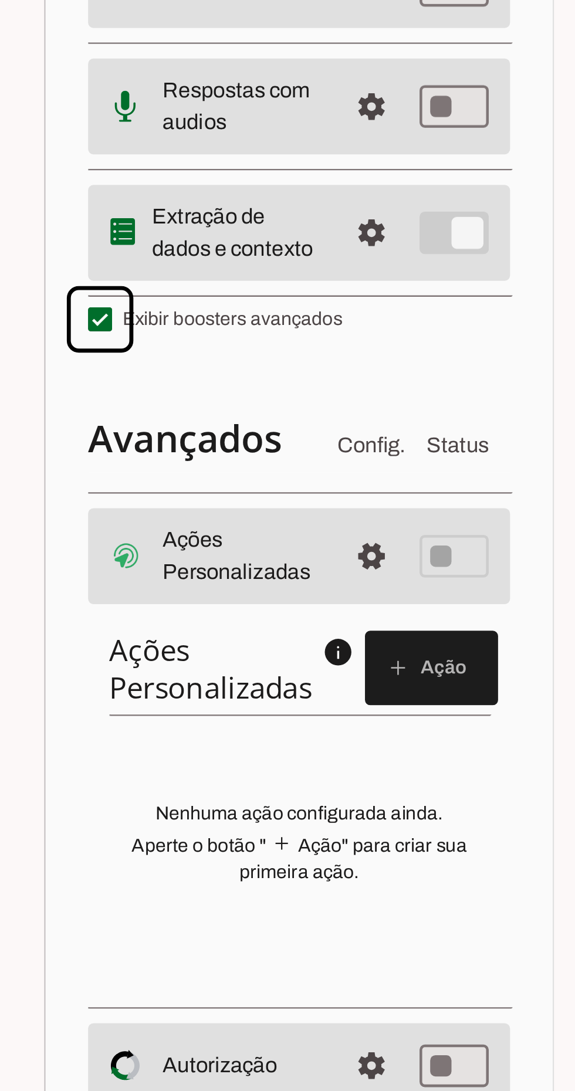
click at [331, 689] on span at bounding box center [317, 683] width 59 height 28
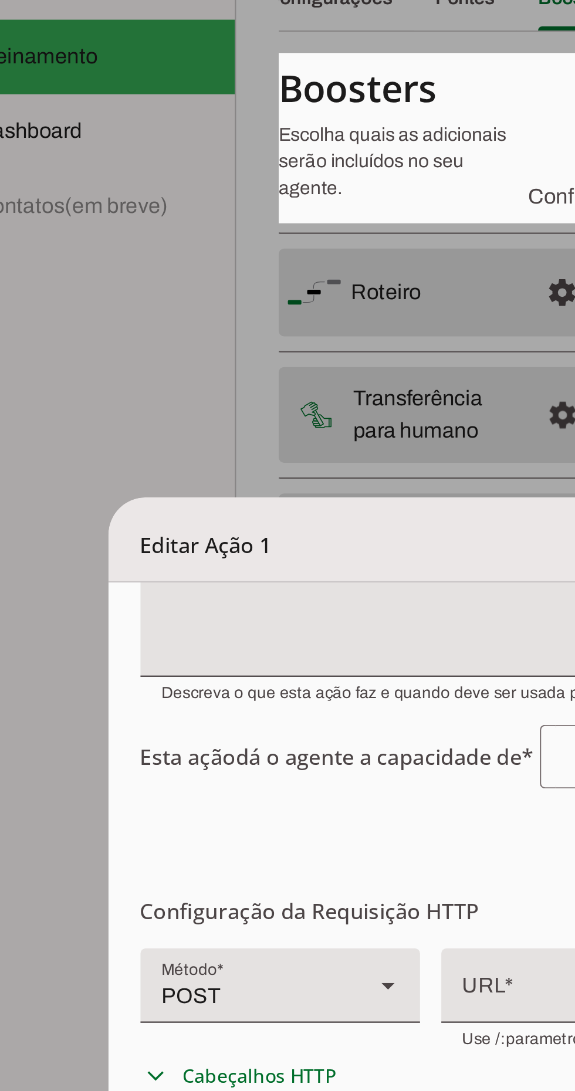
scroll to position [158, 0]
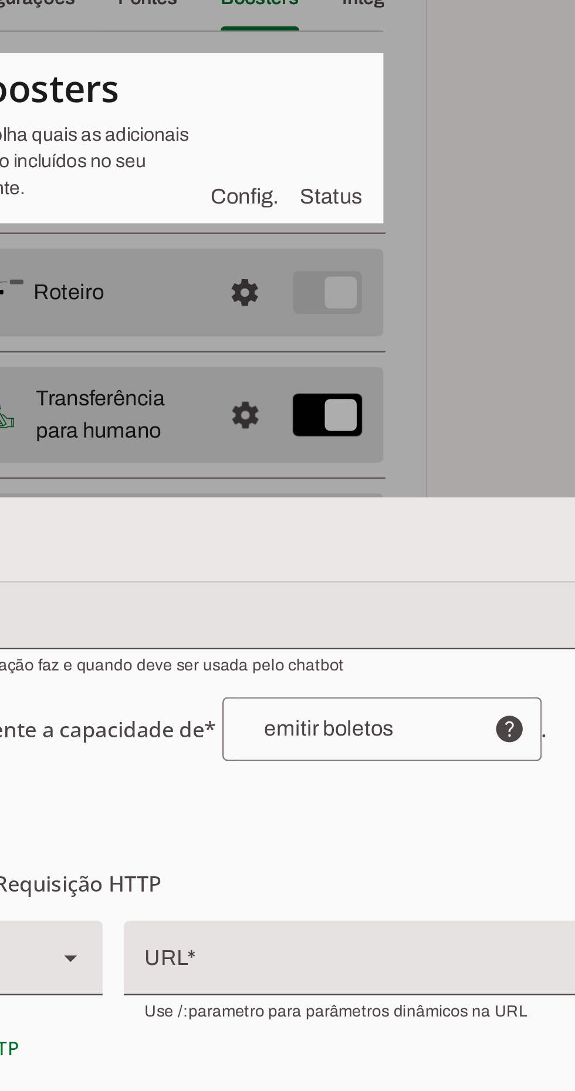
click at [357, 388] on input "text" at bounding box center [340, 382] width 101 height 9
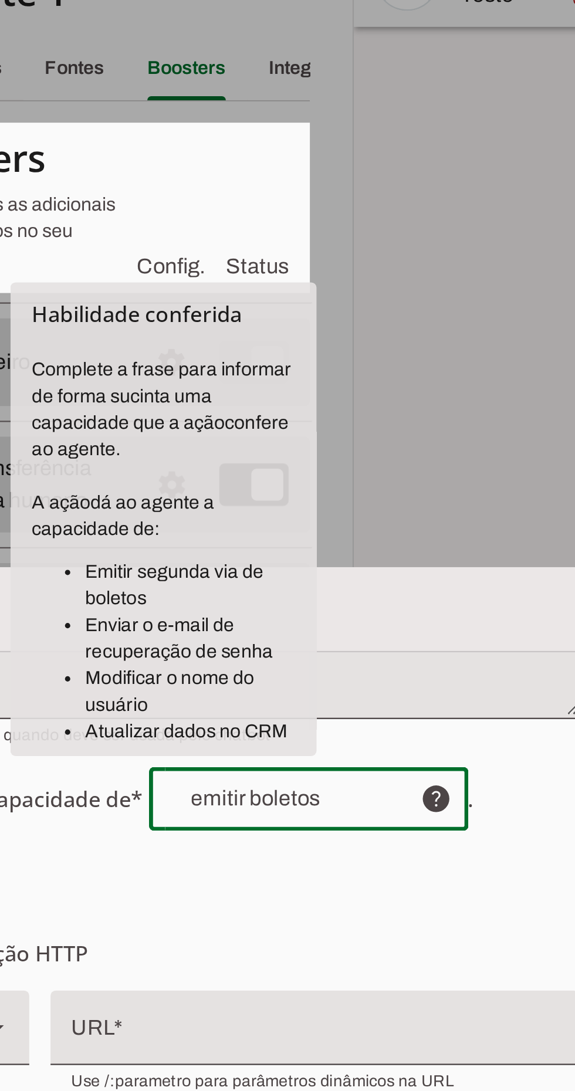
click at [398, 281] on dialog "Editar Ação 1 Configurações Gerais Configuração da Ação Configure o nome e a de…" at bounding box center [288, 545] width 394 height 529
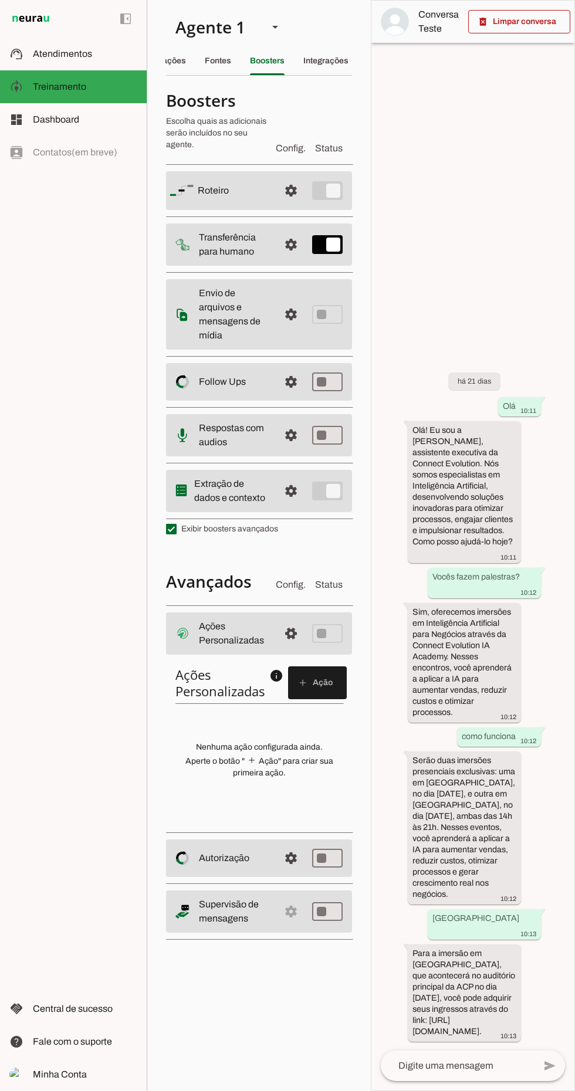
scroll to position [0, 50]
click at [0, 0] on slot "Integrações" at bounding box center [0, 0] width 0 height 0
